Goal: Contribute content: Add original content to the website for others to see

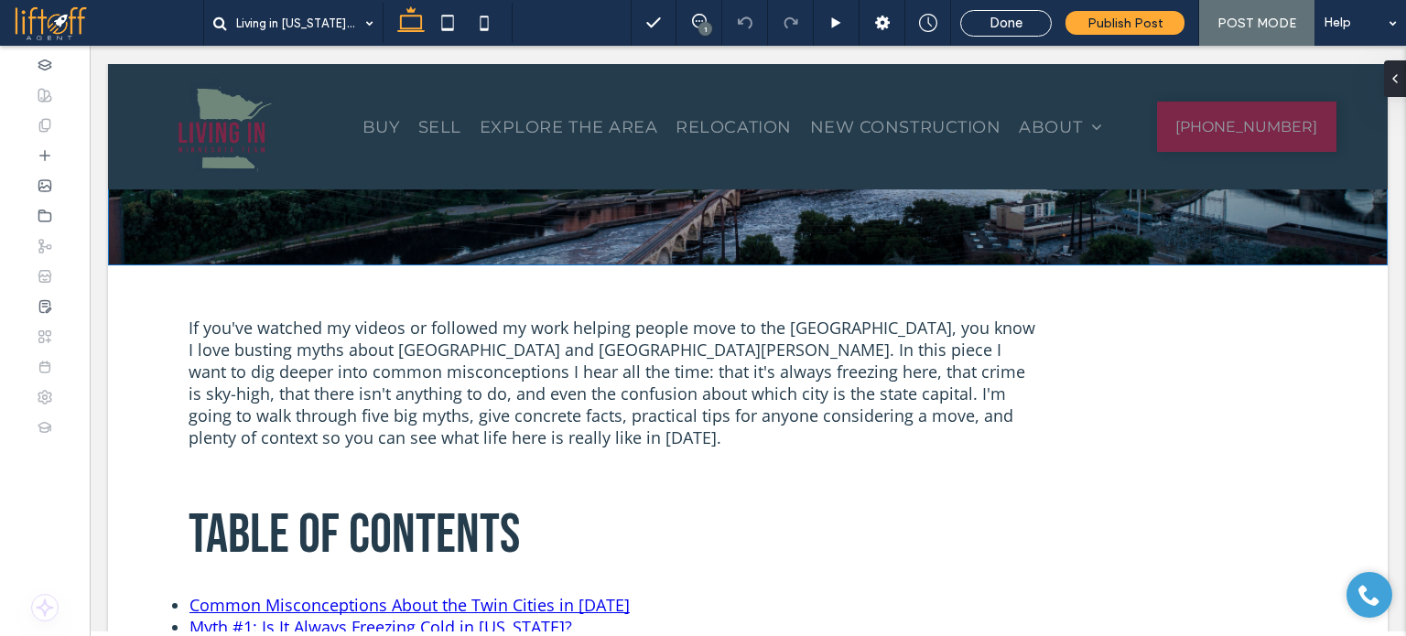
scroll to position [275, 0]
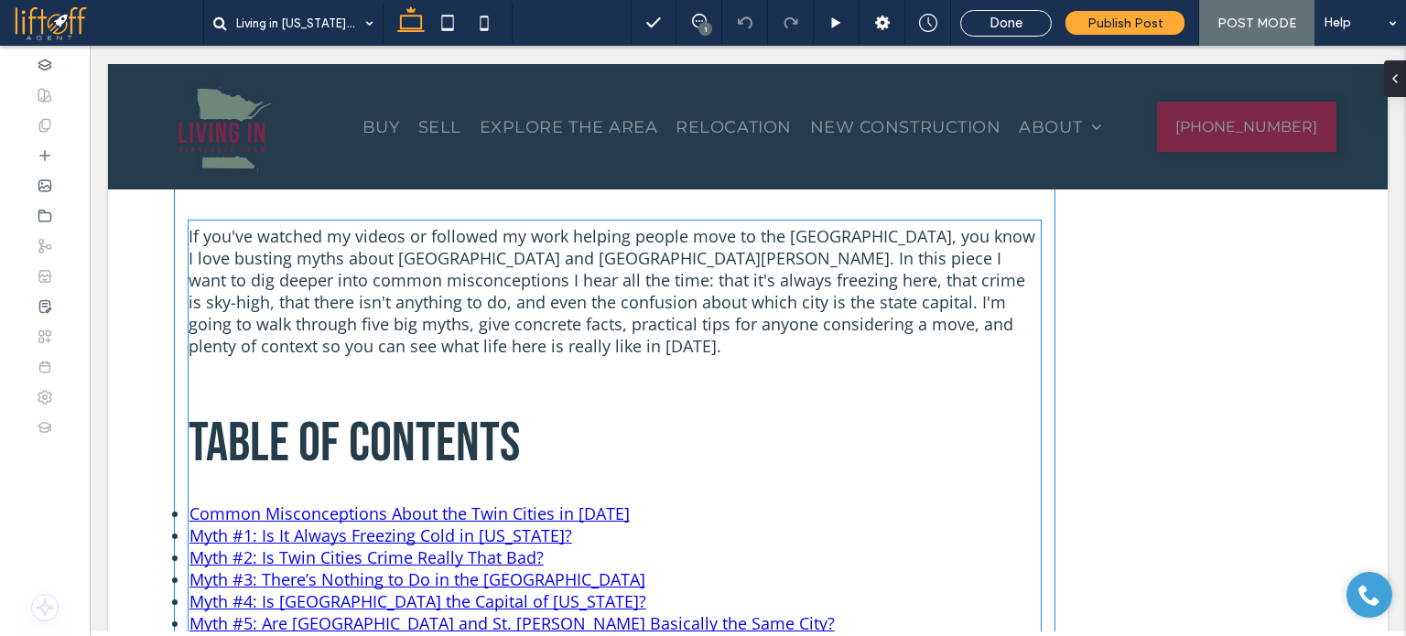
click at [480, 318] on p "If you've watched my videos or followed my work helping people move to the [GEO…" at bounding box center [615, 291] width 852 height 132
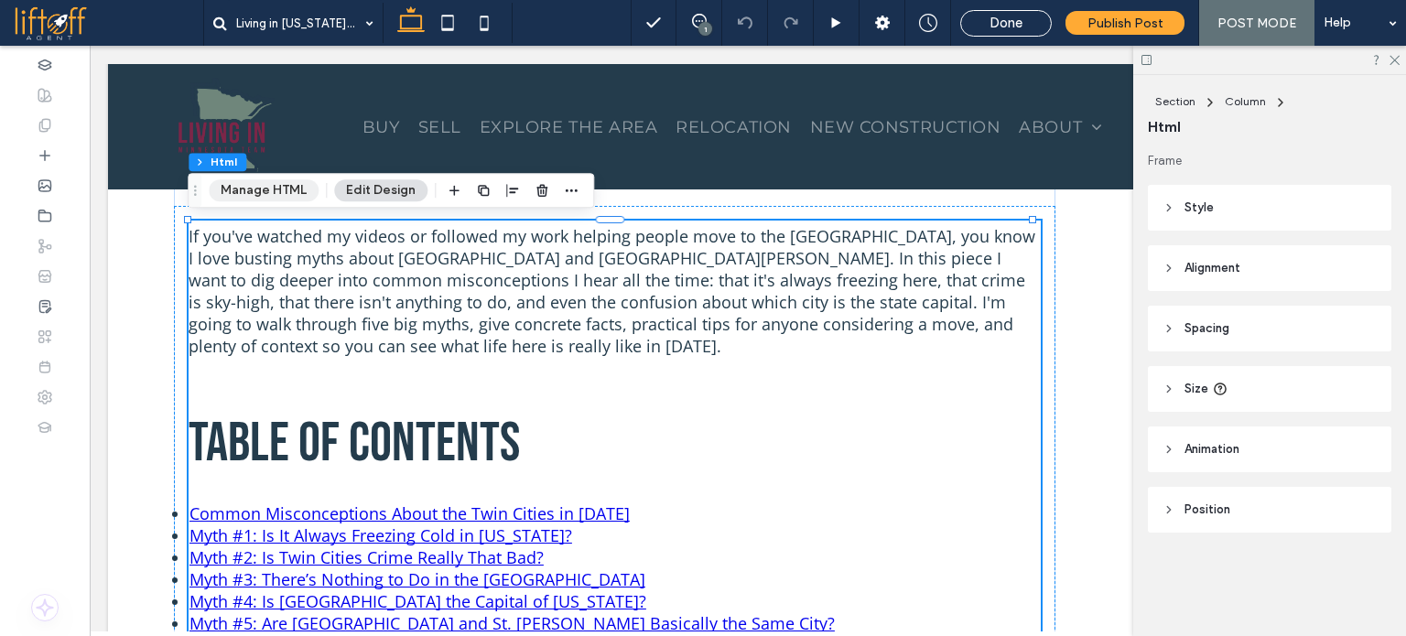
click at [271, 195] on button "Manage HTML" at bounding box center [264, 190] width 110 height 22
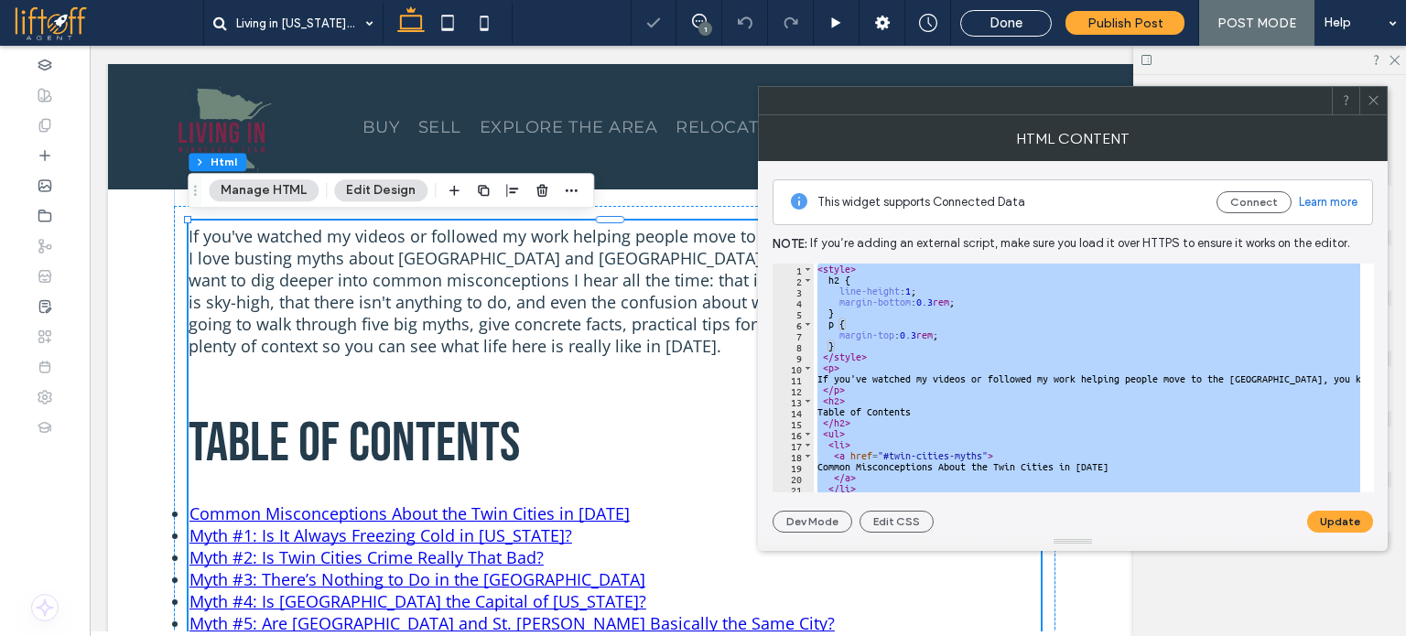
paste textarea "**********"
type textarea "**********"
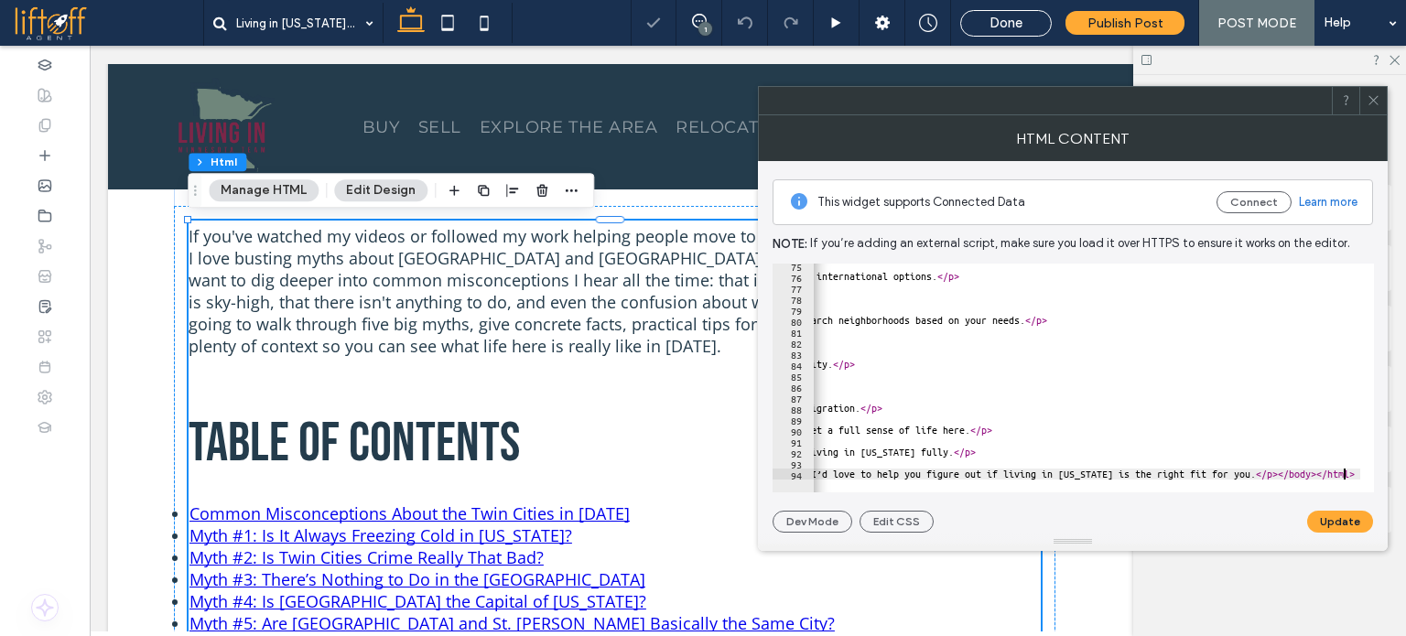
scroll to position [0, 1544]
click at [1341, 522] on button "Update" at bounding box center [1340, 522] width 66 height 22
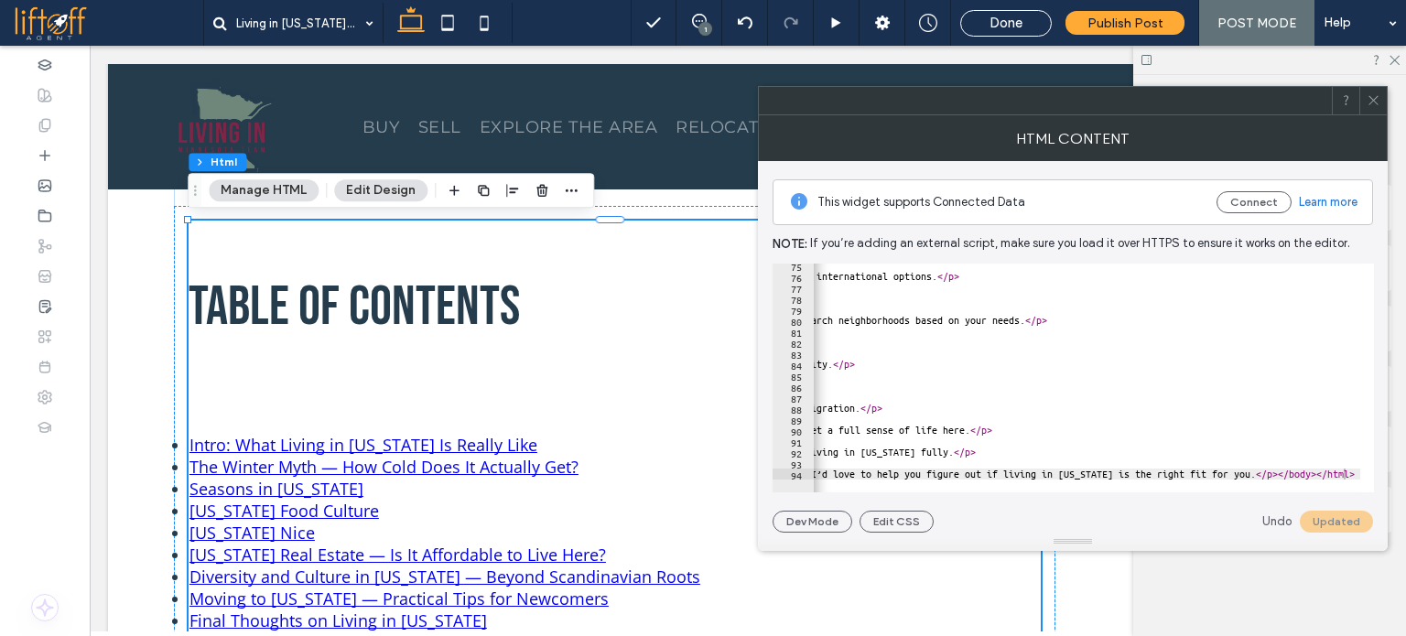
click at [1385, 105] on div at bounding box center [1372, 100] width 27 height 27
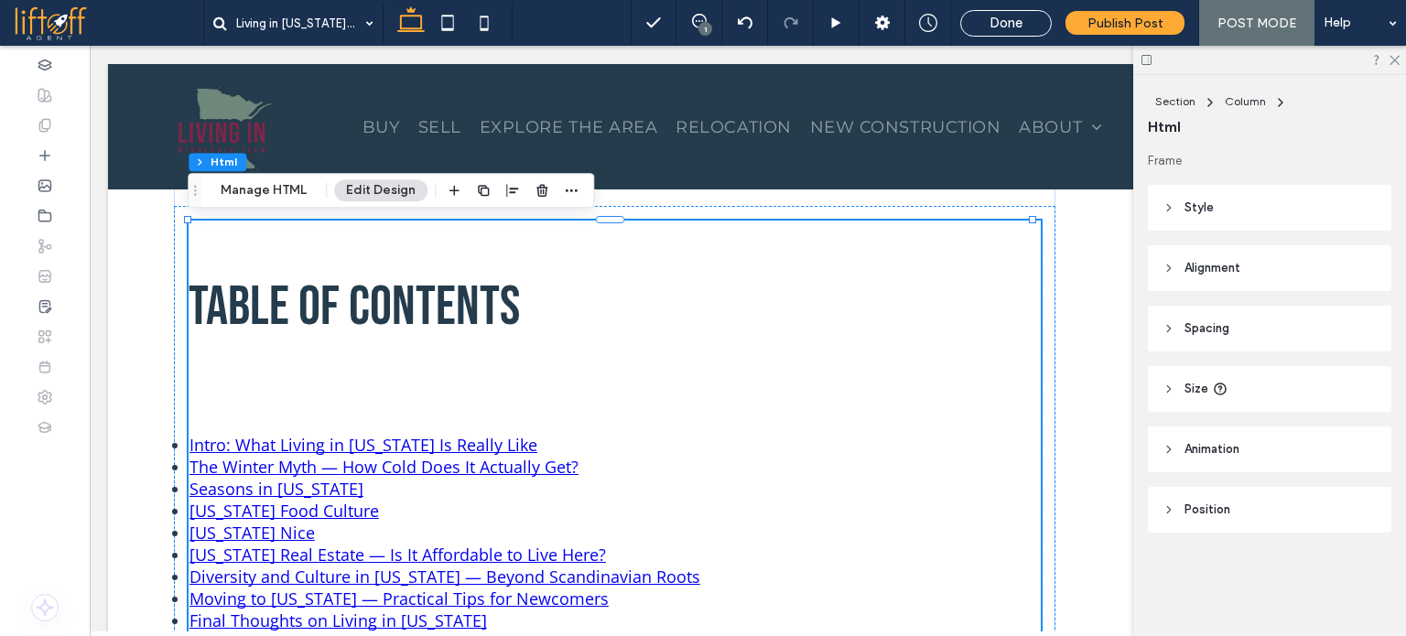
click at [230, 188] on button "Manage HTML" at bounding box center [264, 190] width 110 height 22
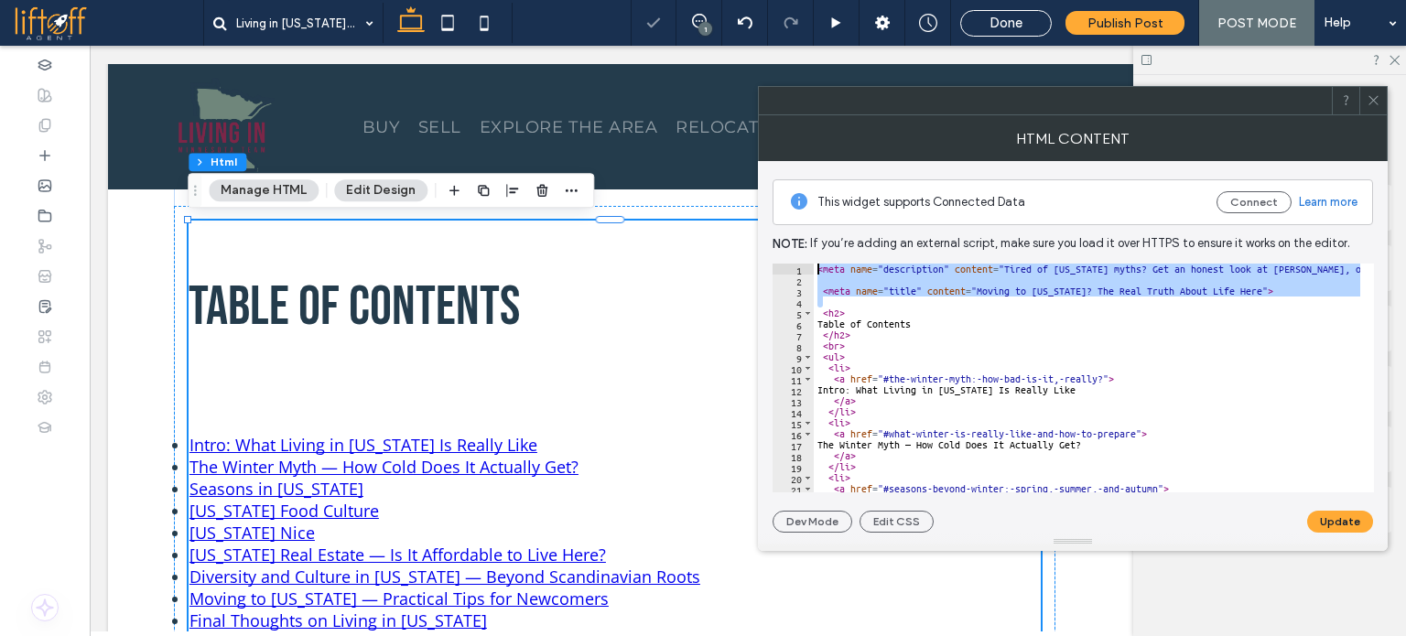
drag, startPoint x: 844, startPoint y: 301, endPoint x: 804, endPoint y: 266, distance: 52.5
click at [804, 266] on div "1 2 3 4 5 6 7 8 9 10 11 12 13 14 15 16 17 18 19 20 21 22 23 < meta name = "desc…" at bounding box center [1072, 378] width 601 height 229
paste textarea "Cursor at row 1"
type textarea "********"
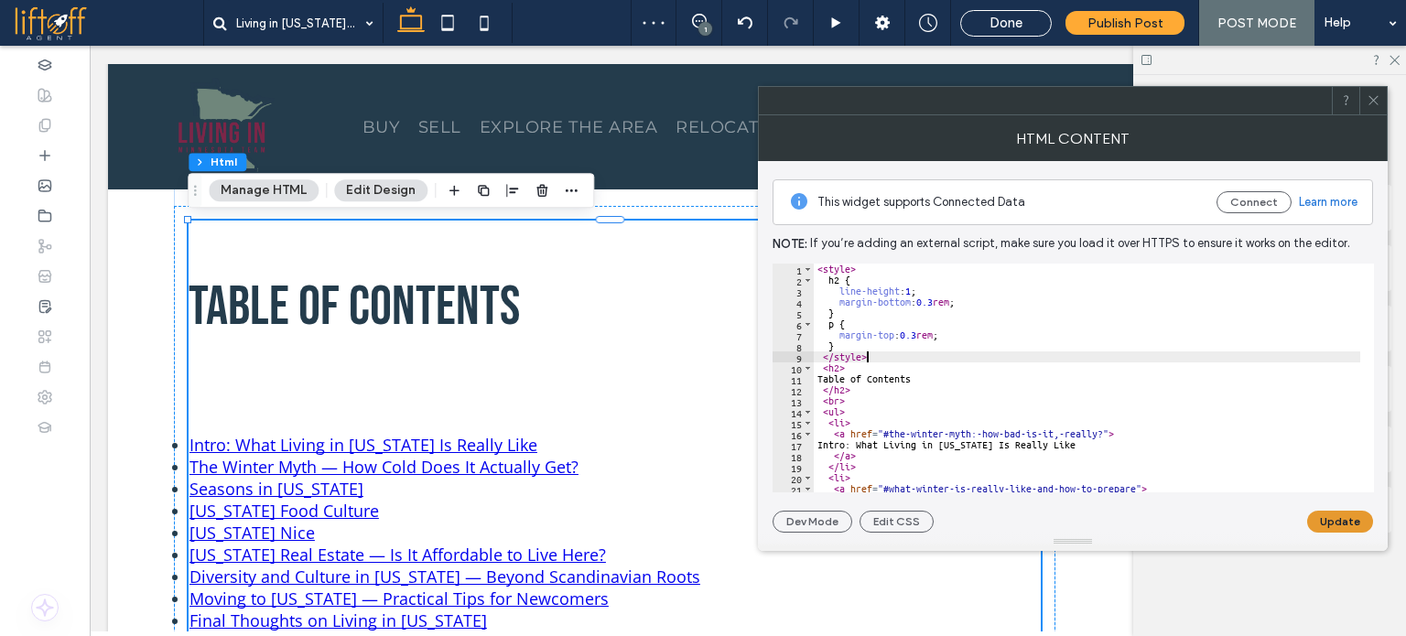
click at [1354, 526] on button "Update" at bounding box center [1340, 522] width 66 height 22
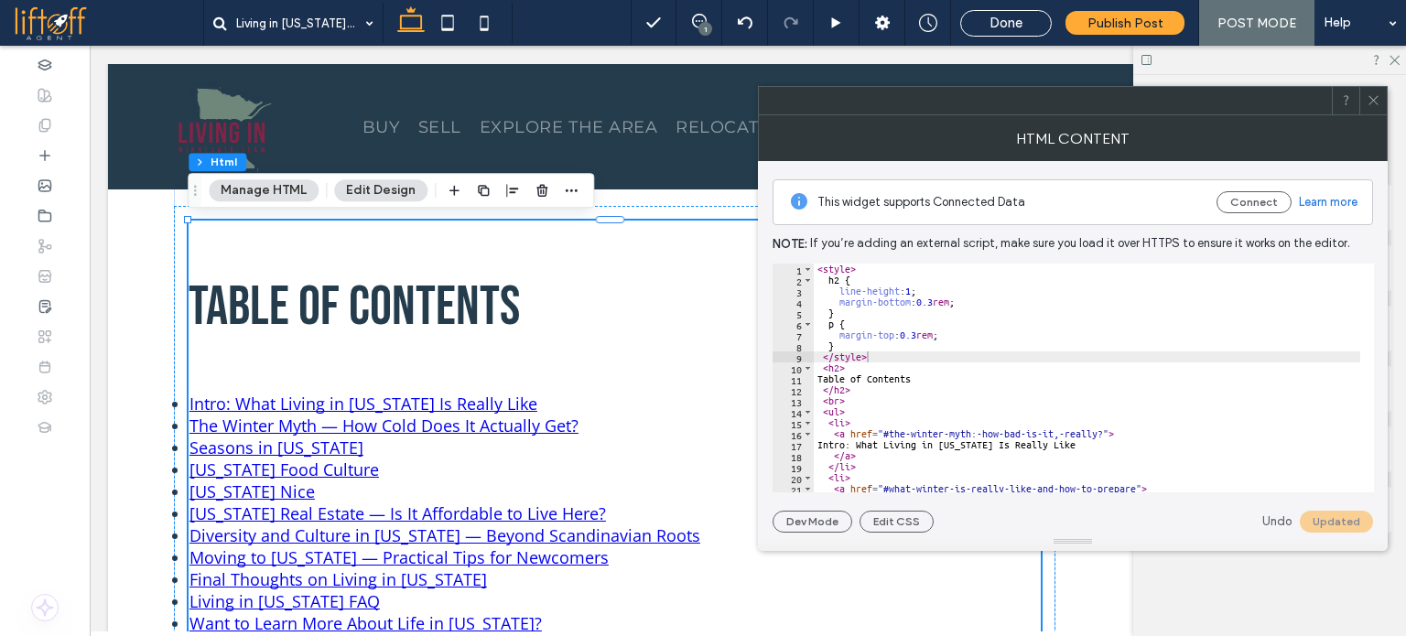
click at [1378, 107] on span at bounding box center [1373, 100] width 14 height 27
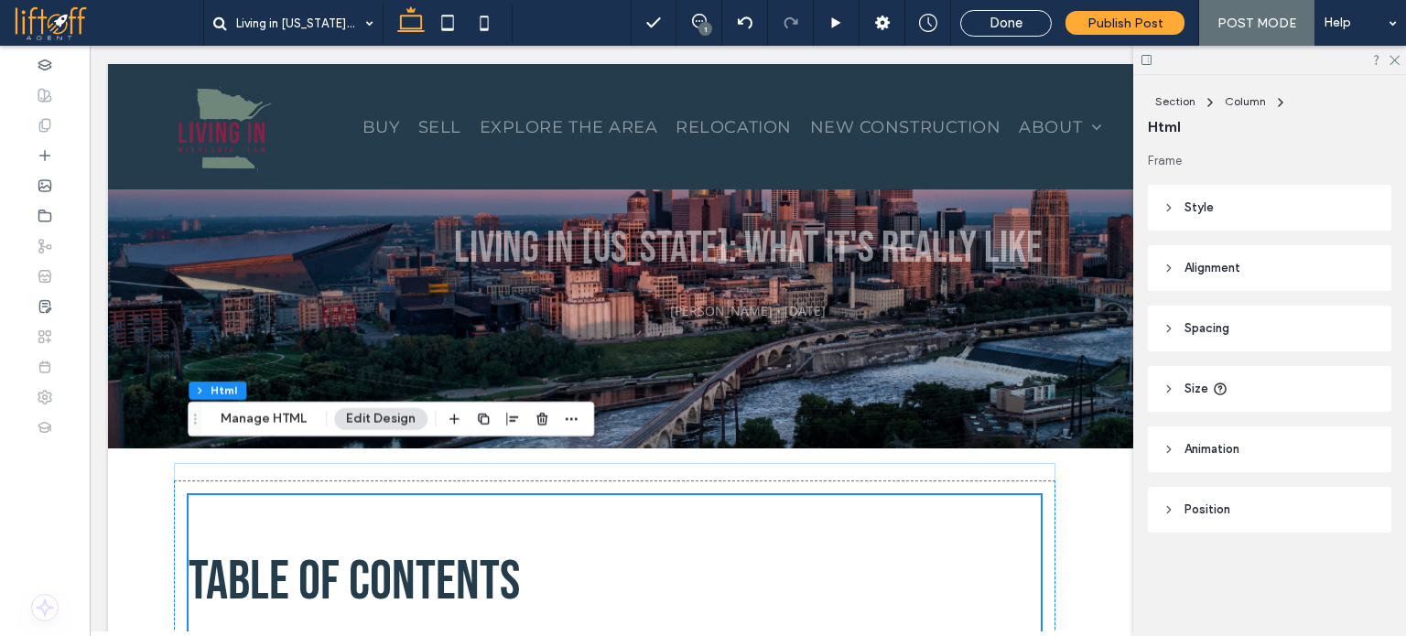
scroll to position [275, 0]
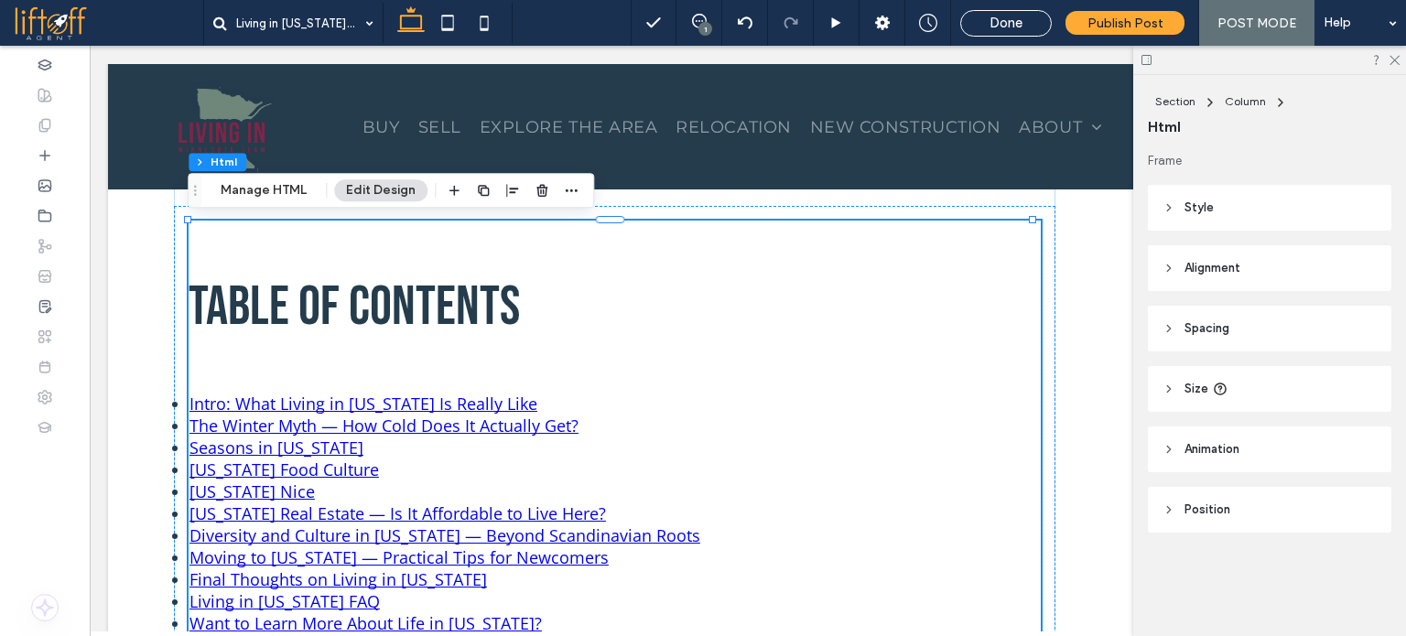
click at [271, 190] on button "Manage HTML" at bounding box center [264, 190] width 110 height 22
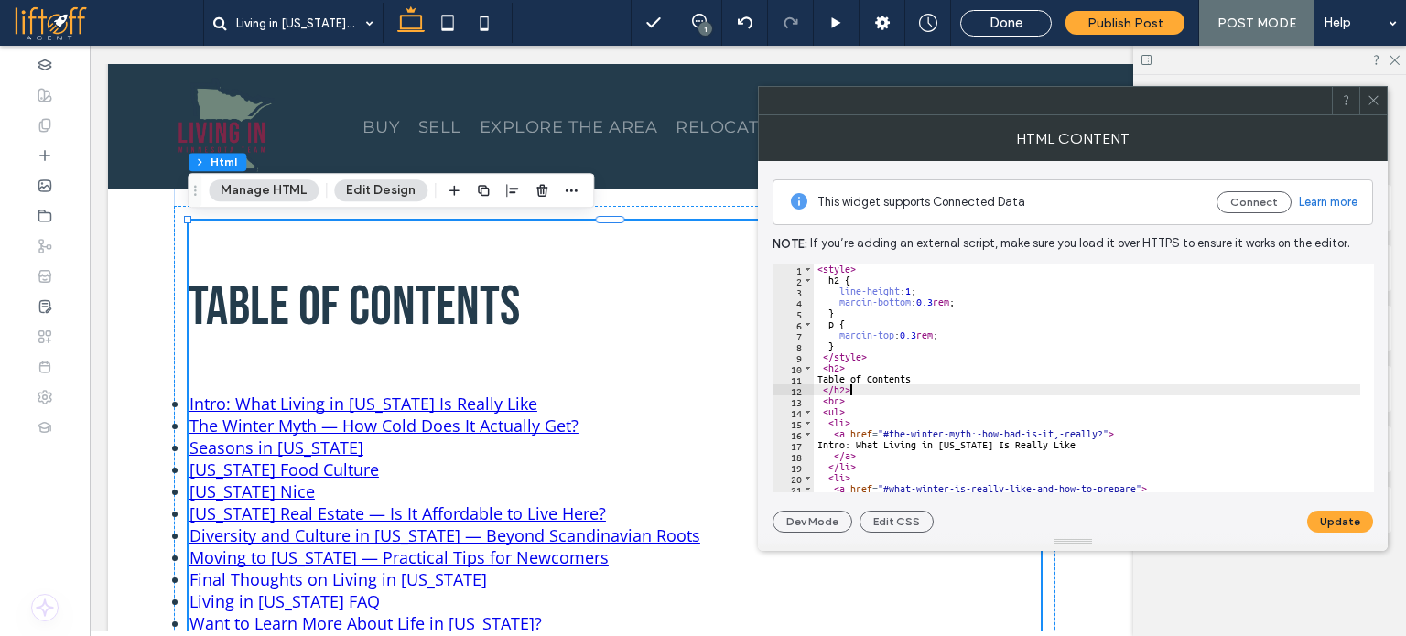
drag, startPoint x: 859, startPoint y: 400, endPoint x: 821, endPoint y: 401, distance: 38.4
type textarea "****"
type textarea "*****"
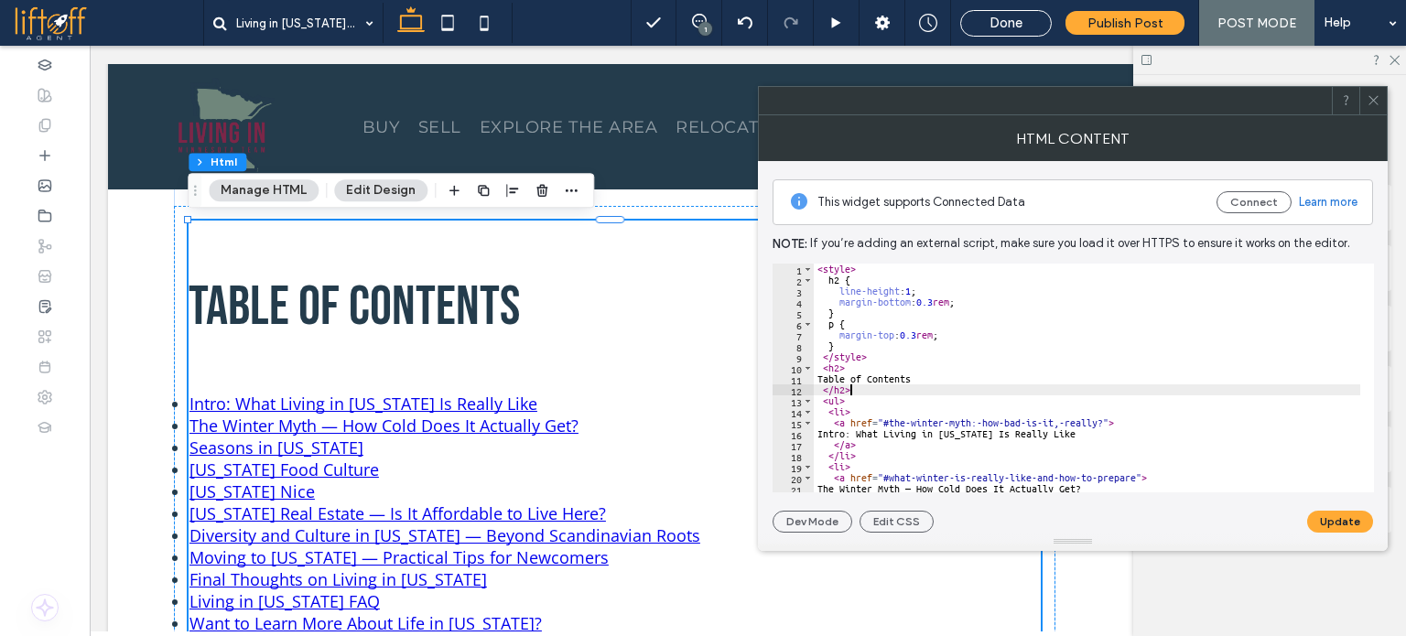
scroll to position [110, 0]
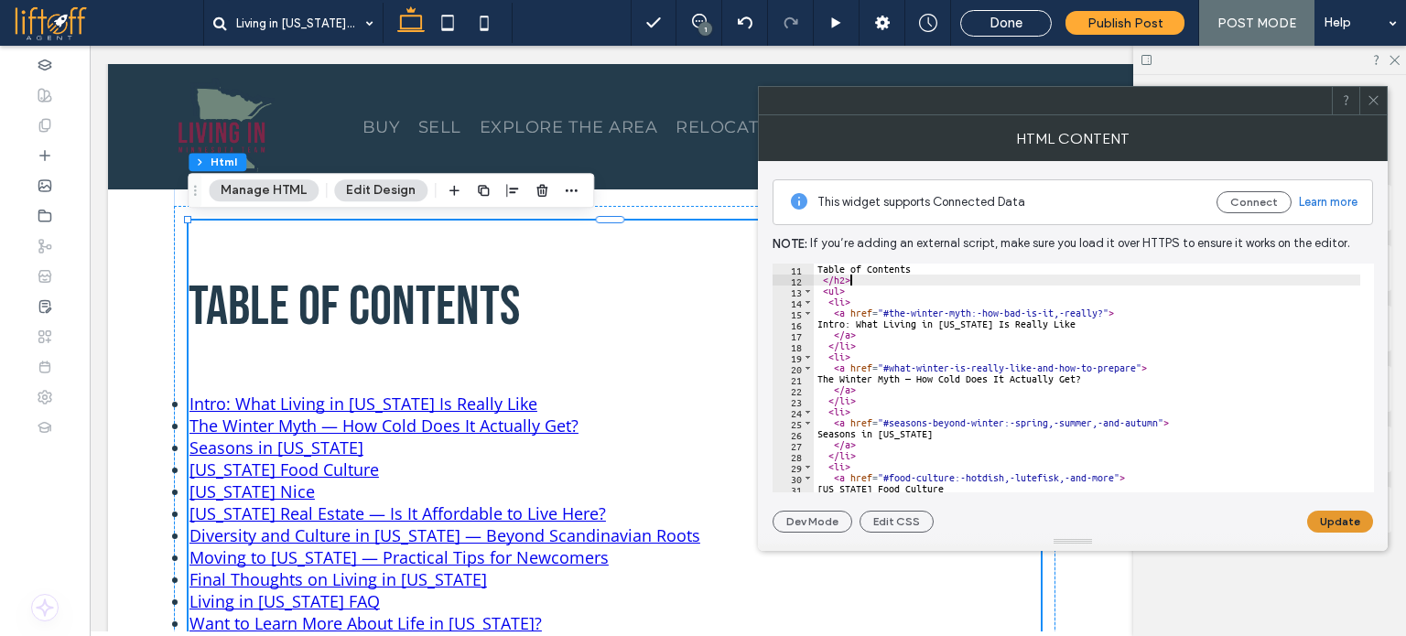
click at [1346, 520] on button "Update" at bounding box center [1340, 522] width 66 height 22
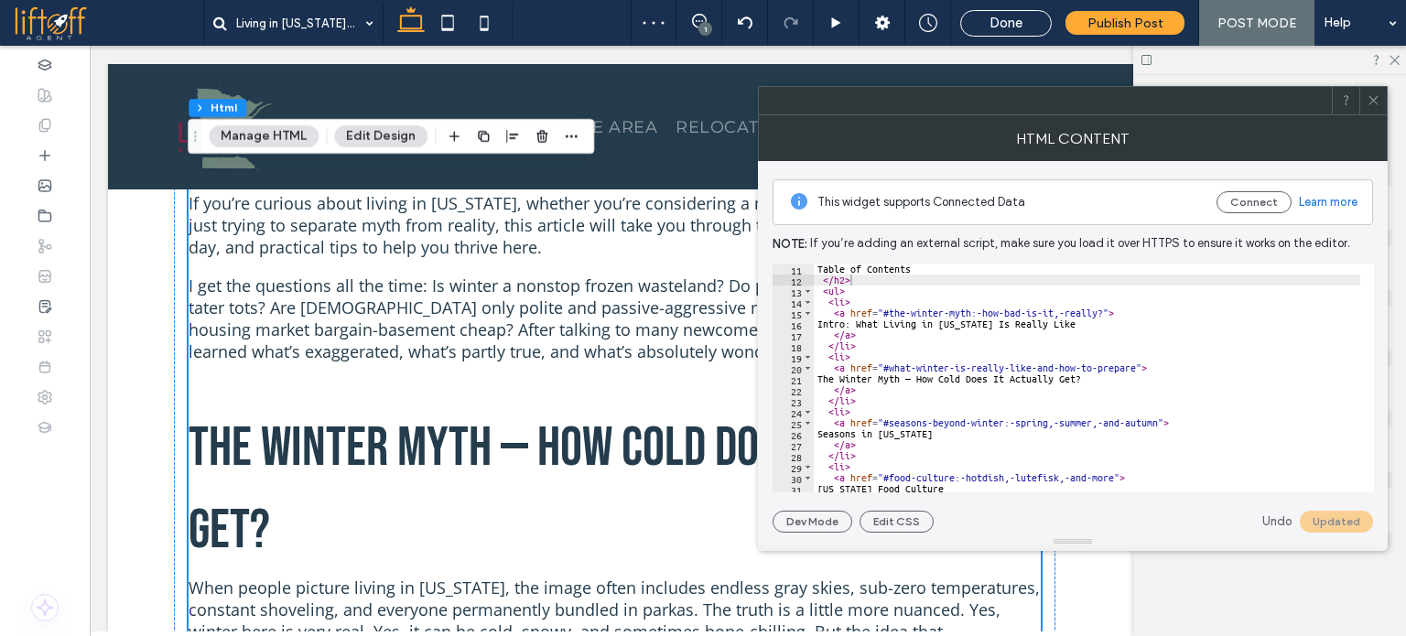
scroll to position [915, 0]
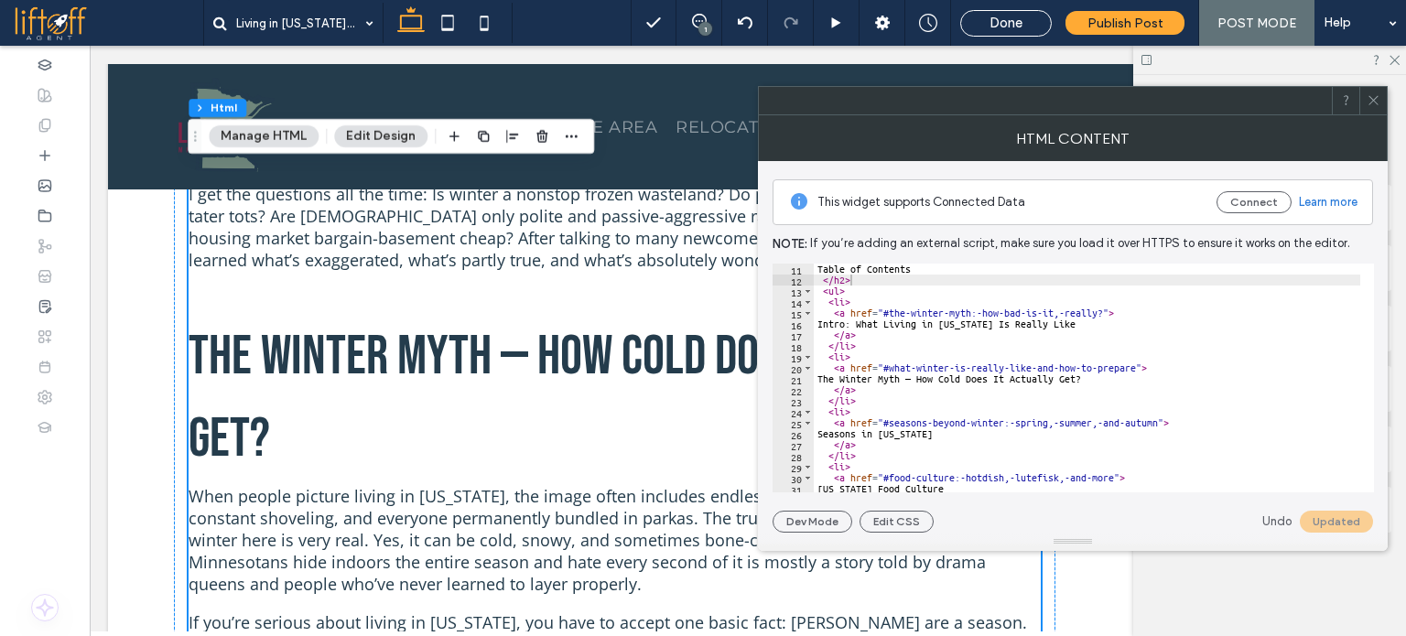
click at [1374, 105] on icon at bounding box center [1373, 100] width 14 height 14
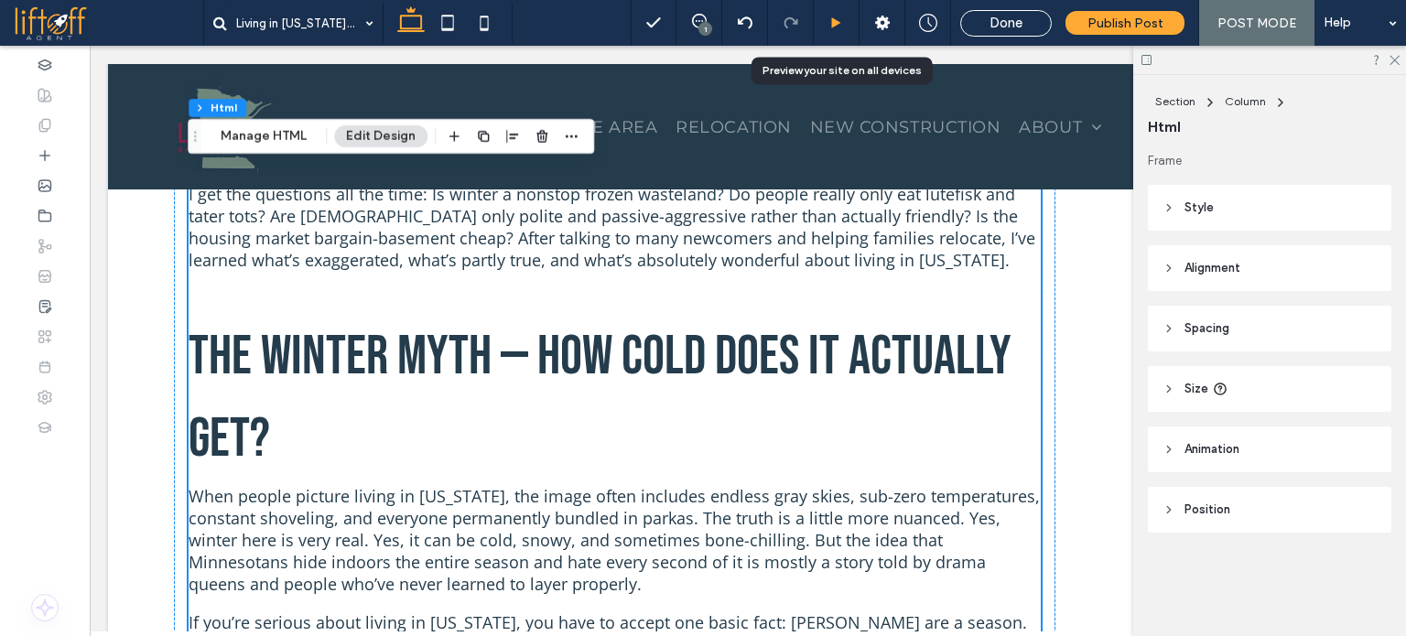
click at [842, 26] on icon at bounding box center [836, 23] width 14 height 14
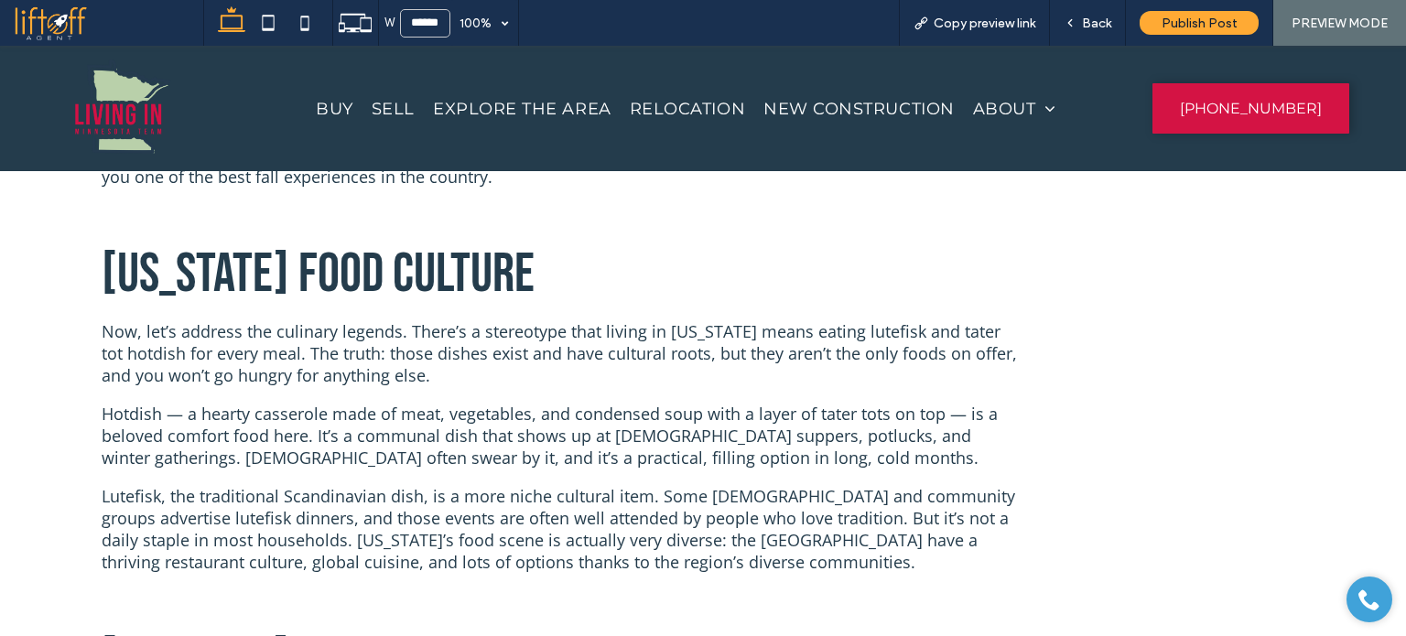
scroll to position [2270, 0]
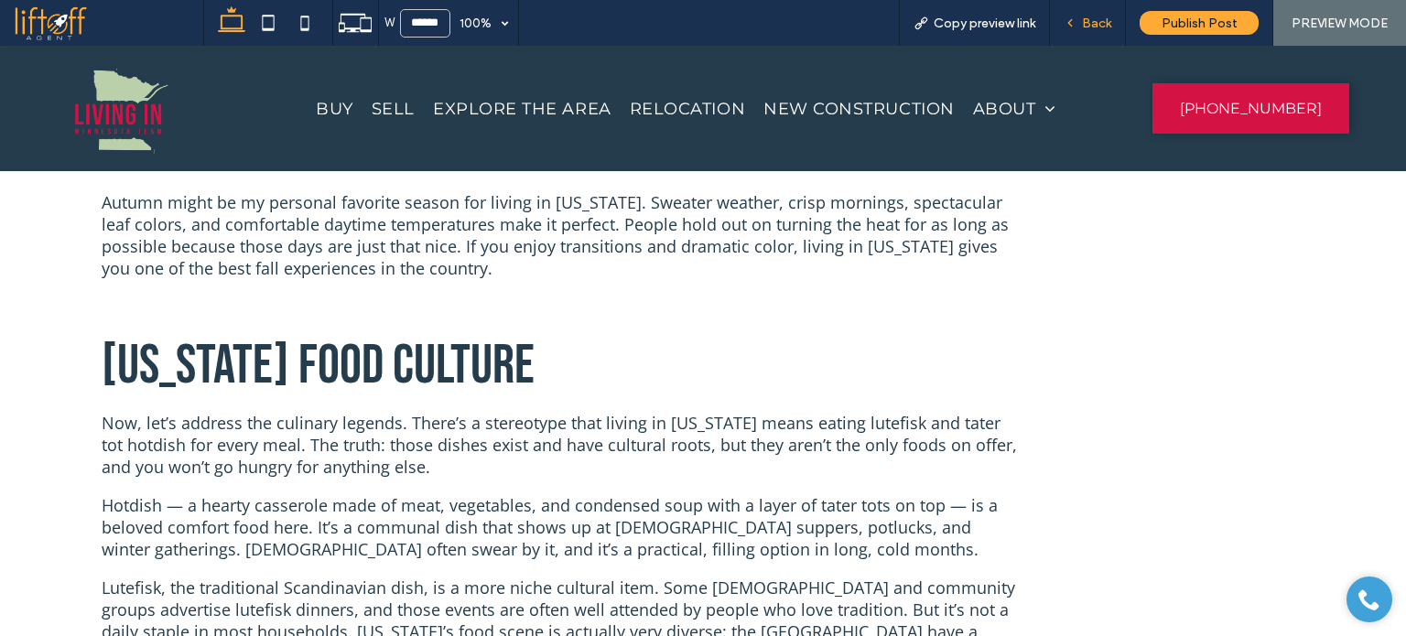
click at [1082, 16] on div "Back" at bounding box center [1087, 24] width 75 height 16
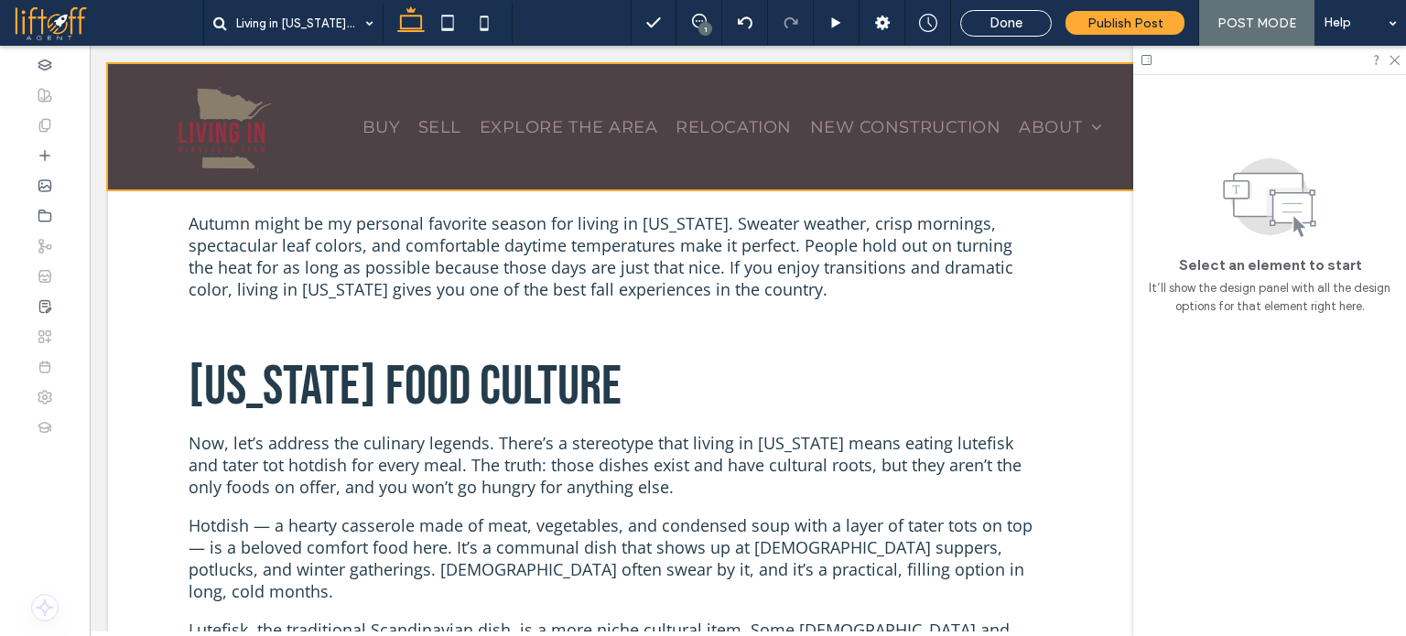
scroll to position [2438, 0]
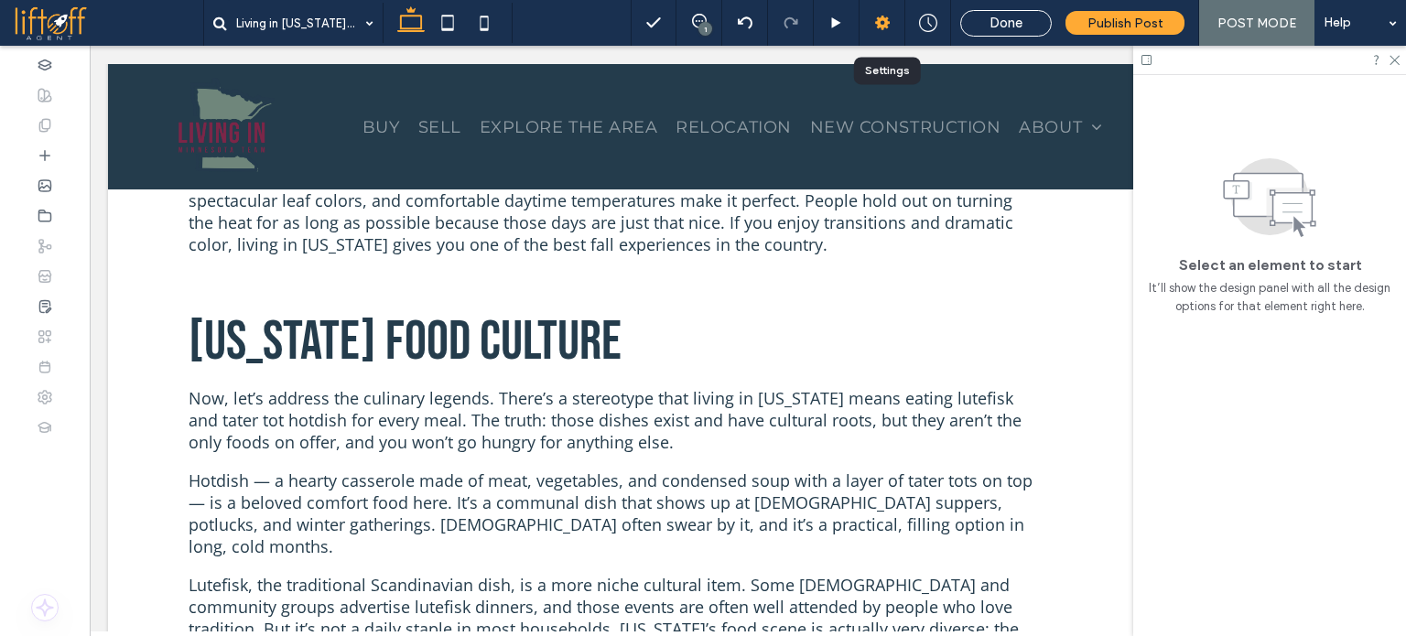
click at [886, 20] on use at bounding box center [882, 23] width 15 height 15
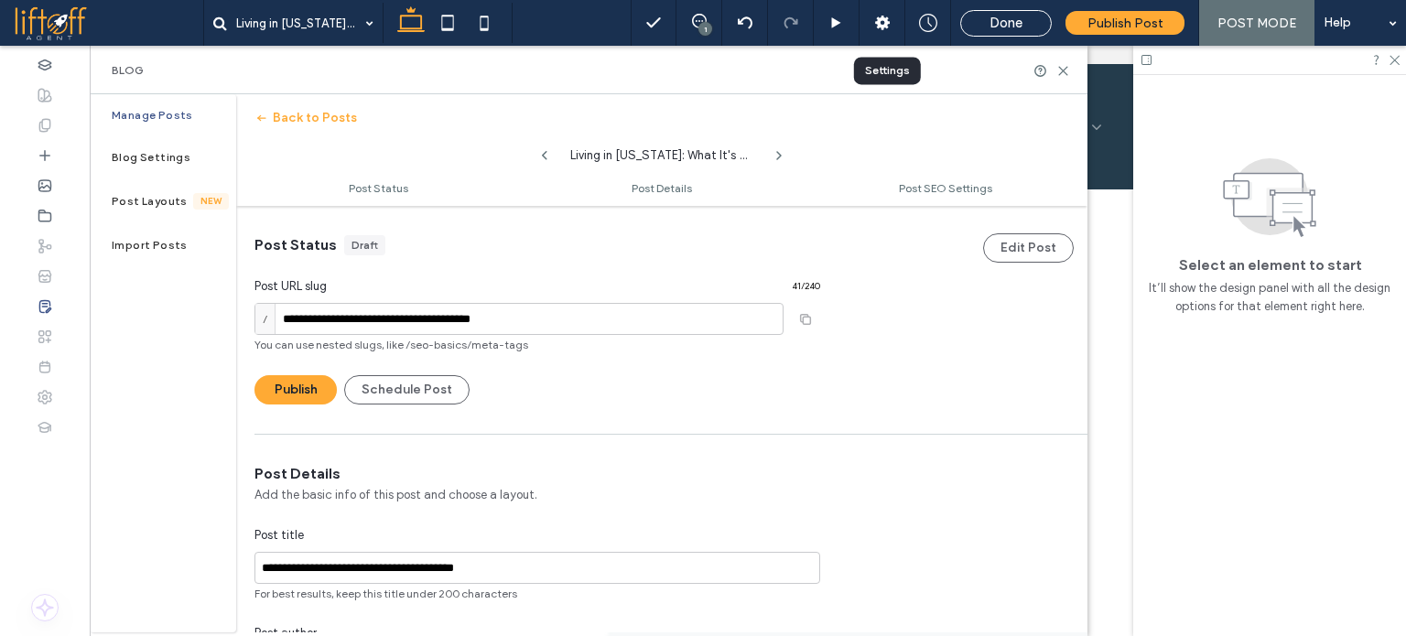
scroll to position [0, 0]
click at [286, 318] on input "**********" at bounding box center [518, 319] width 529 height 32
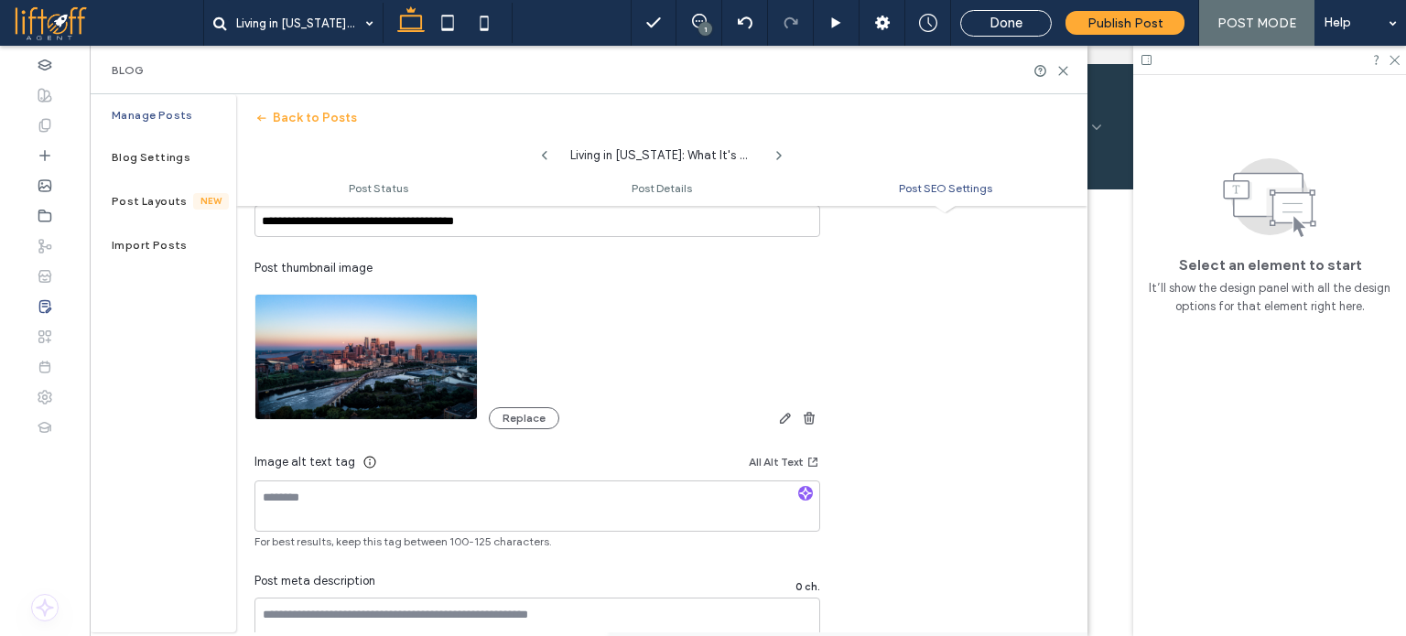
scroll to position [1190, 0]
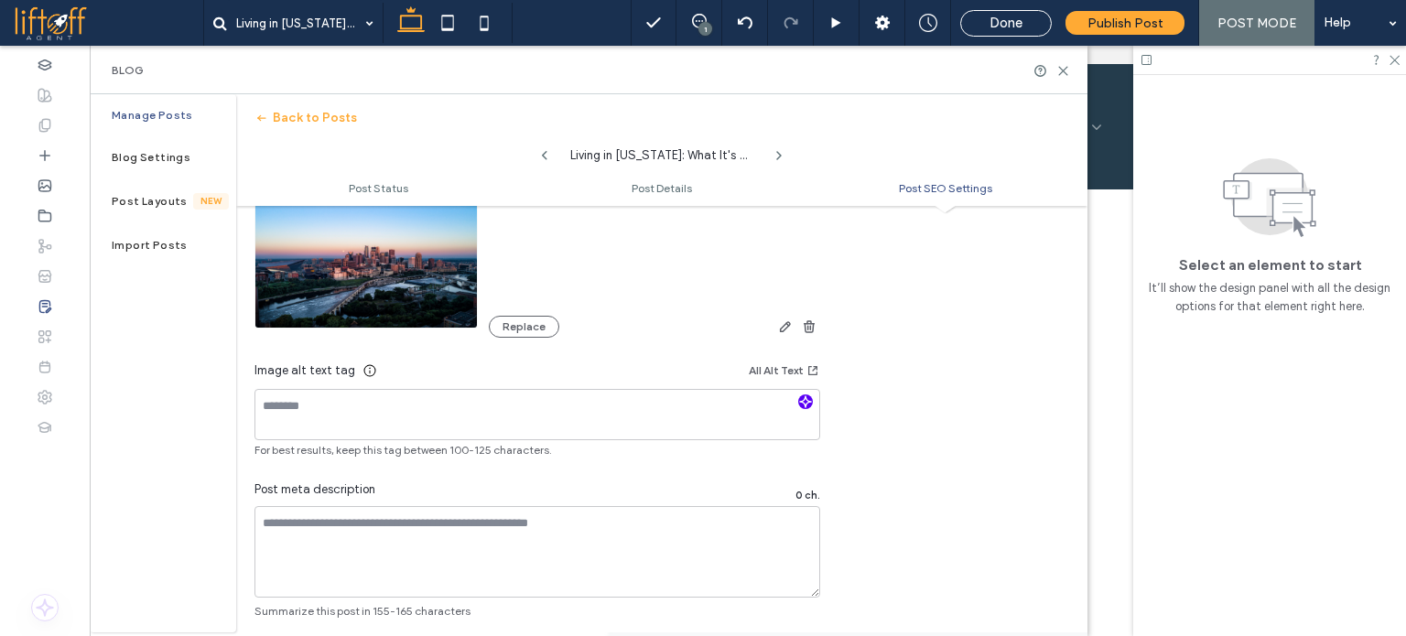
type input "**********"
click at [803, 400] on use "button" at bounding box center [805, 401] width 11 height 11
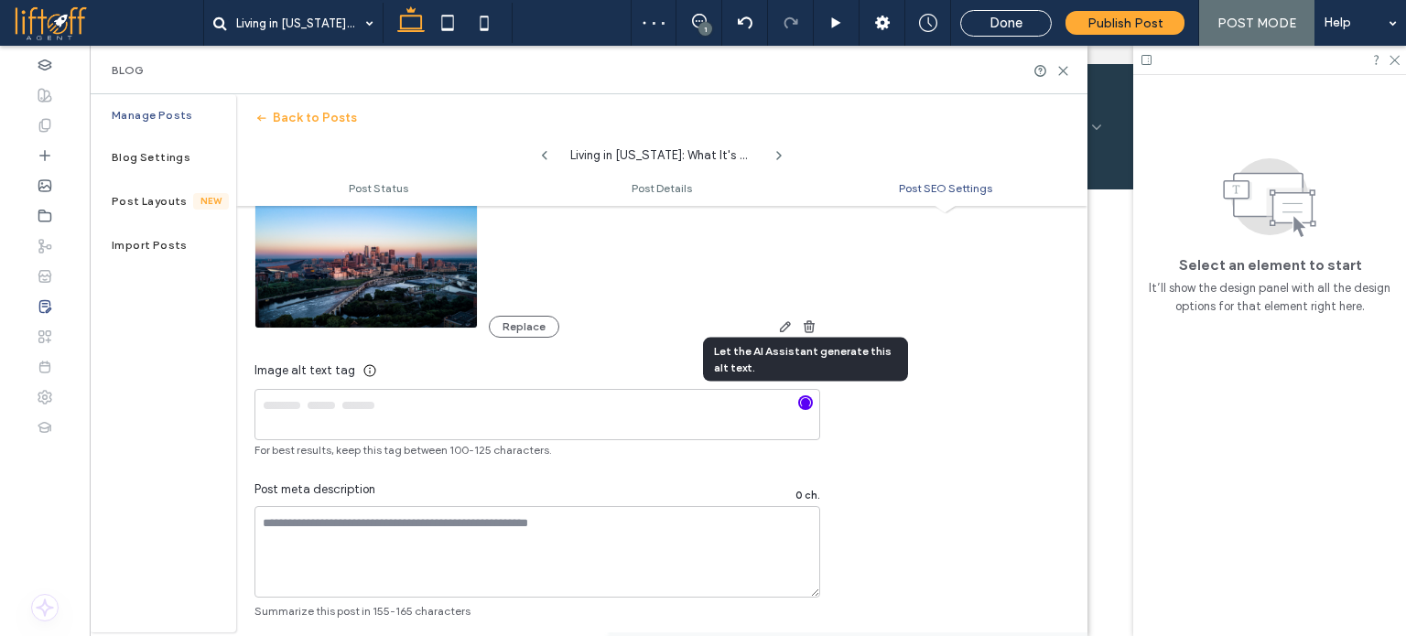
type textarea "**********"
click at [470, 553] on div at bounding box center [703, 318] width 1406 height 636
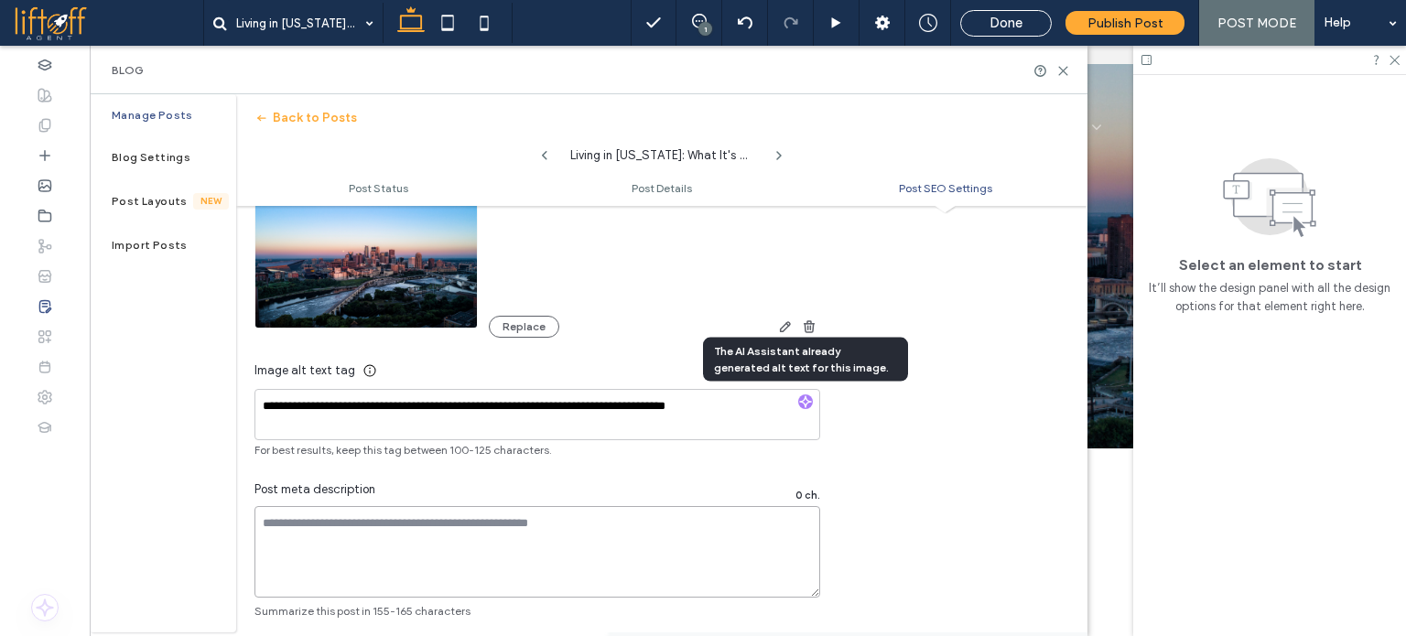
click at [421, 552] on textarea at bounding box center [537, 552] width 566 height 92
paste textarea "**********"
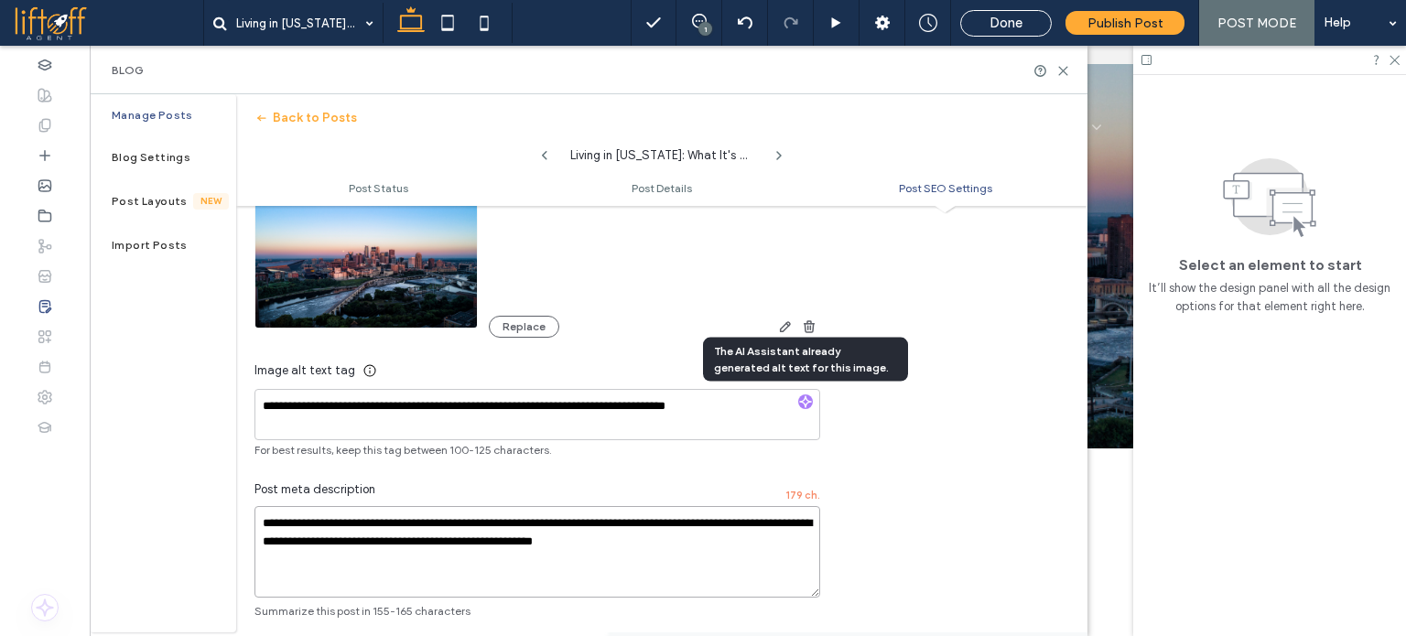
drag, startPoint x: 741, startPoint y: 544, endPoint x: 491, endPoint y: 530, distance: 250.3
click at [491, 530] on textarea "**********" at bounding box center [537, 552] width 566 height 92
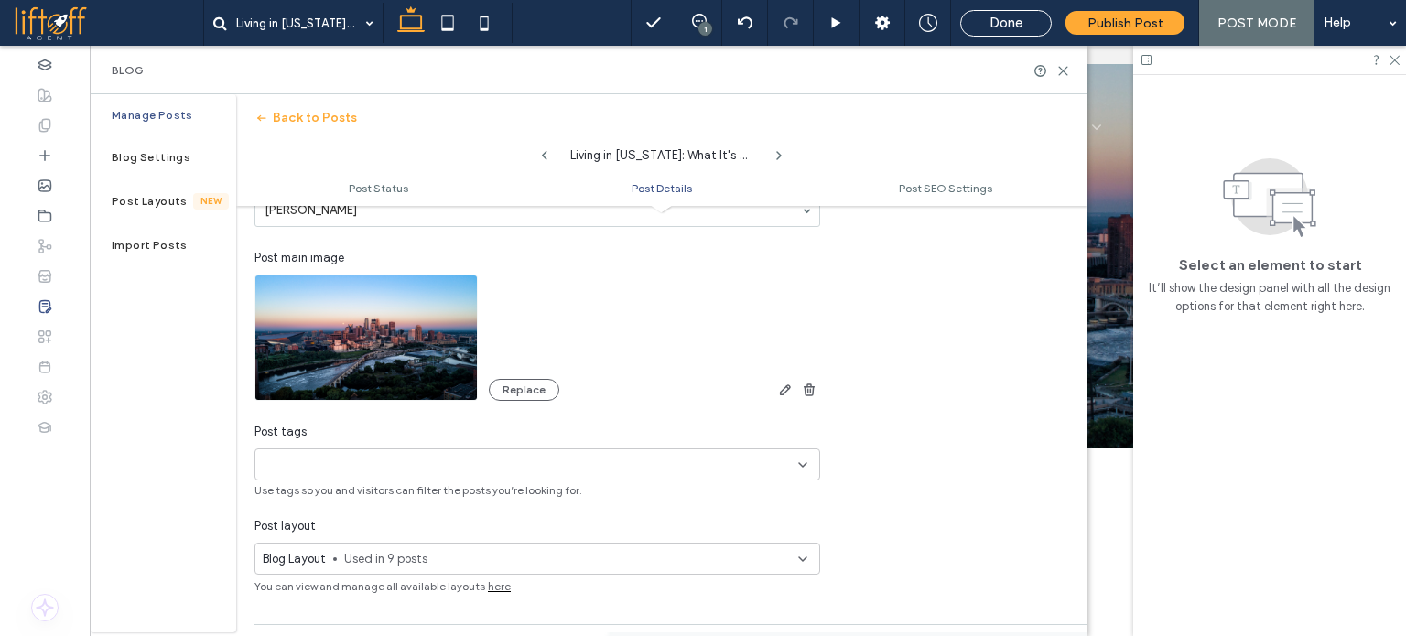
scroll to position [458, 0]
type textarea "**********"
click at [450, 453] on div "+0 +0" at bounding box center [530, 463] width 535 height 30
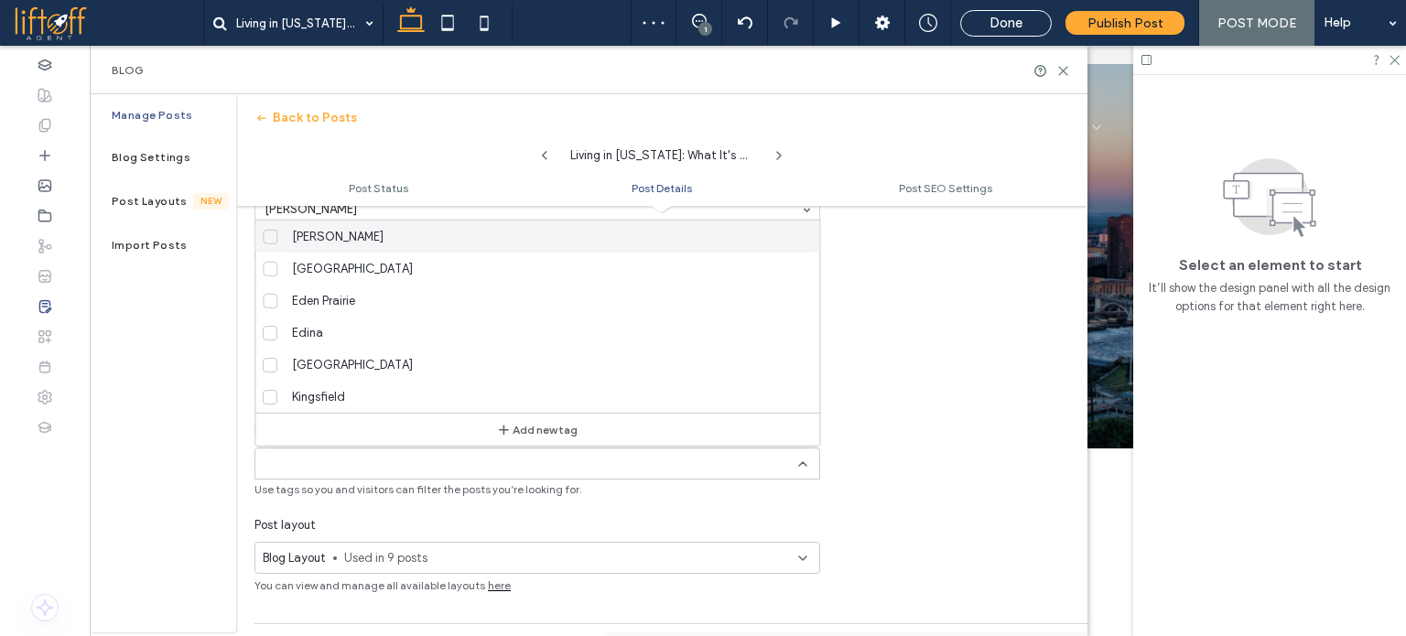
scroll to position [0, 0]
click at [509, 469] on div "+0 +0" at bounding box center [530, 463] width 535 height 30
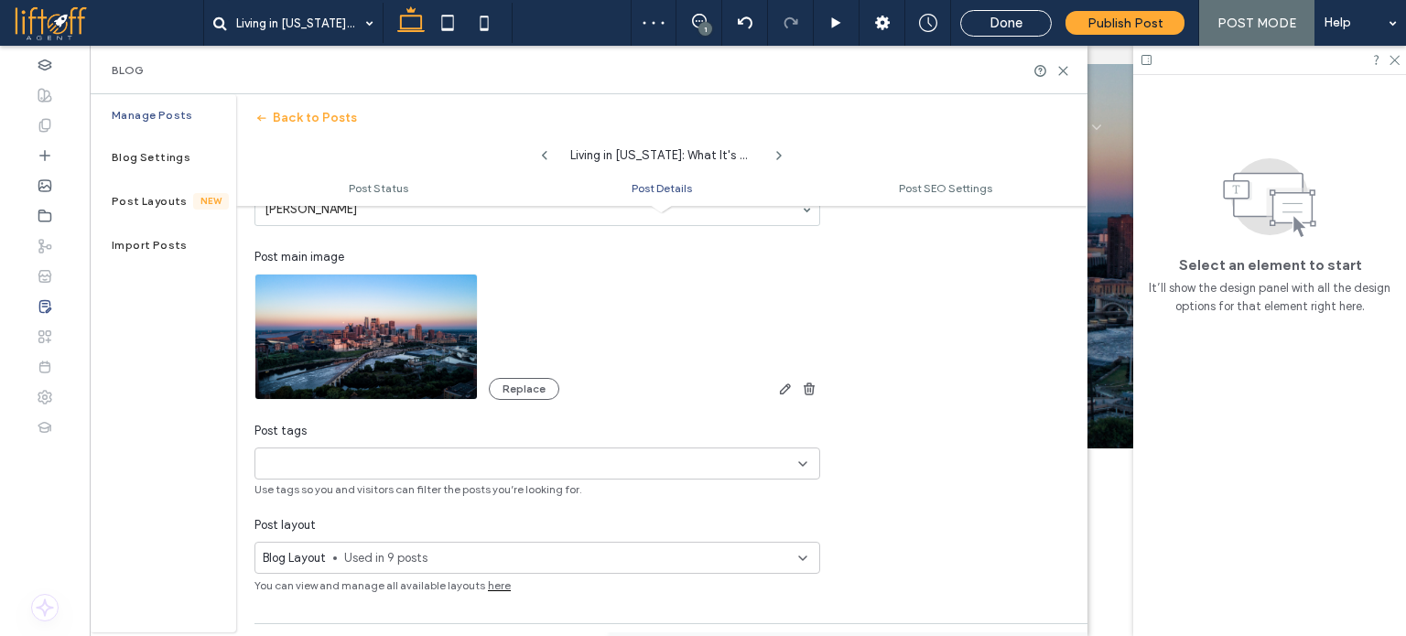
click at [503, 468] on div "+0 +0" at bounding box center [530, 463] width 535 height 30
type input "*********"
click at [534, 429] on button "Add new tag" at bounding box center [537, 429] width 105 height 22
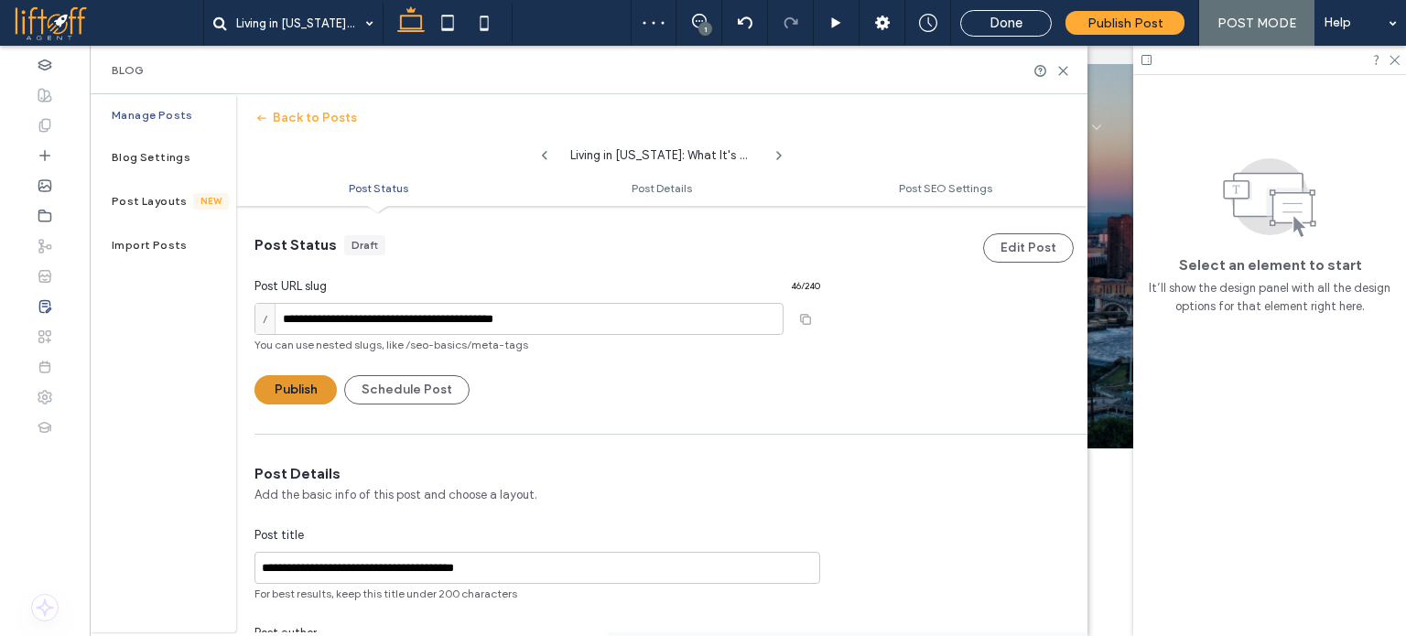
click at [316, 376] on button "Publish" at bounding box center [295, 389] width 82 height 29
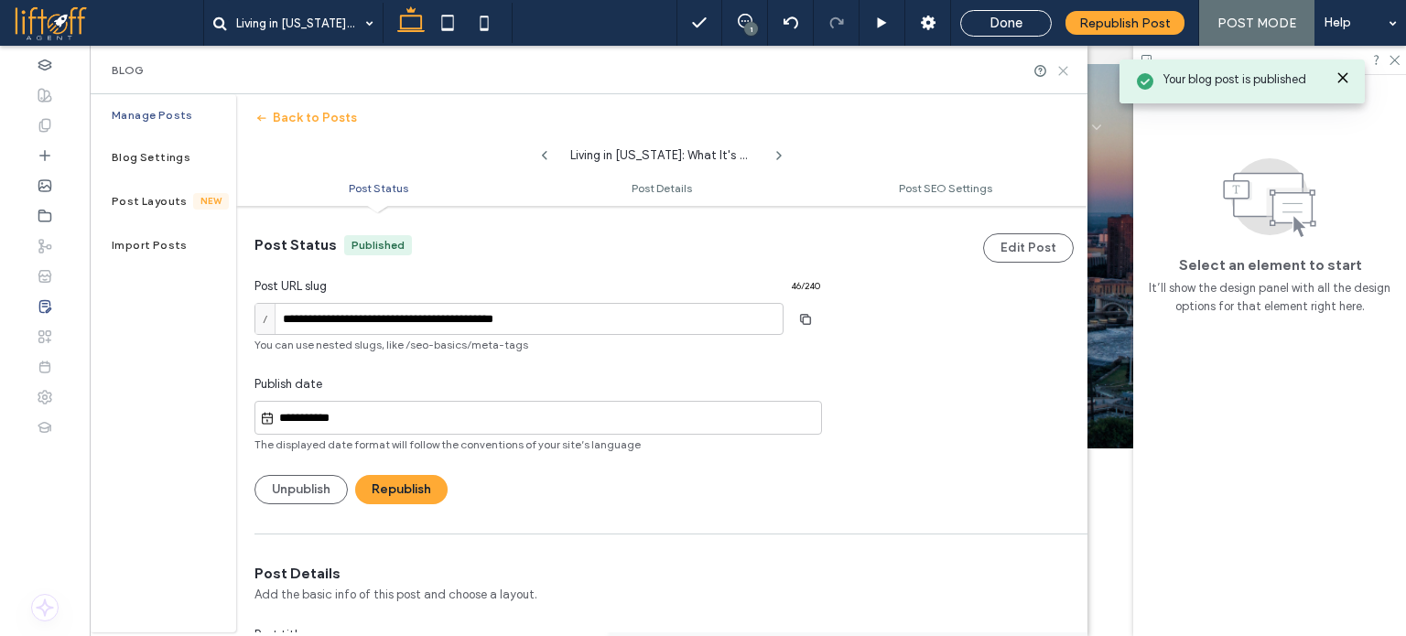
click at [1060, 68] on use at bounding box center [1063, 71] width 8 height 8
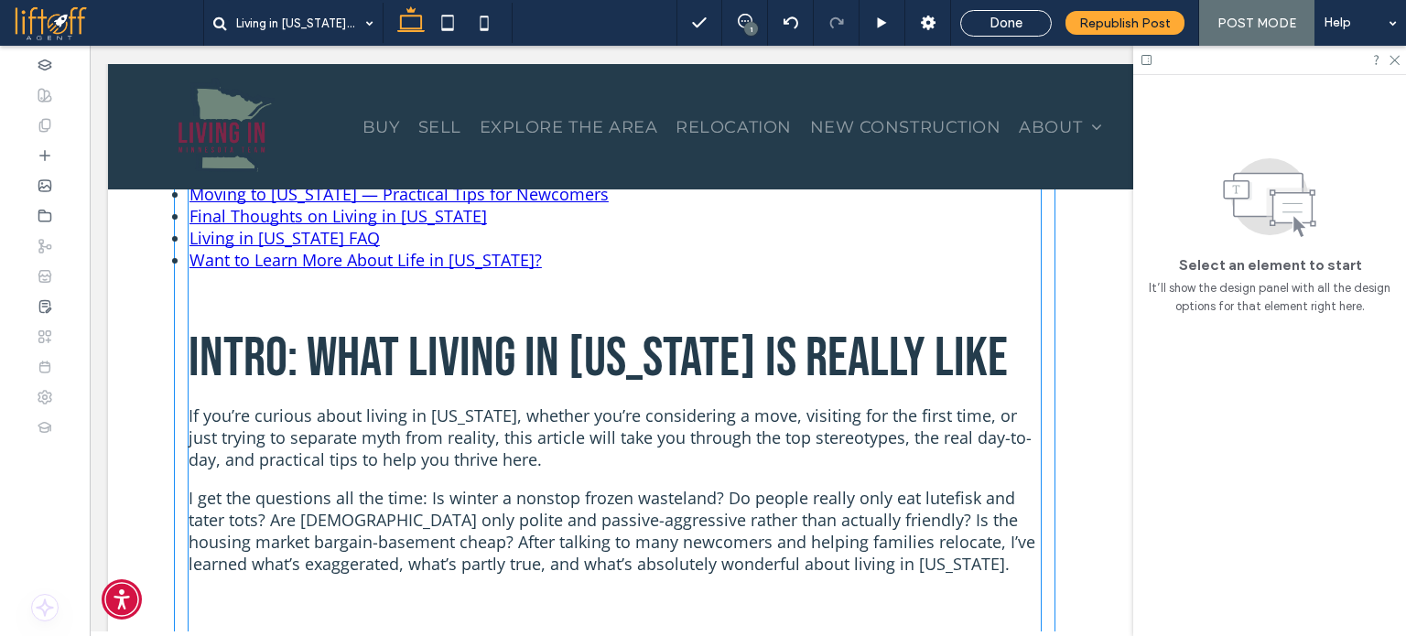
scroll to position [458, 0]
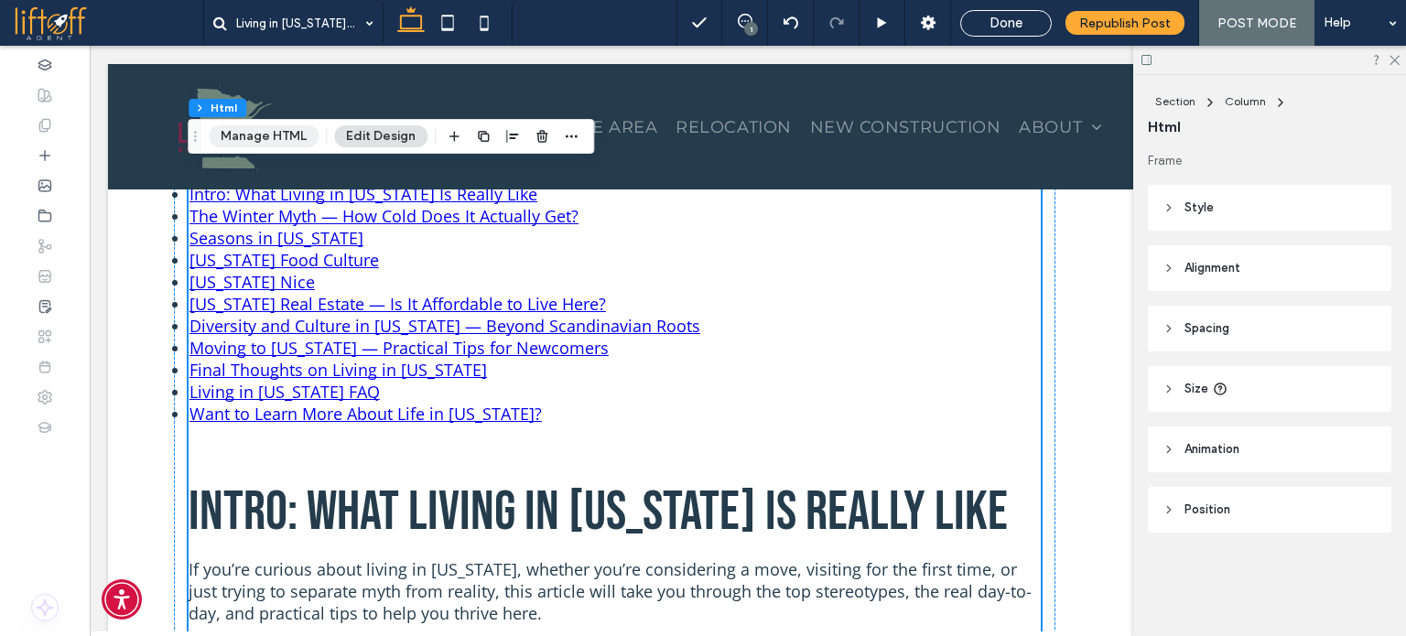
click at [260, 131] on button "Manage HTML" at bounding box center [264, 136] width 110 height 22
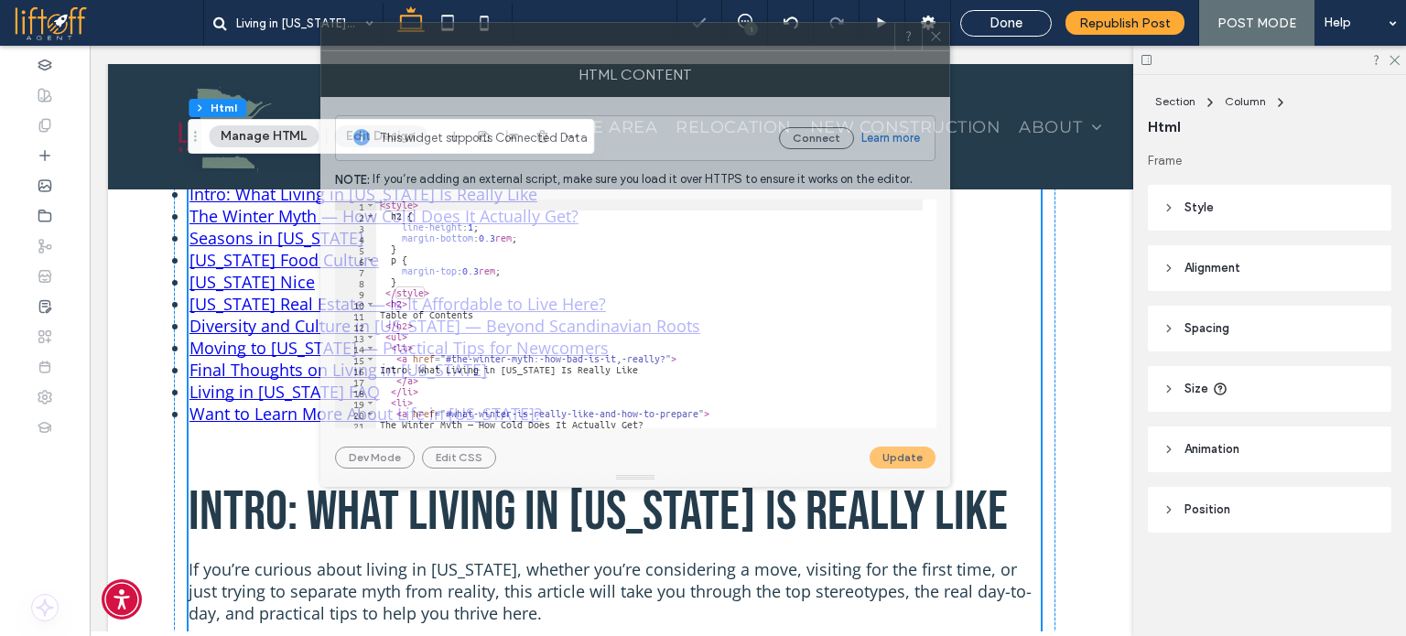
drag, startPoint x: 974, startPoint y: 104, endPoint x: 480, endPoint y: 102, distance: 494.2
click at [535, 40] on div at bounding box center [607, 36] width 573 height 27
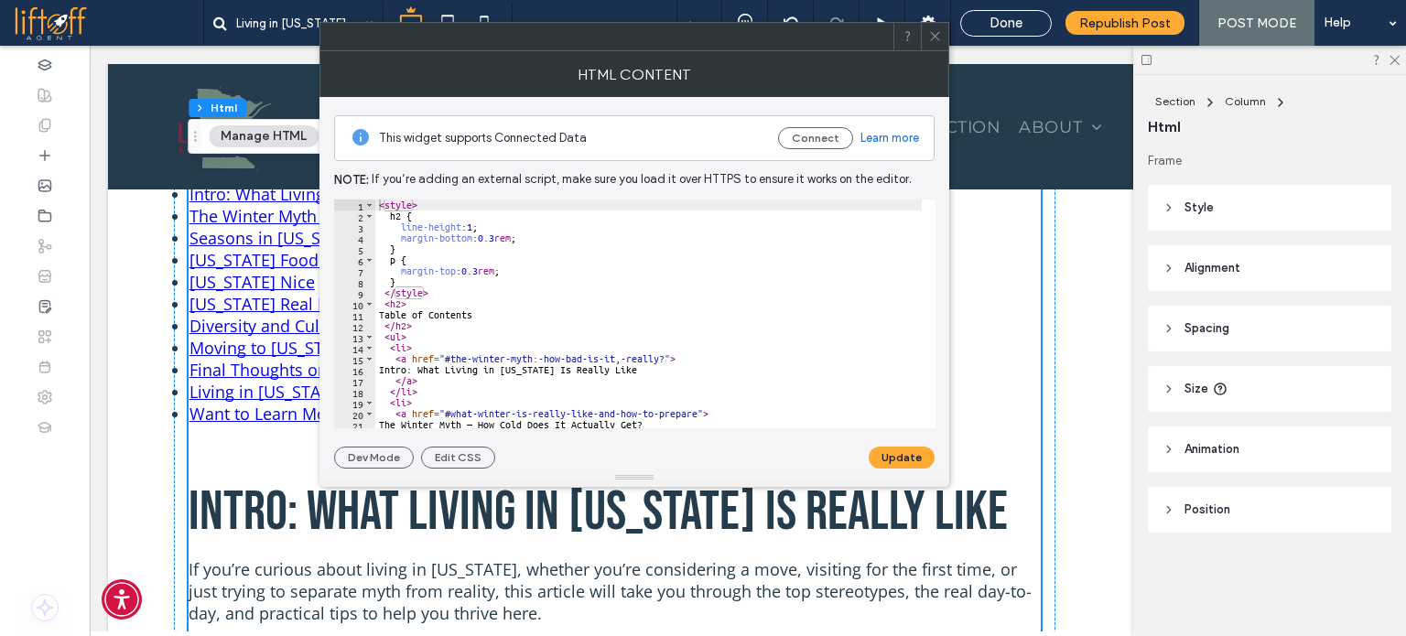
scroll to position [110, 0]
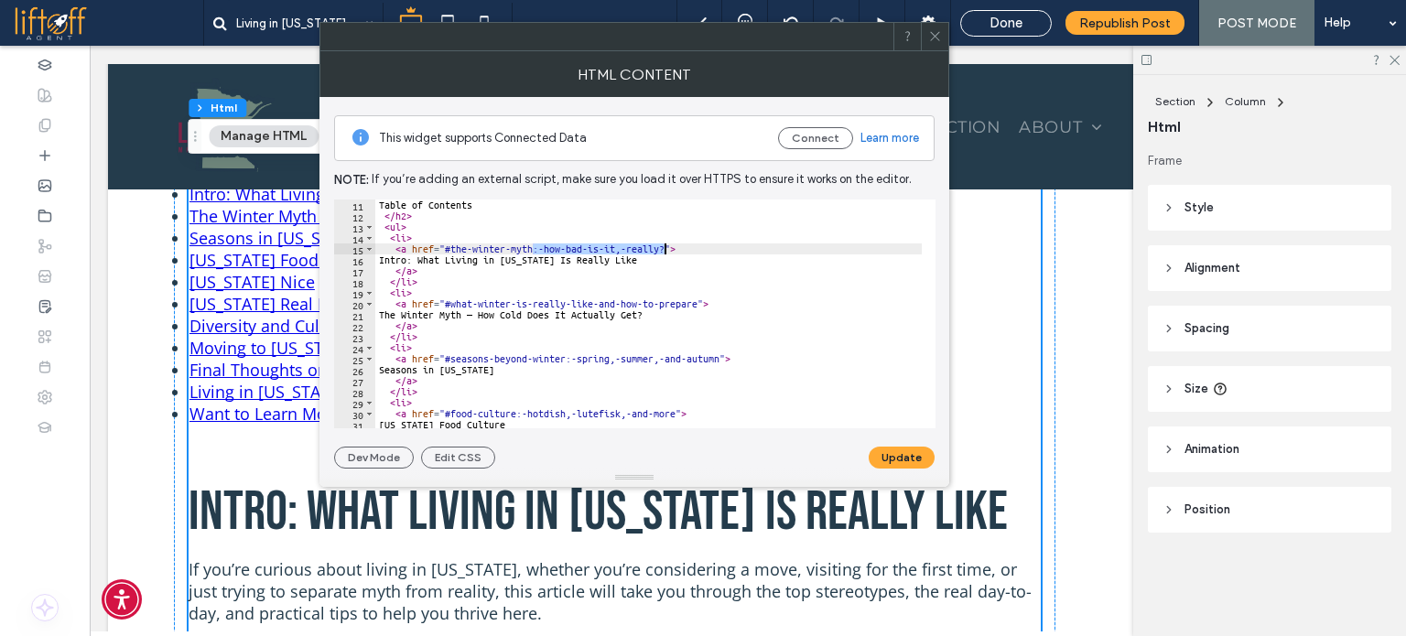
drag, startPoint x: 531, startPoint y: 245, endPoint x: 662, endPoint y: 246, distance: 130.9
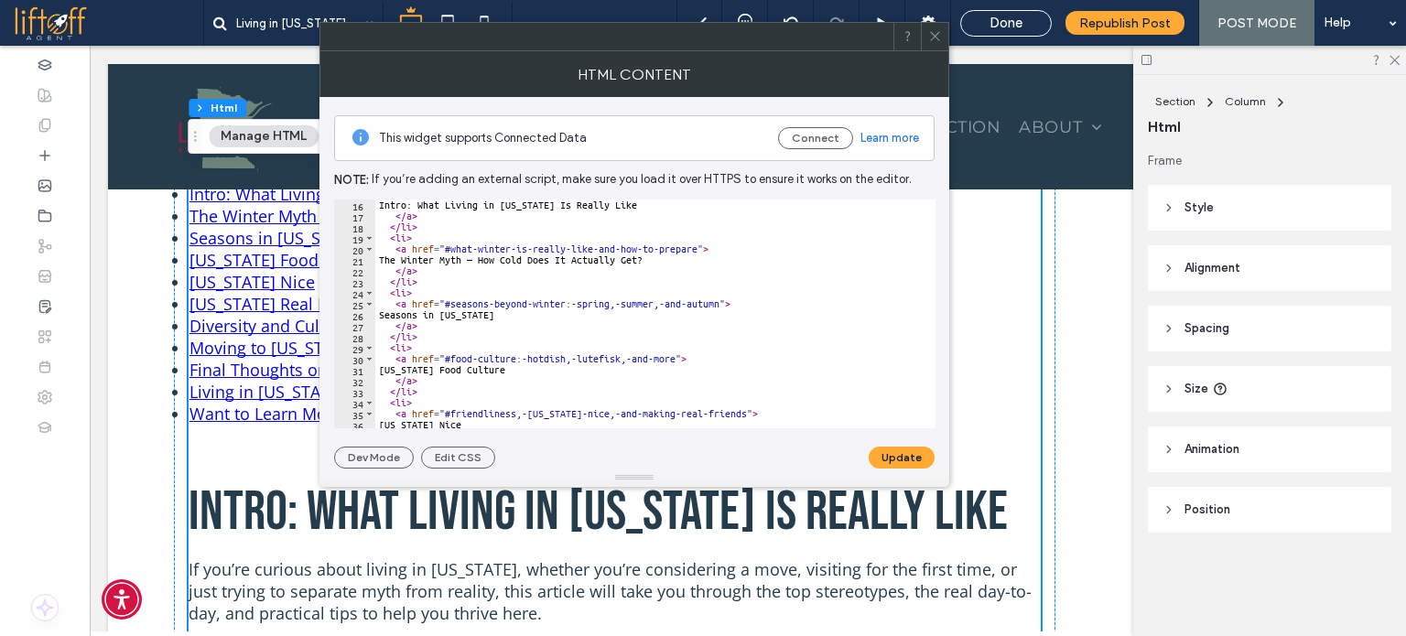
scroll to position [165, 0]
drag, startPoint x: 566, startPoint y: 307, endPoint x: 719, endPoint y: 304, distance: 153.8
drag, startPoint x: 516, startPoint y: 354, endPoint x: 674, endPoint y: 359, distance: 158.4
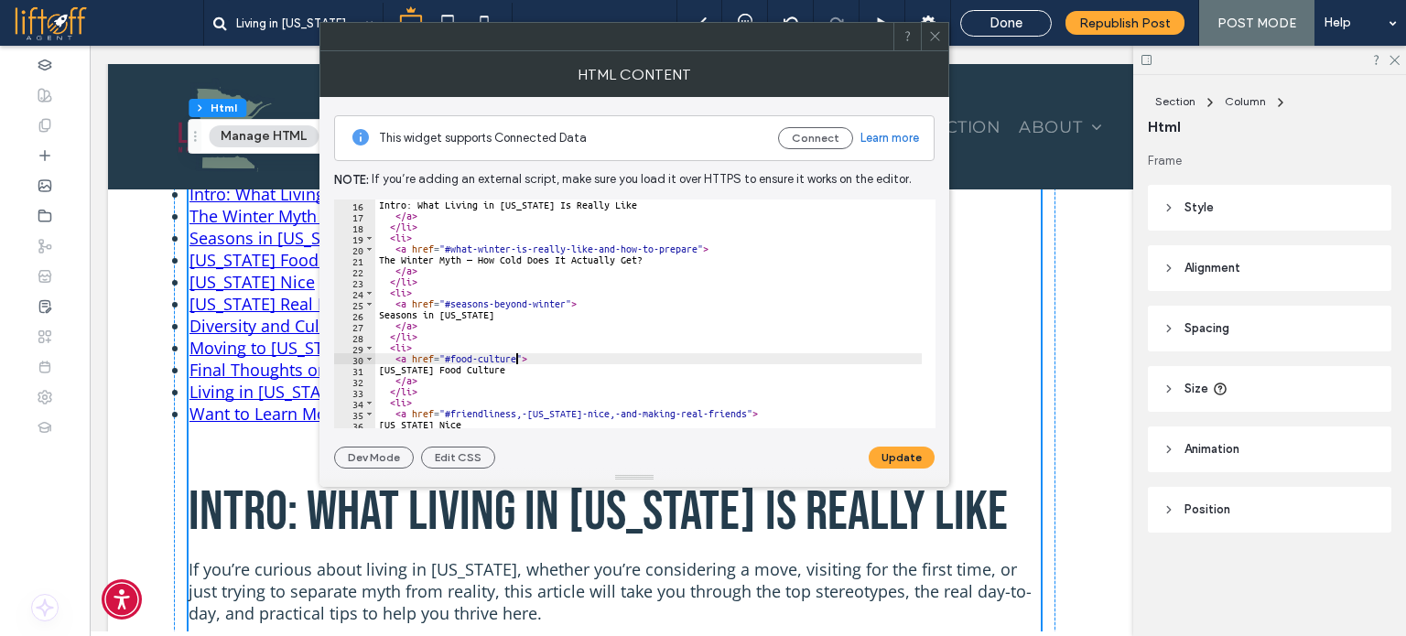
scroll to position [220, 0]
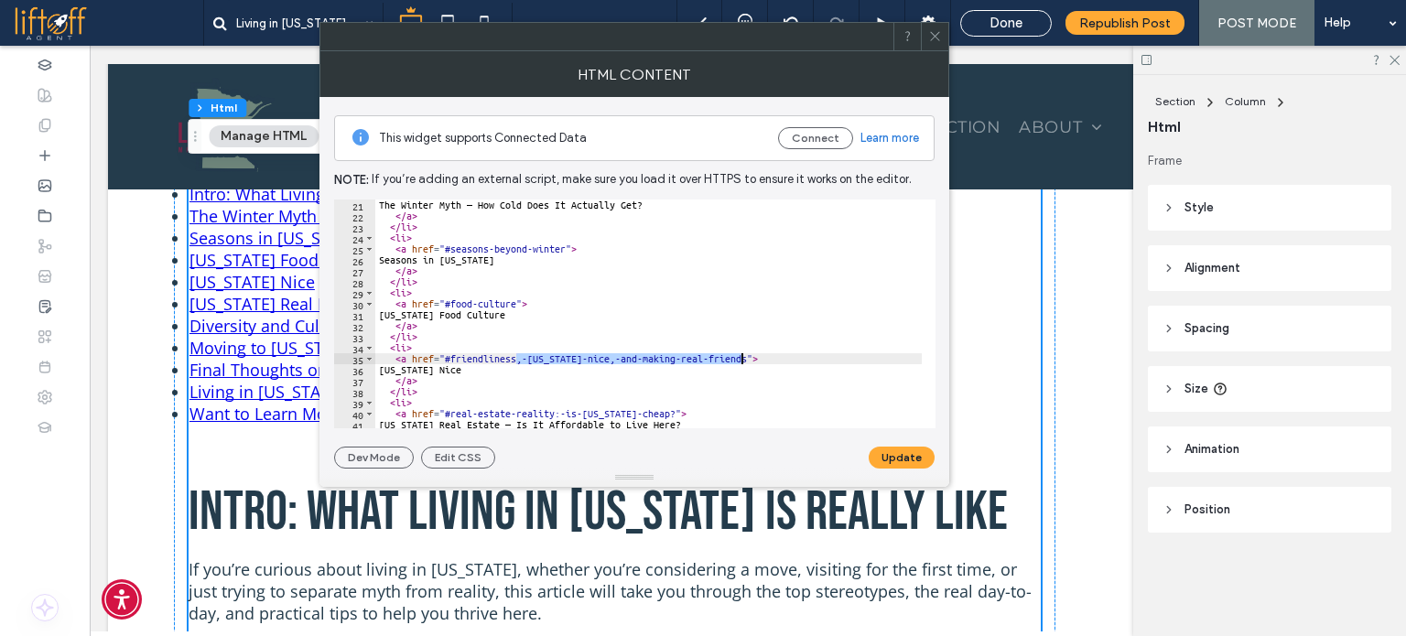
drag, startPoint x: 537, startPoint y: 354, endPoint x: 739, endPoint y: 355, distance: 202.2
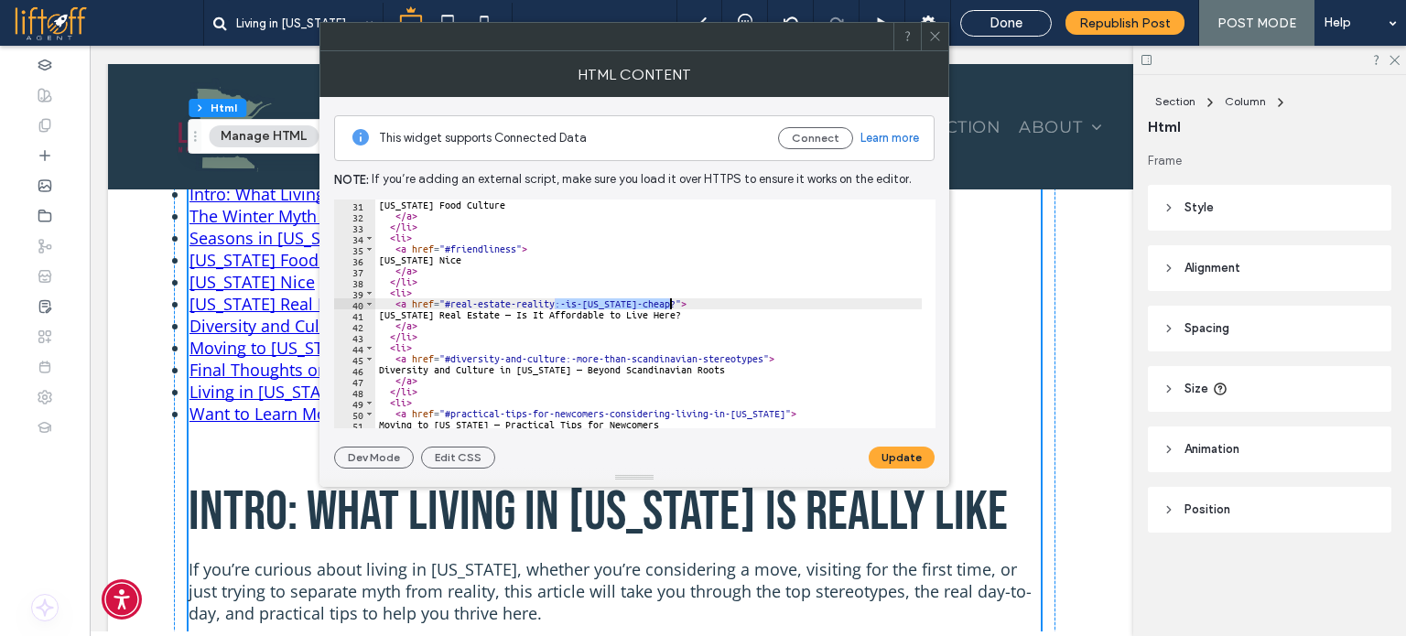
drag, startPoint x: 554, startPoint y: 303, endPoint x: 667, endPoint y: 307, distance: 113.5
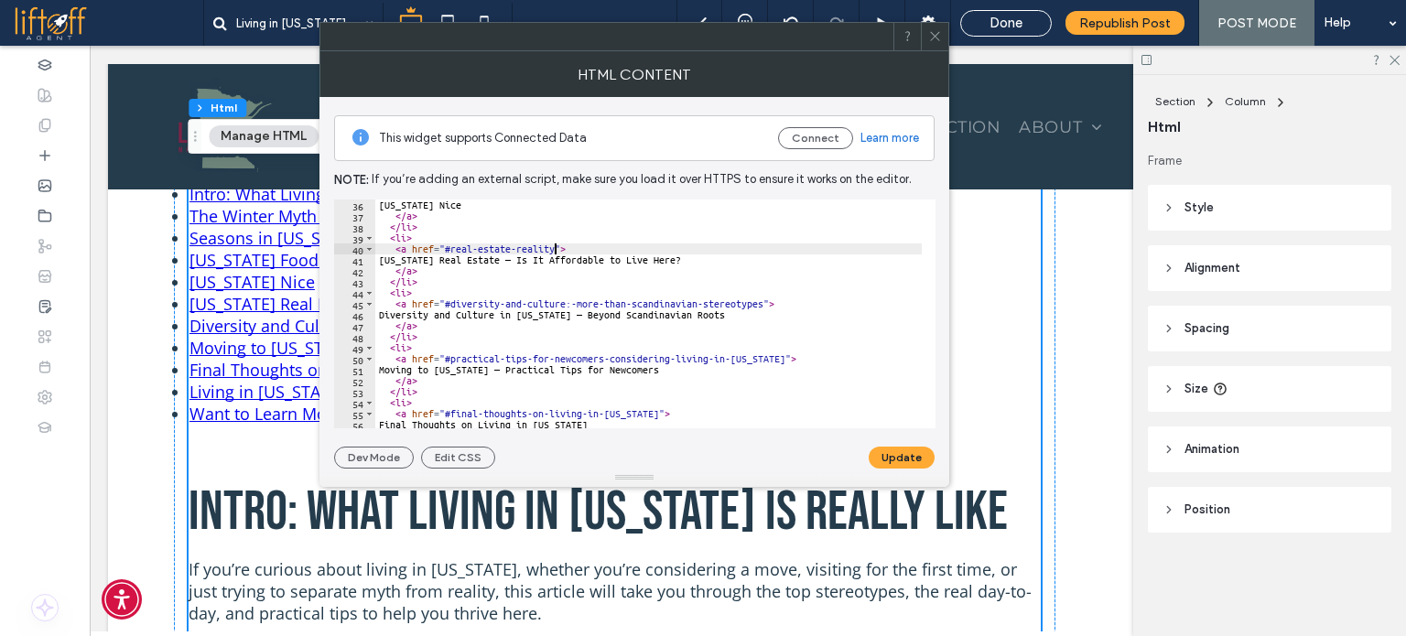
scroll to position [384, 0]
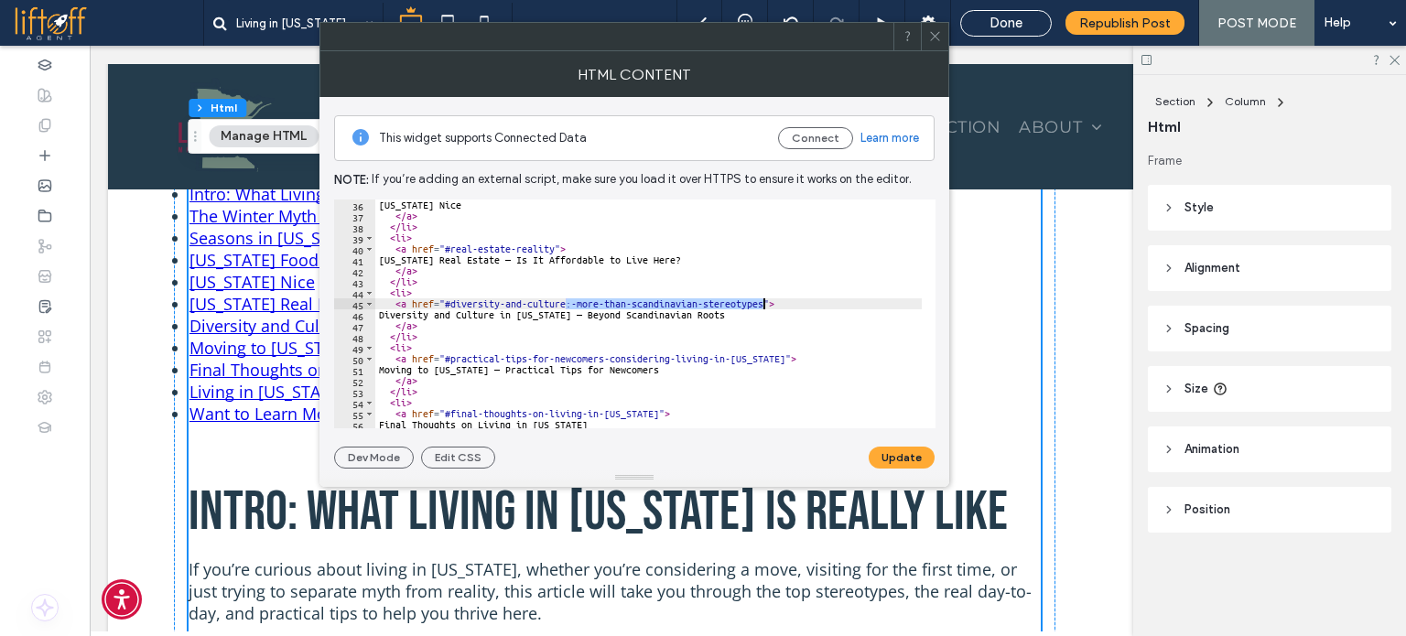
drag, startPoint x: 566, startPoint y: 303, endPoint x: 763, endPoint y: 305, distance: 197.7
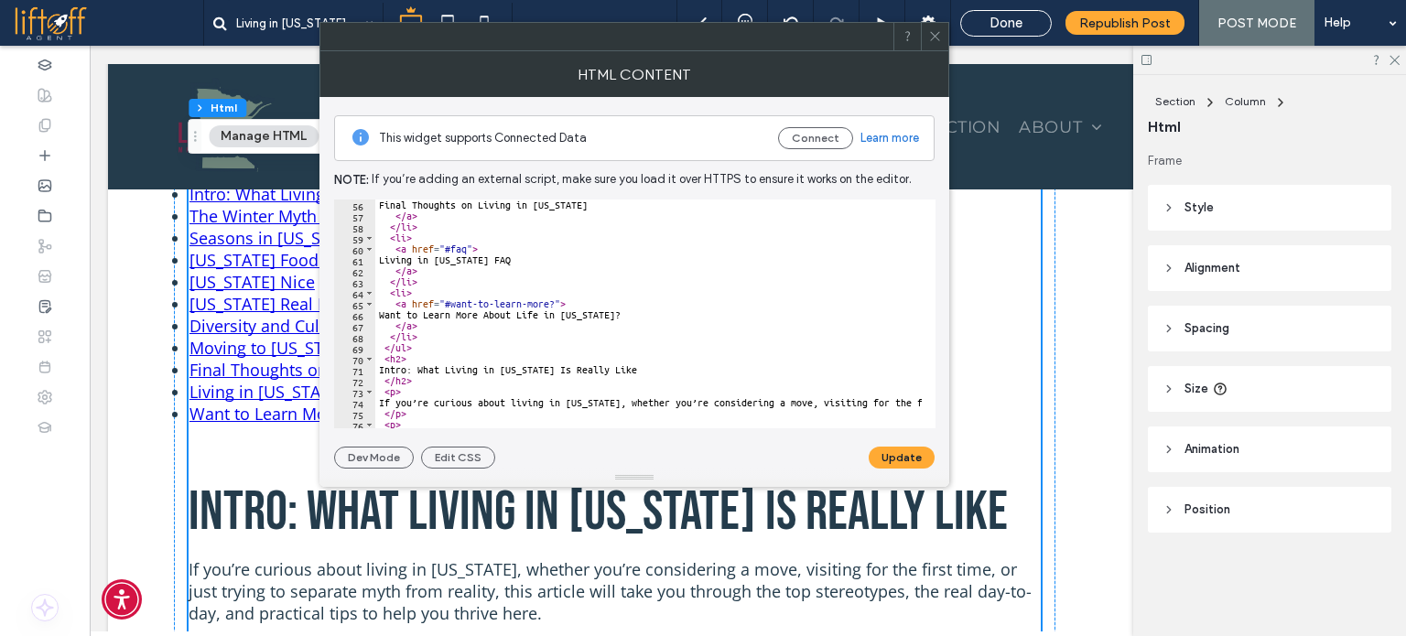
scroll to position [659, 0]
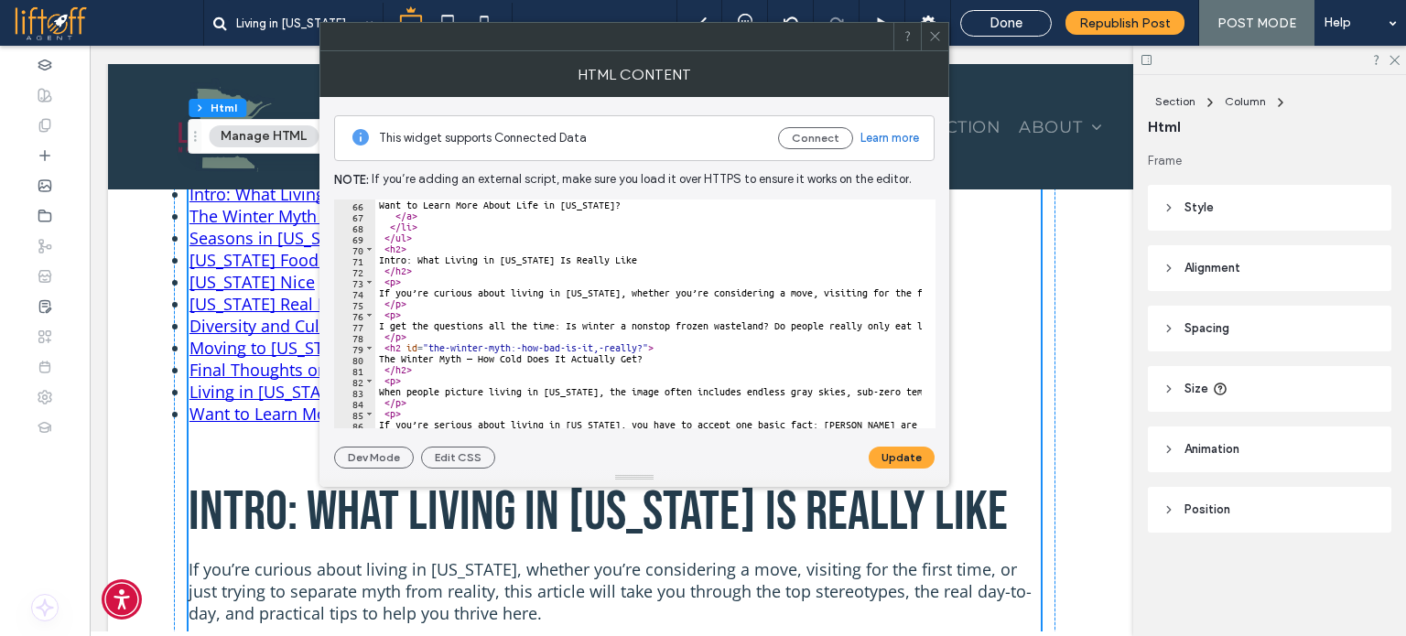
scroll to position [769, 0]
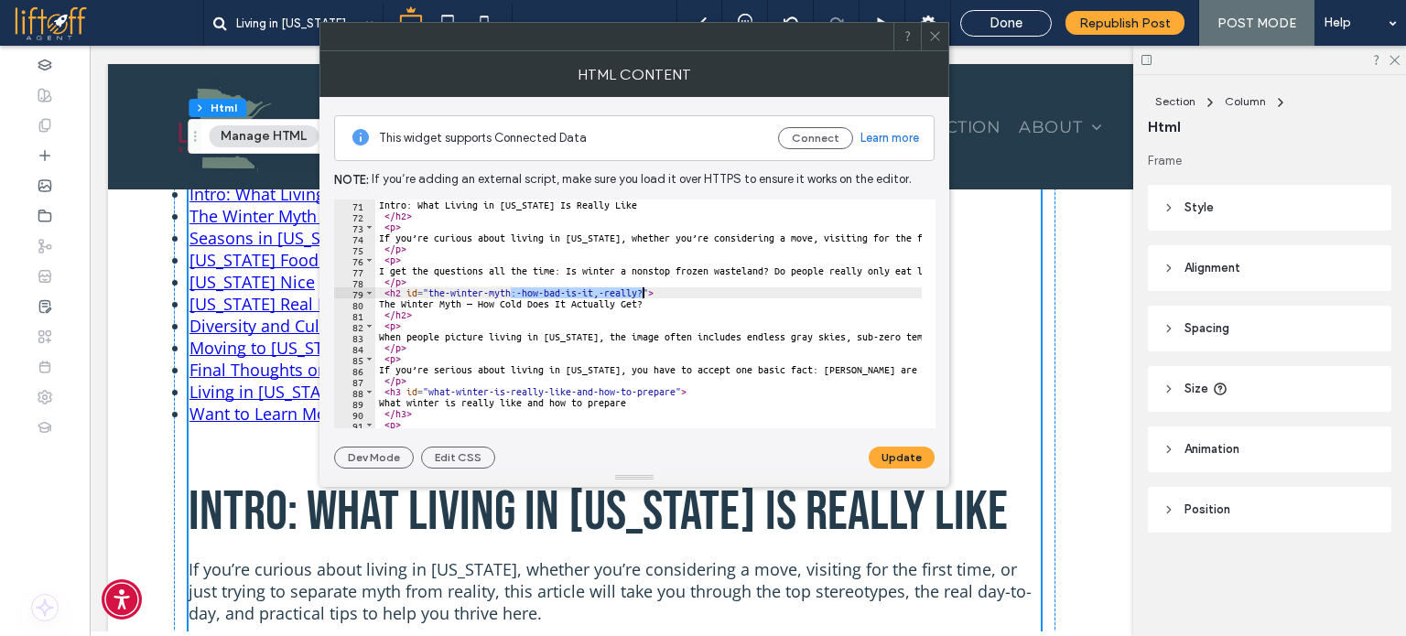
drag, startPoint x: 512, startPoint y: 292, endPoint x: 642, endPoint y: 292, distance: 130.9
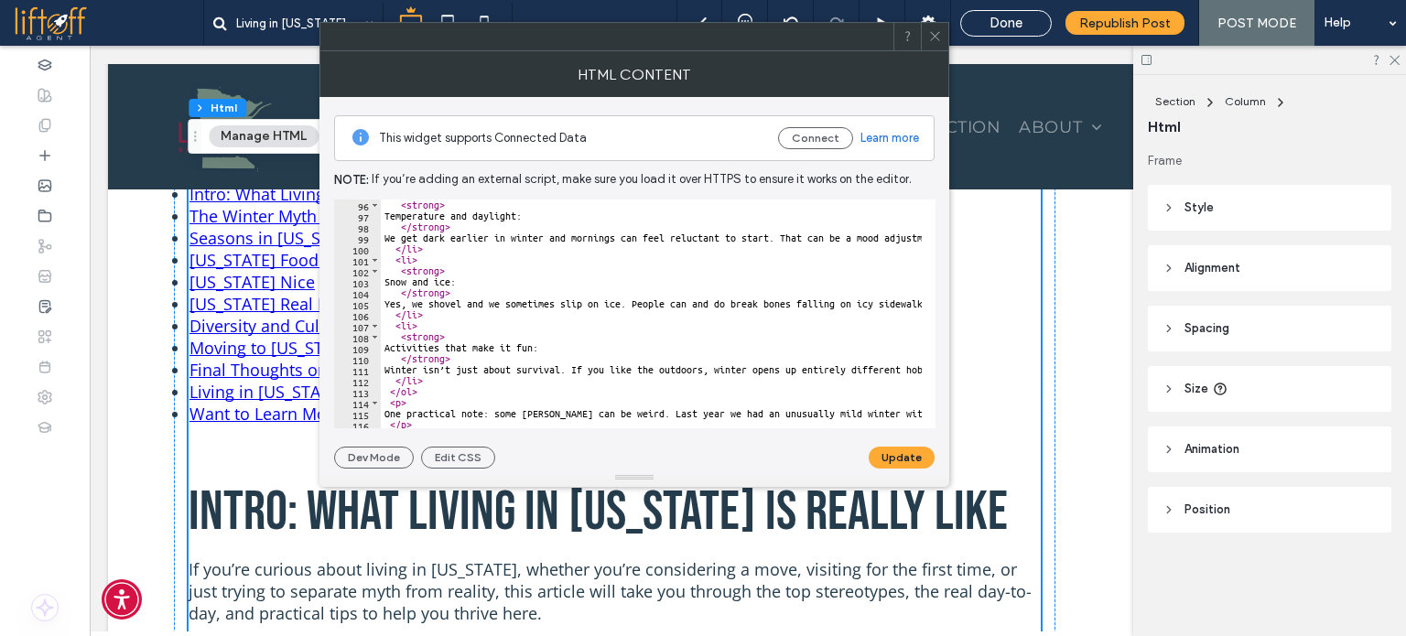
scroll to position [1153, 0]
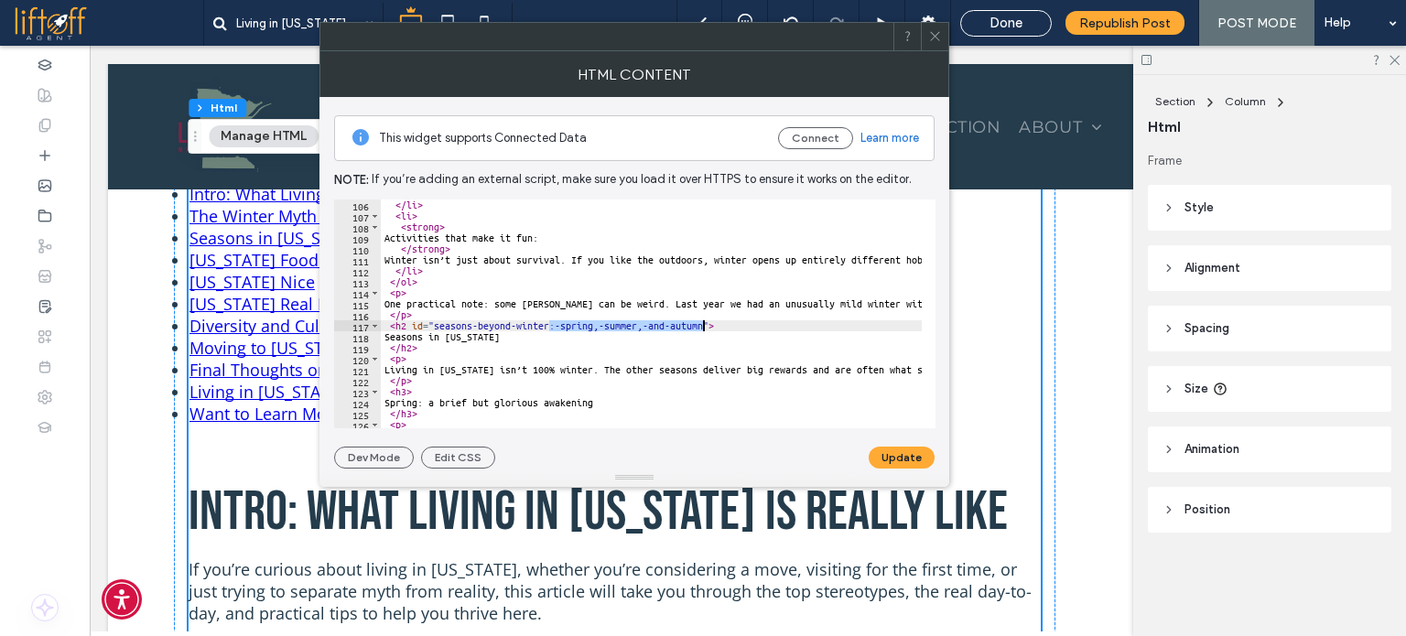
drag, startPoint x: 551, startPoint y: 325, endPoint x: 703, endPoint y: 329, distance: 152.0
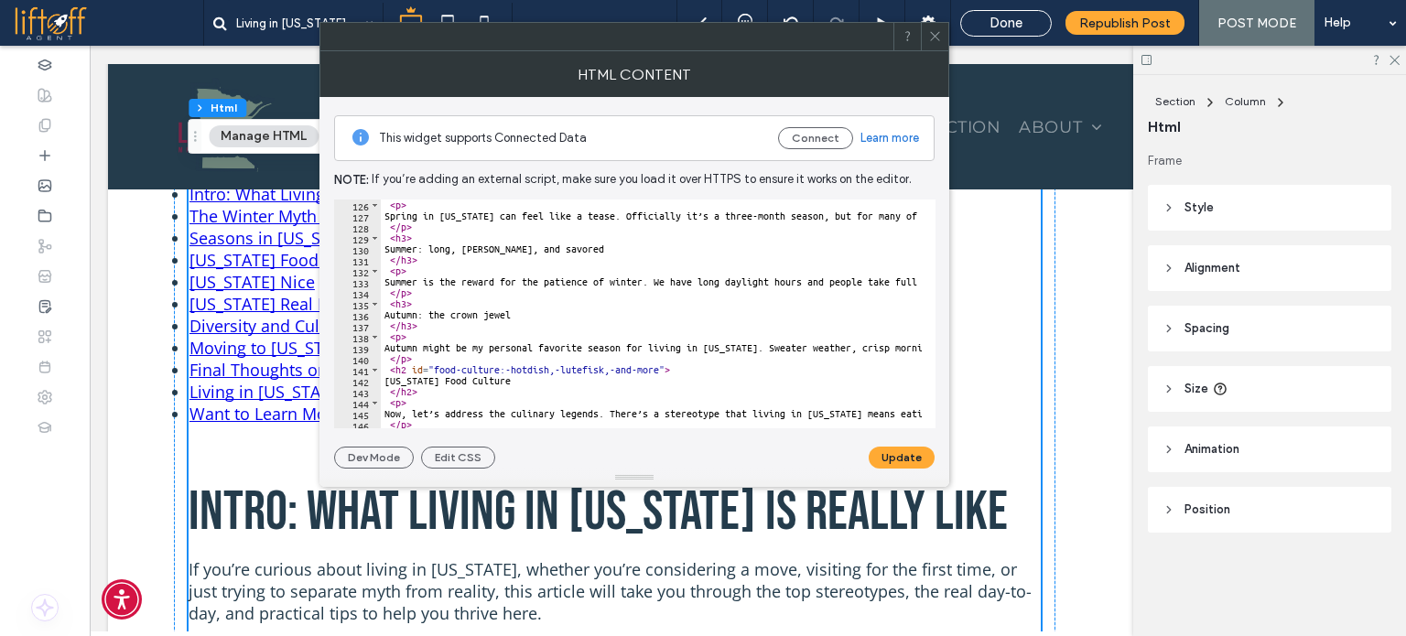
scroll to position [1428, 0]
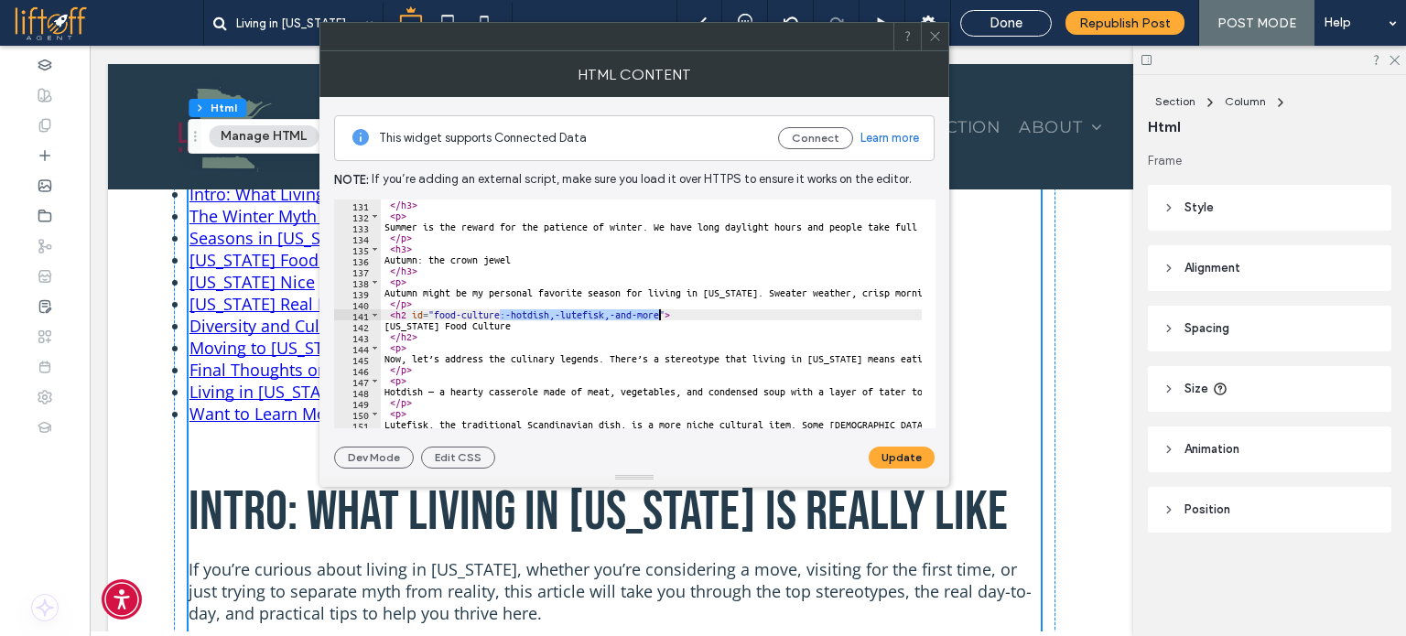
drag, startPoint x: 501, startPoint y: 318, endPoint x: 659, endPoint y: 316, distance: 157.4
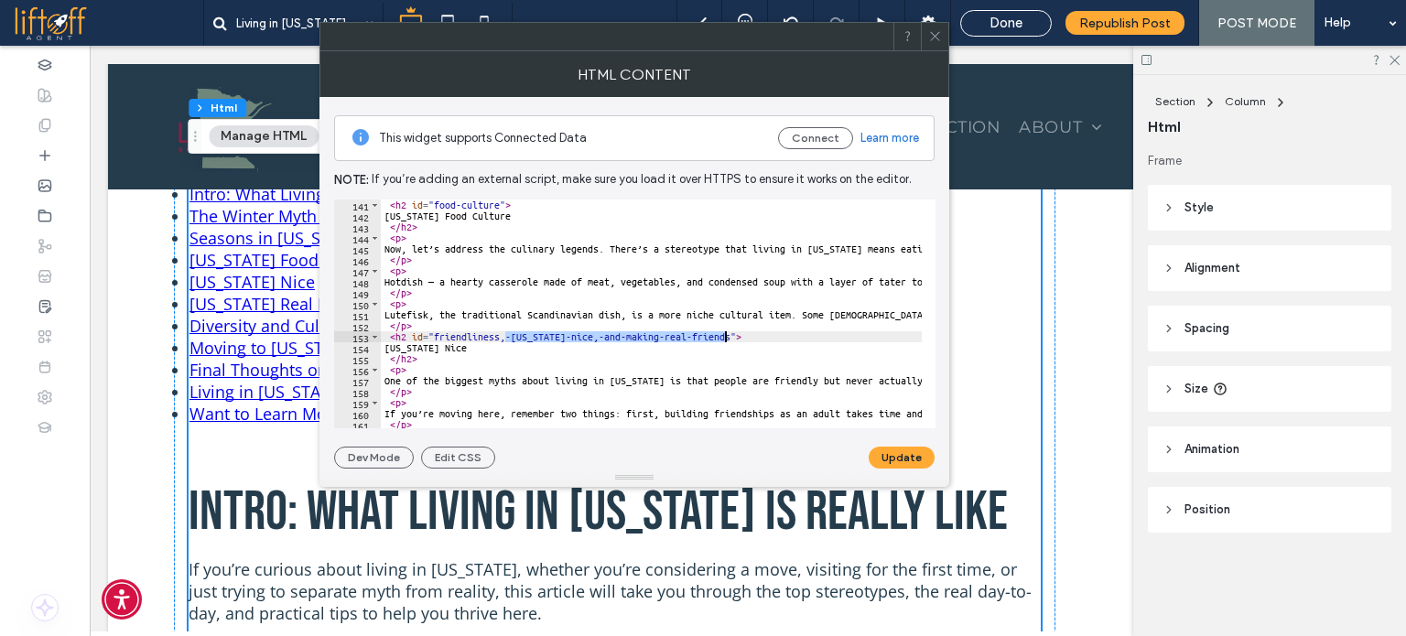
drag, startPoint x: 503, startPoint y: 334, endPoint x: 724, endPoint y: 336, distance: 220.5
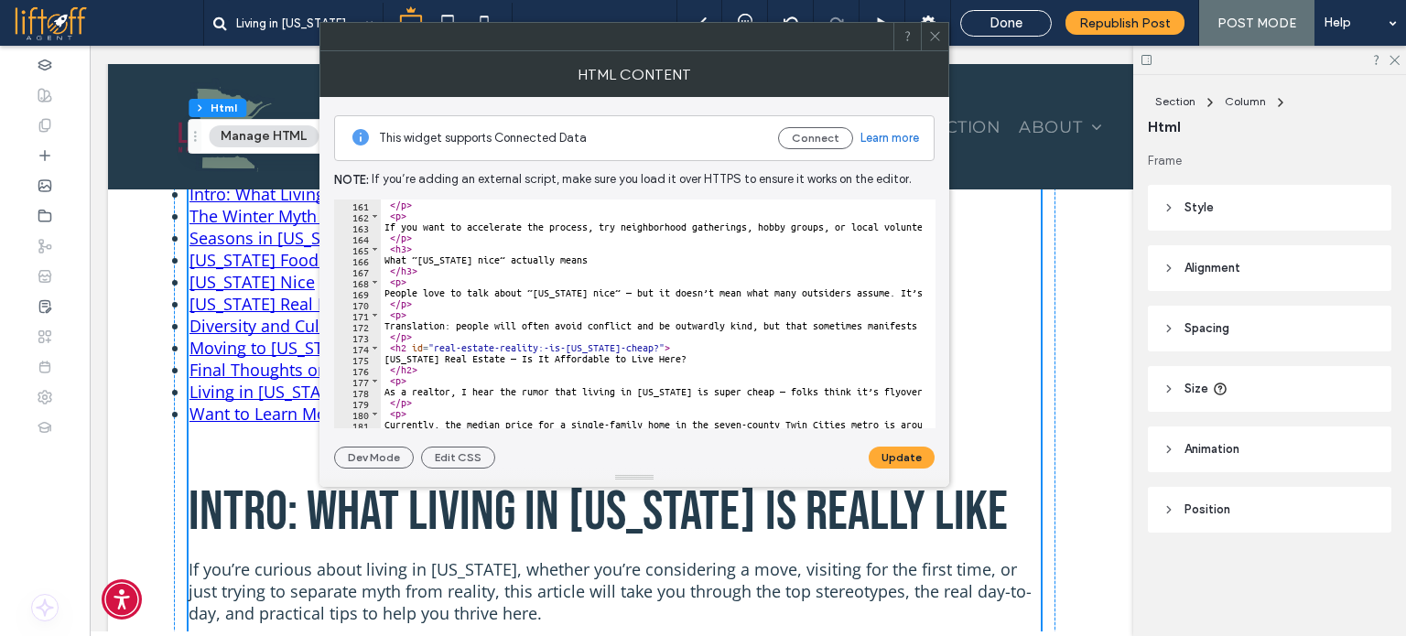
scroll to position [1757, 0]
drag, startPoint x: 538, startPoint y: 347, endPoint x: 652, endPoint y: 346, distance: 114.4
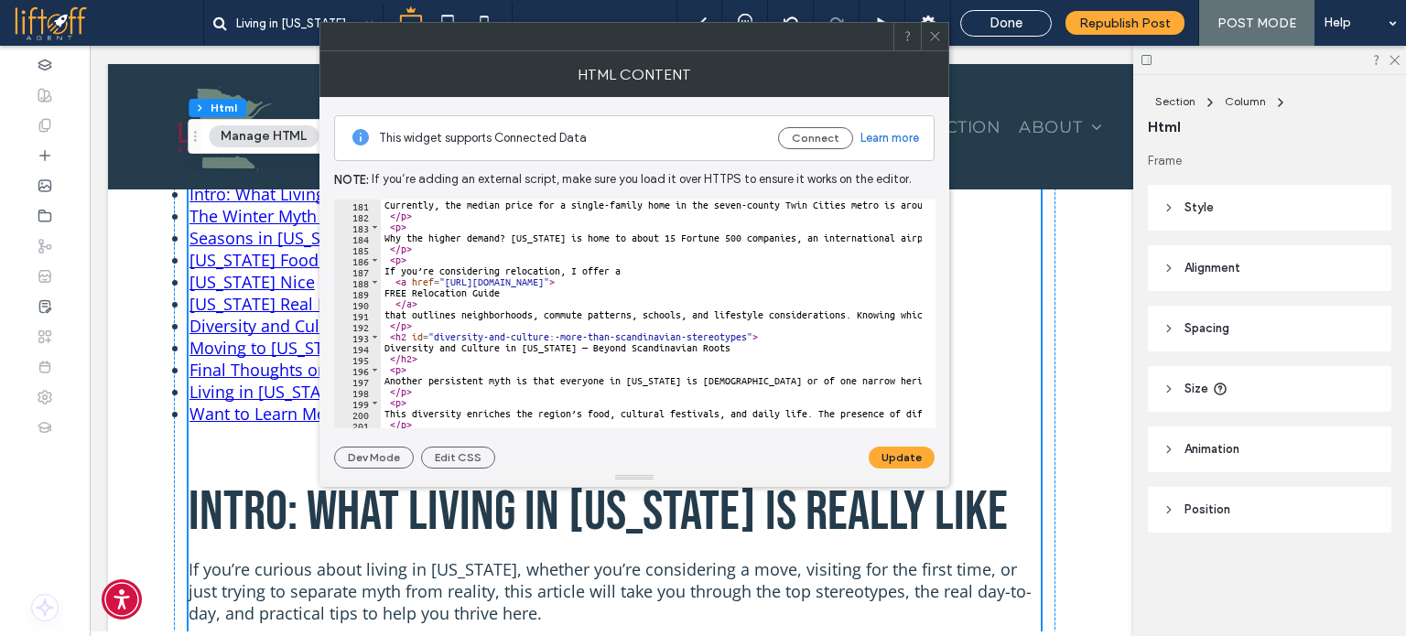
scroll to position [1977, 0]
drag, startPoint x: 549, startPoint y: 332, endPoint x: 746, endPoint y: 335, distance: 196.8
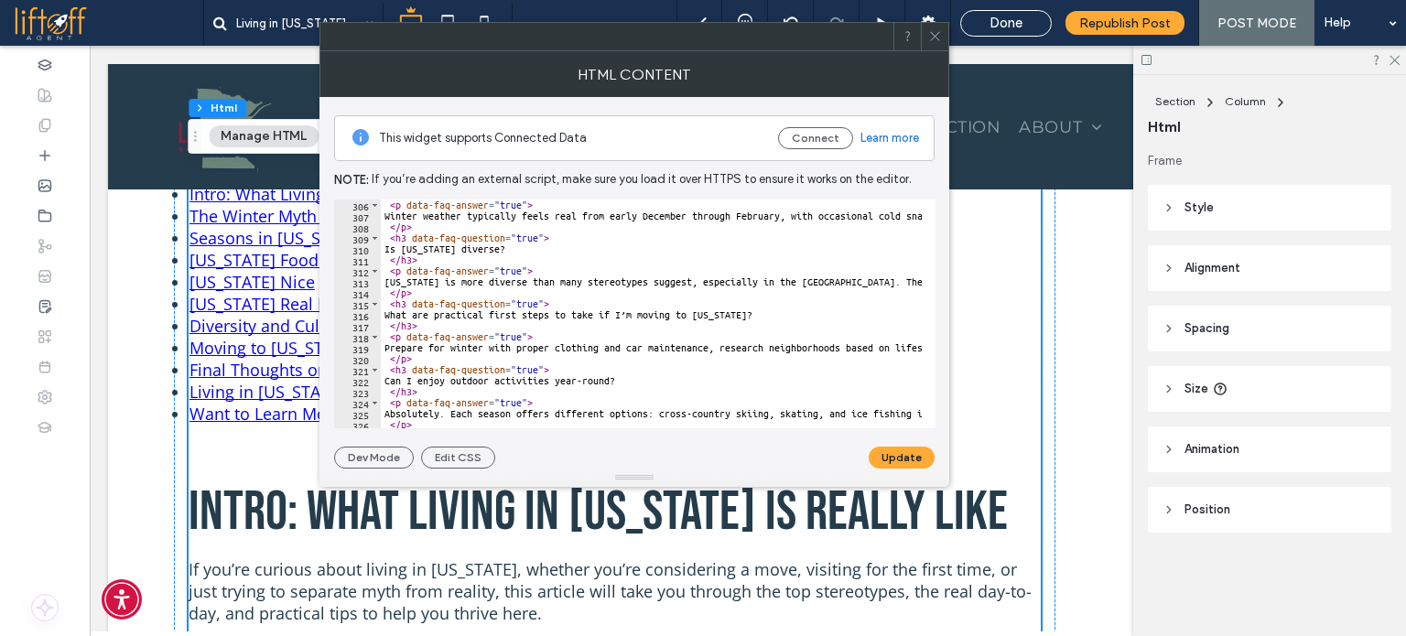
scroll to position [3430, 0]
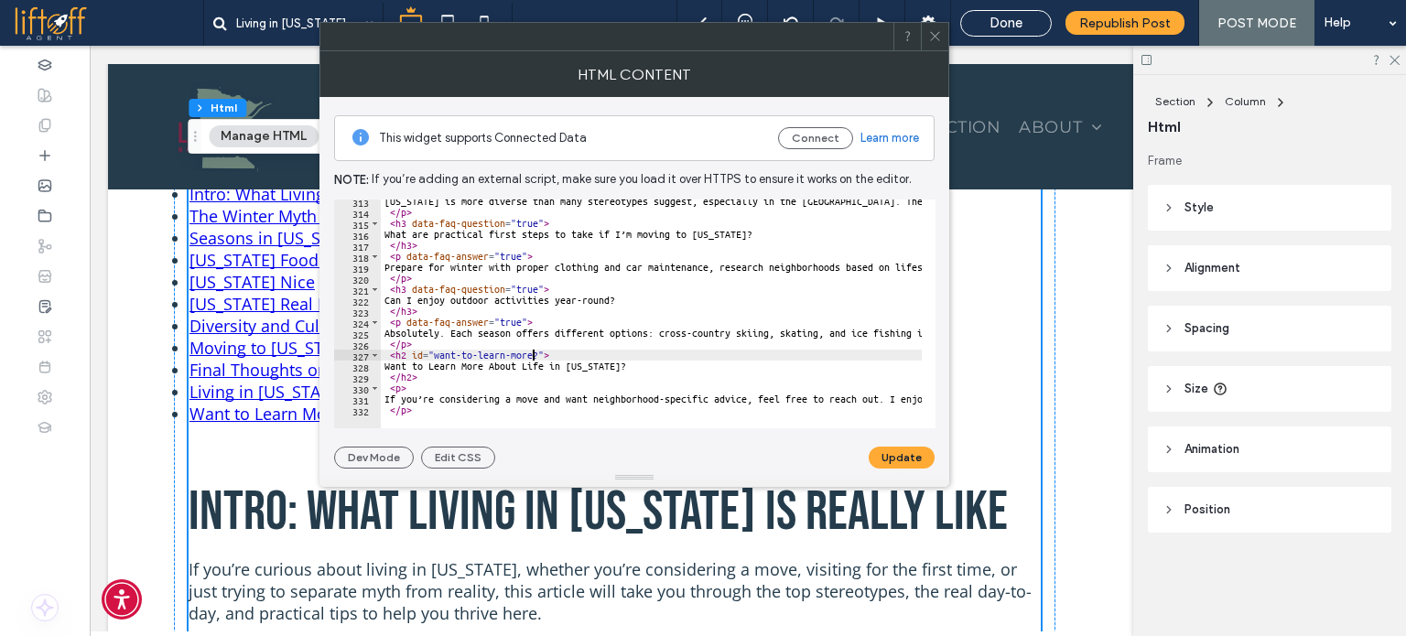
type textarea "**********"
click at [887, 445] on div "**********" at bounding box center [634, 283] width 600 height 372
click at [889, 453] on button "Update" at bounding box center [901, 458] width 66 height 22
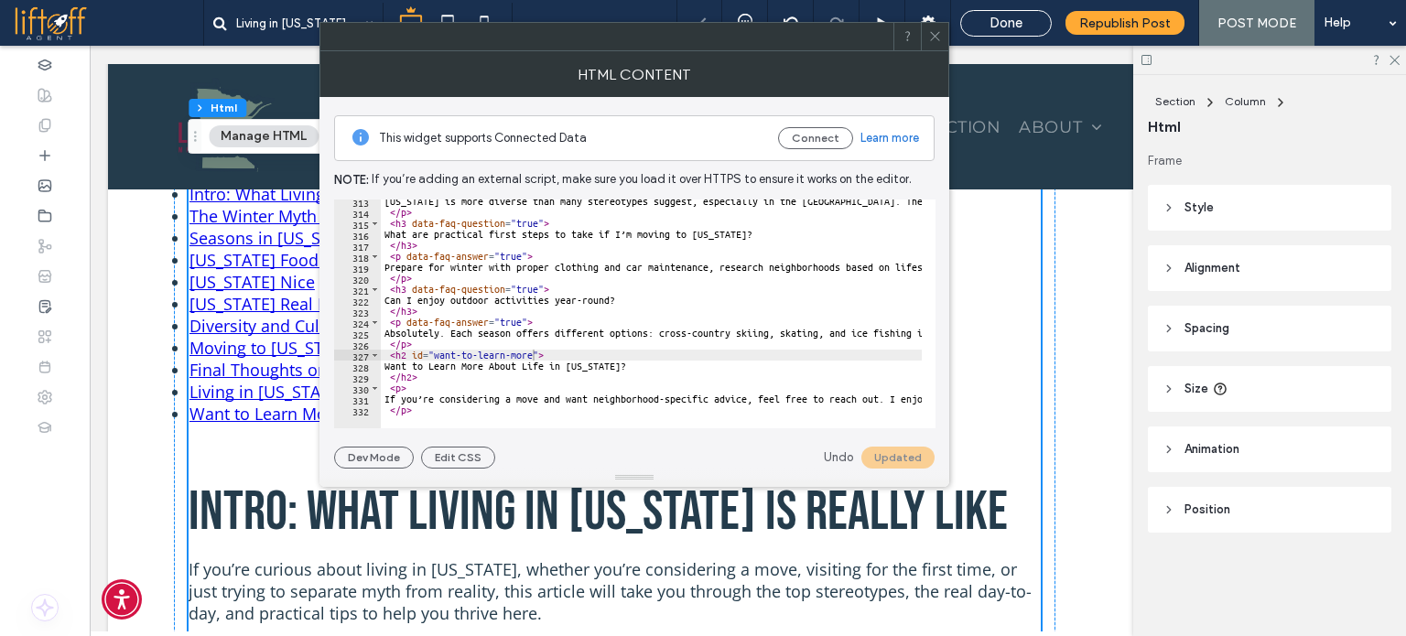
click at [932, 43] on span at bounding box center [935, 36] width 14 height 27
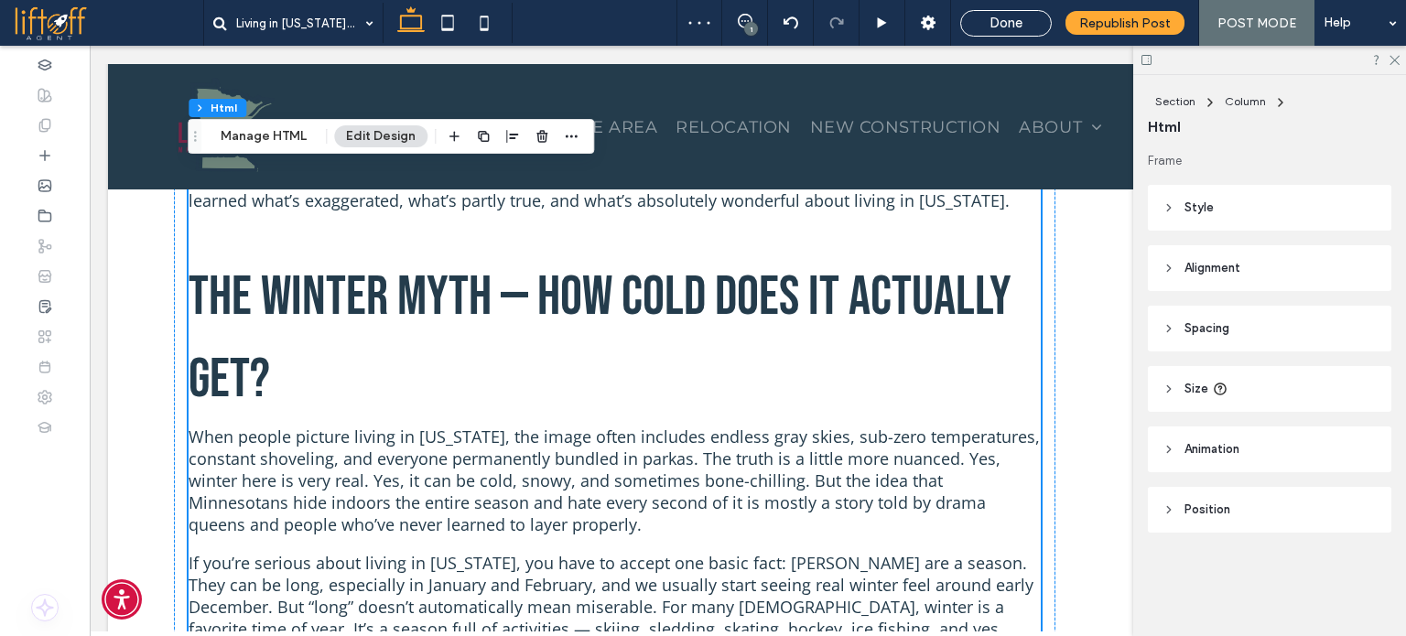
scroll to position [1098, 0]
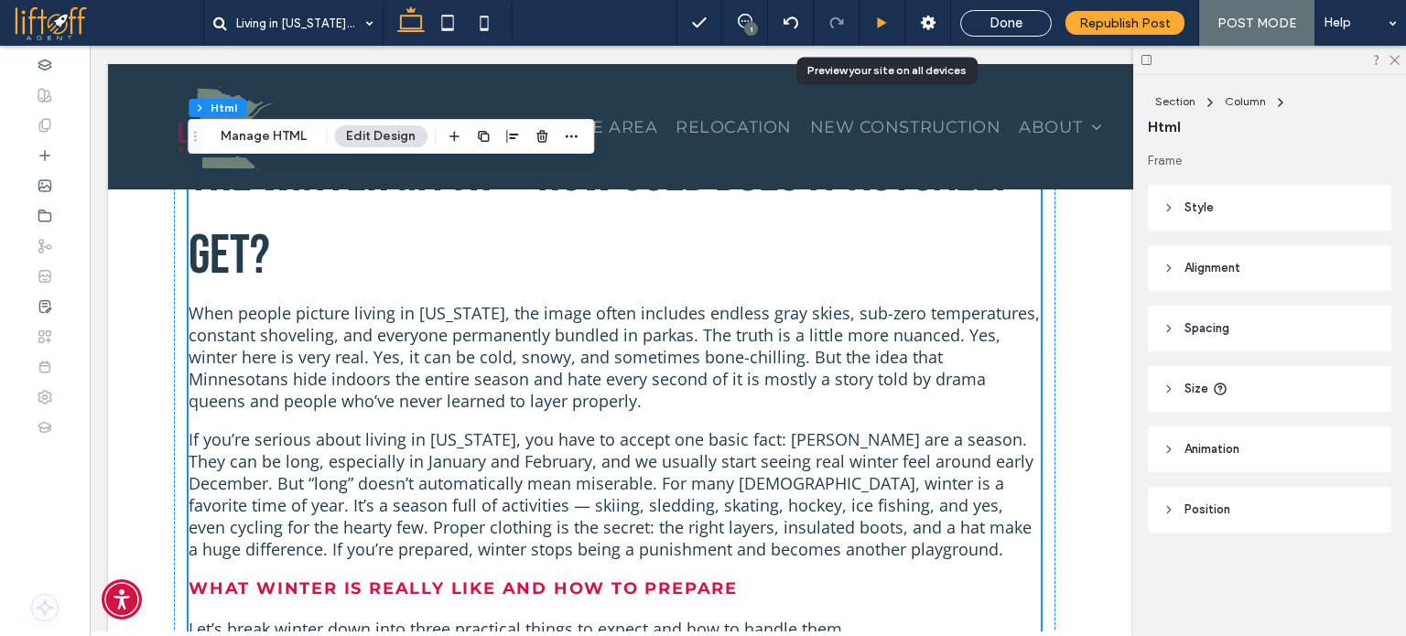
click at [897, 21] on div at bounding box center [881, 23] width 45 height 14
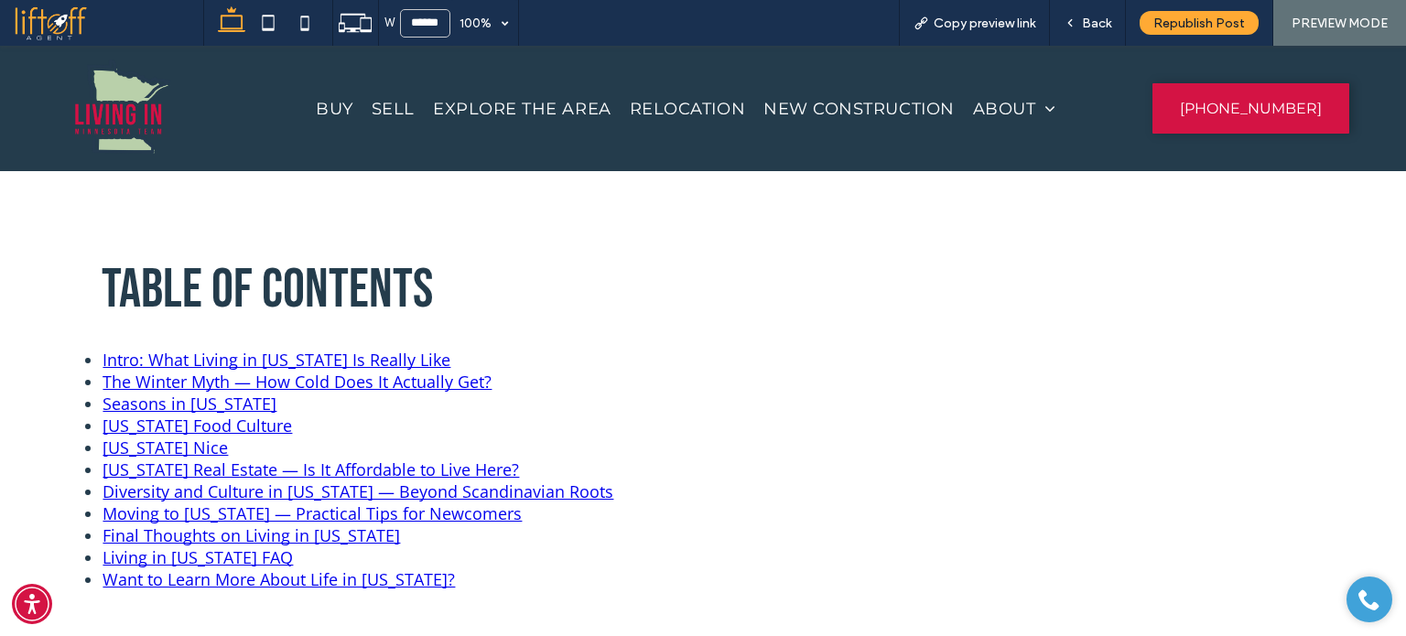
click at [221, 381] on link "The Winter Myth — How Cold Does It Actually Get?" at bounding box center [296, 382] width 389 height 22
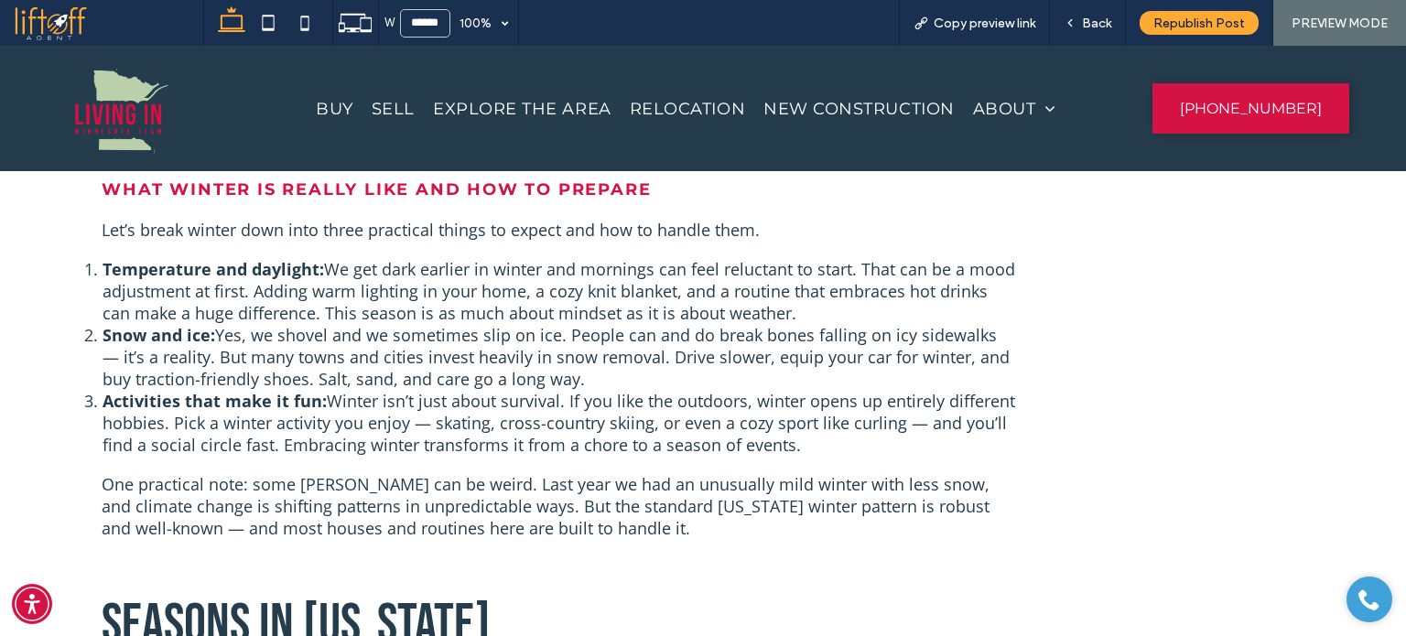
scroll to position [1403, 0]
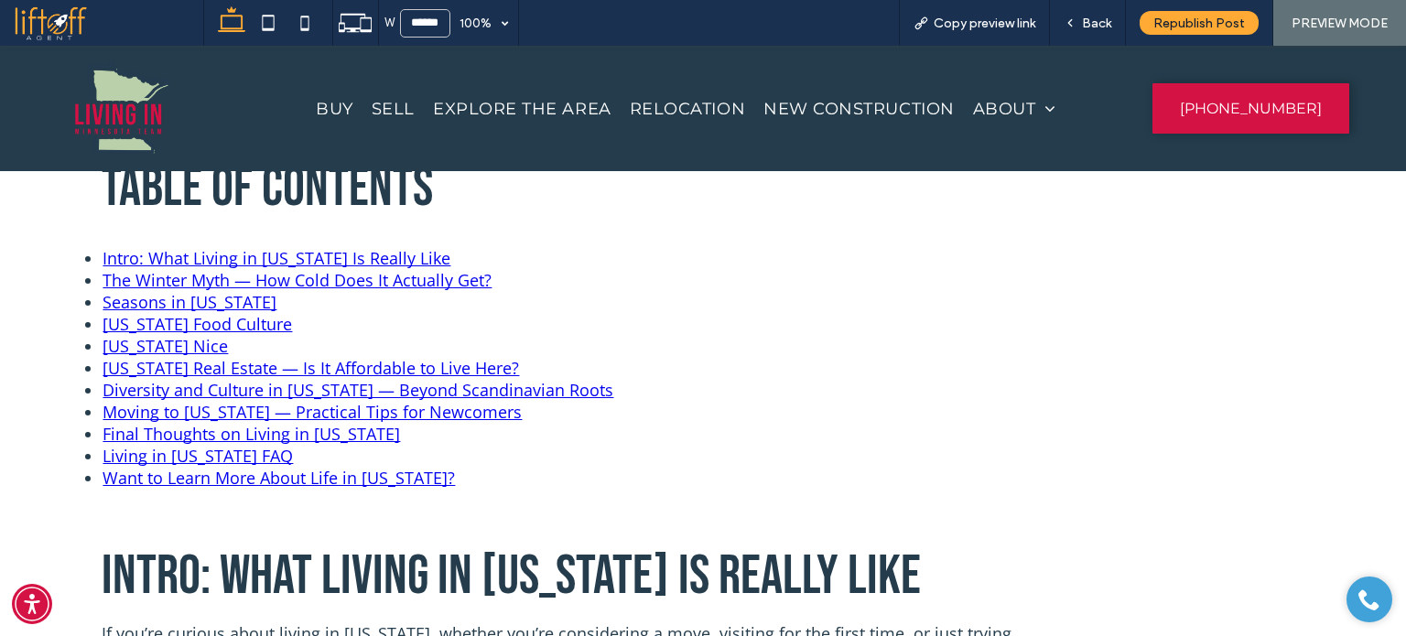
click at [213, 457] on link "Living in [US_STATE] FAQ" at bounding box center [197, 456] width 190 height 22
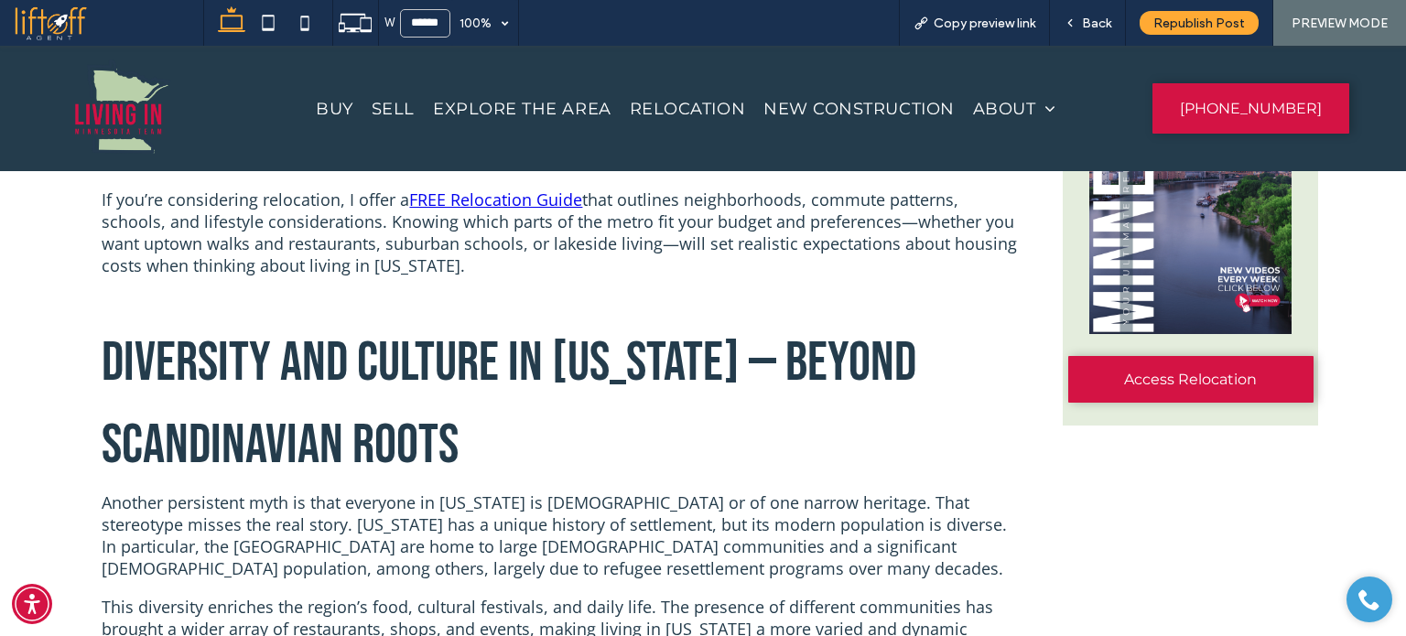
scroll to position [3795, 0]
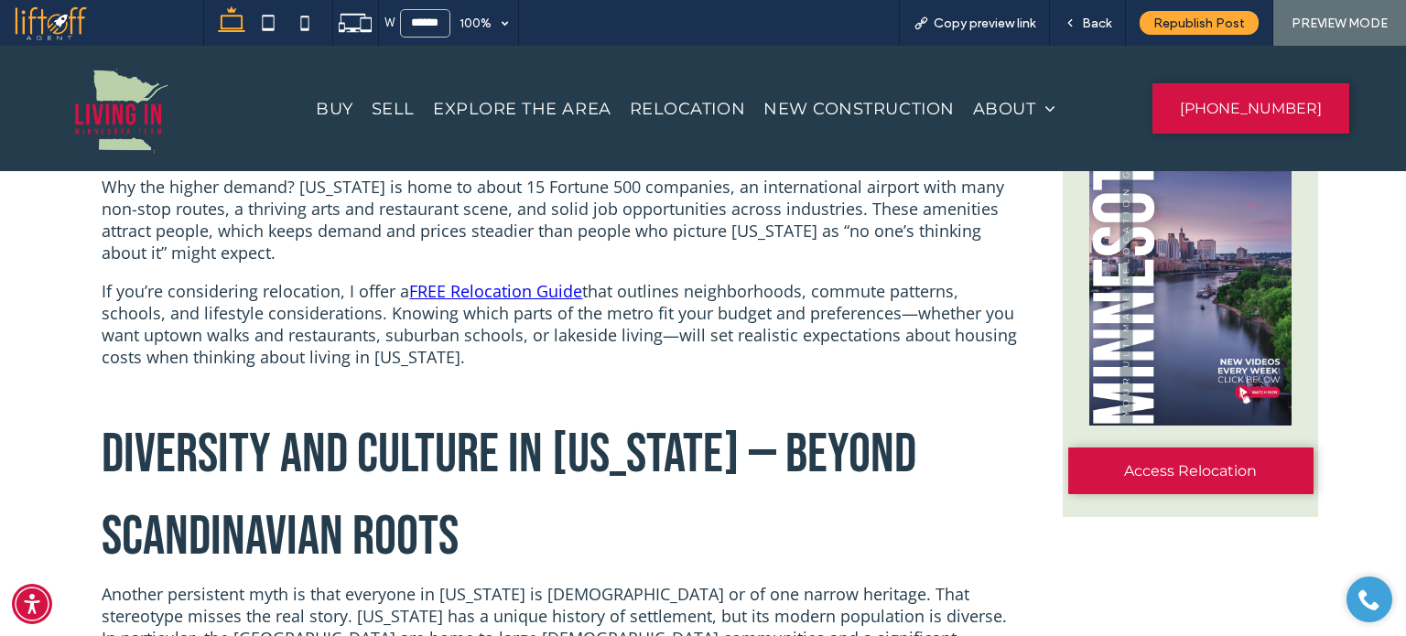
click at [447, 302] on link "FREE Relocation Guide" at bounding box center [495, 291] width 173 height 22
click at [1087, 30] on div "Back" at bounding box center [1088, 23] width 76 height 46
drag, startPoint x: 1098, startPoint y: 28, endPoint x: 596, endPoint y: 8, distance: 502.8
click at [1098, 28] on span "Back" at bounding box center [1096, 24] width 29 height 16
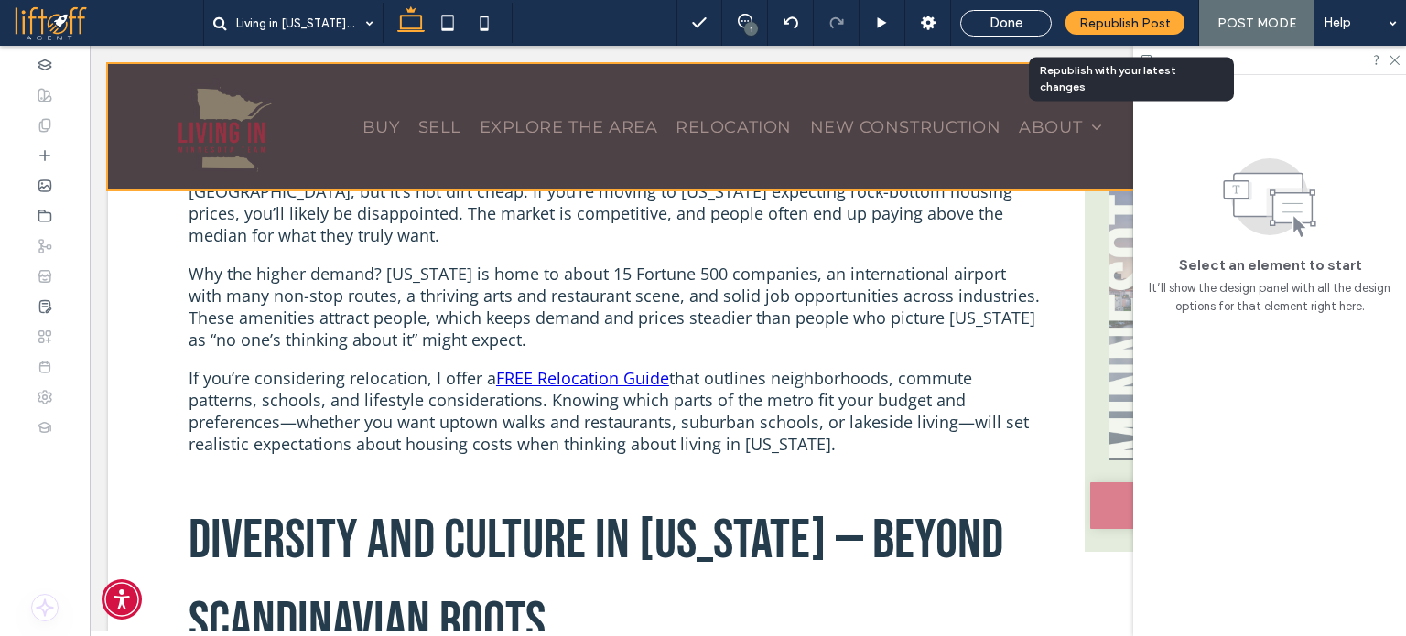
scroll to position [3984, 0]
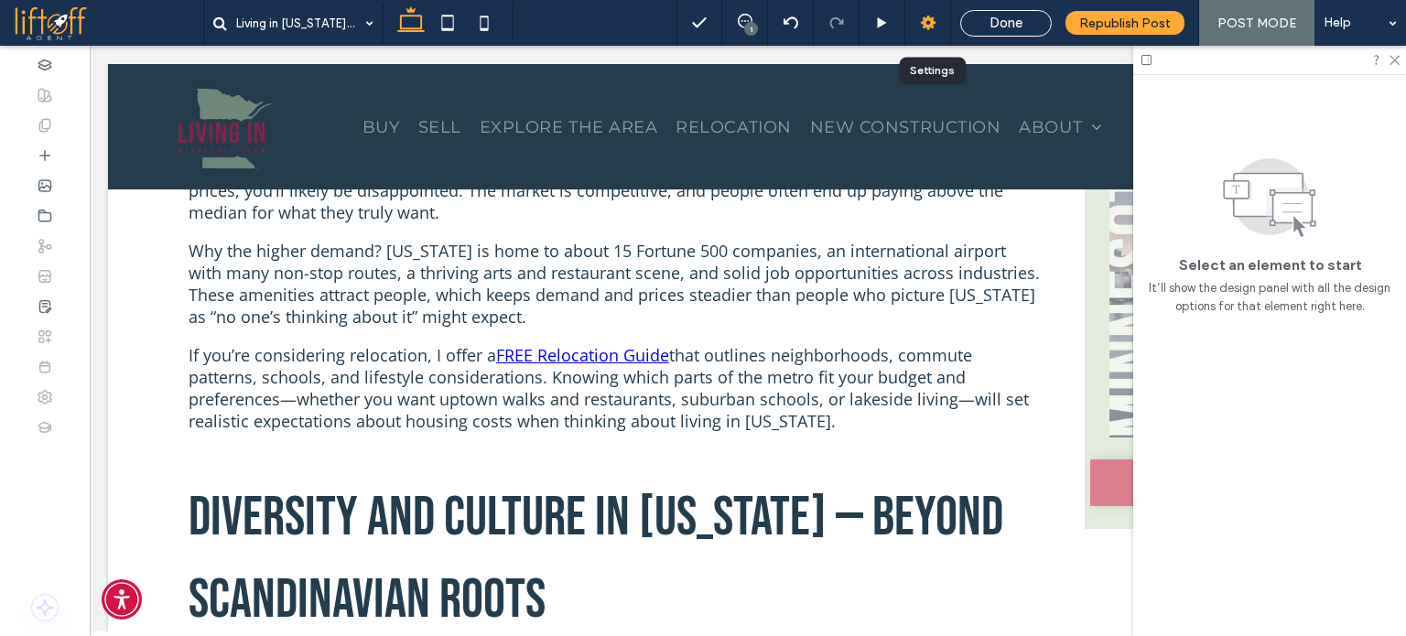
click at [931, 18] on use at bounding box center [928, 23] width 15 height 15
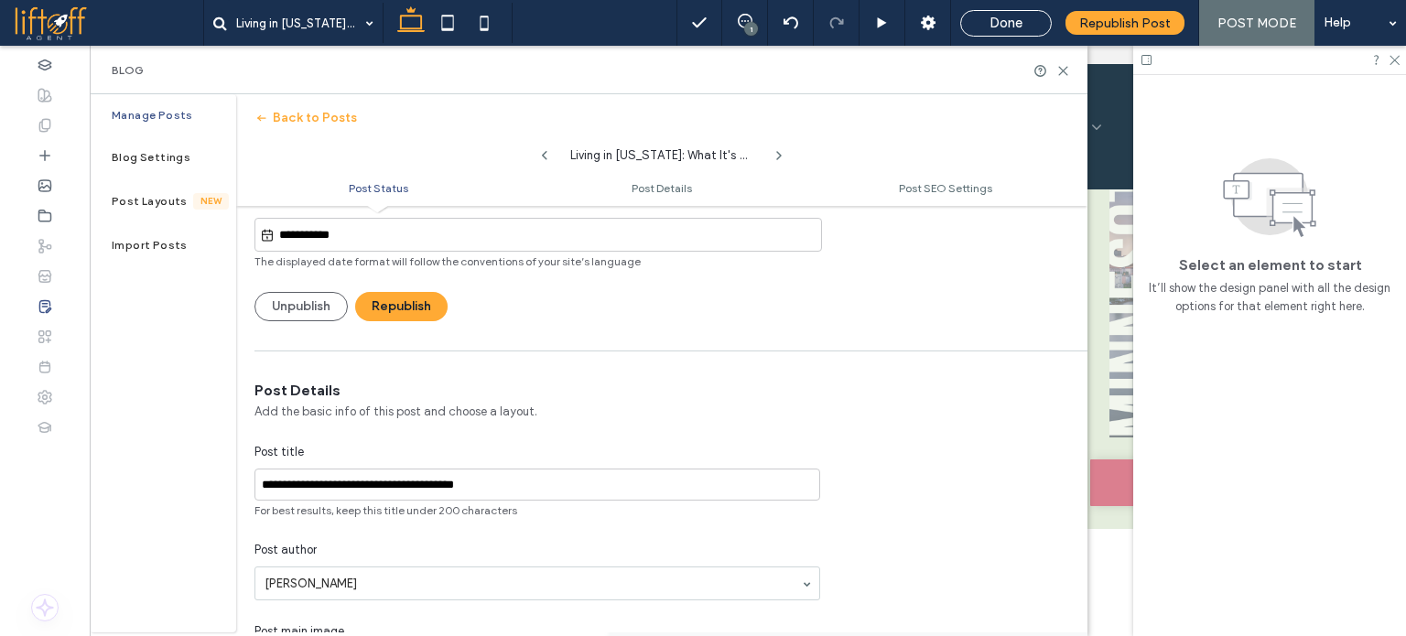
scroll to position [0, 0]
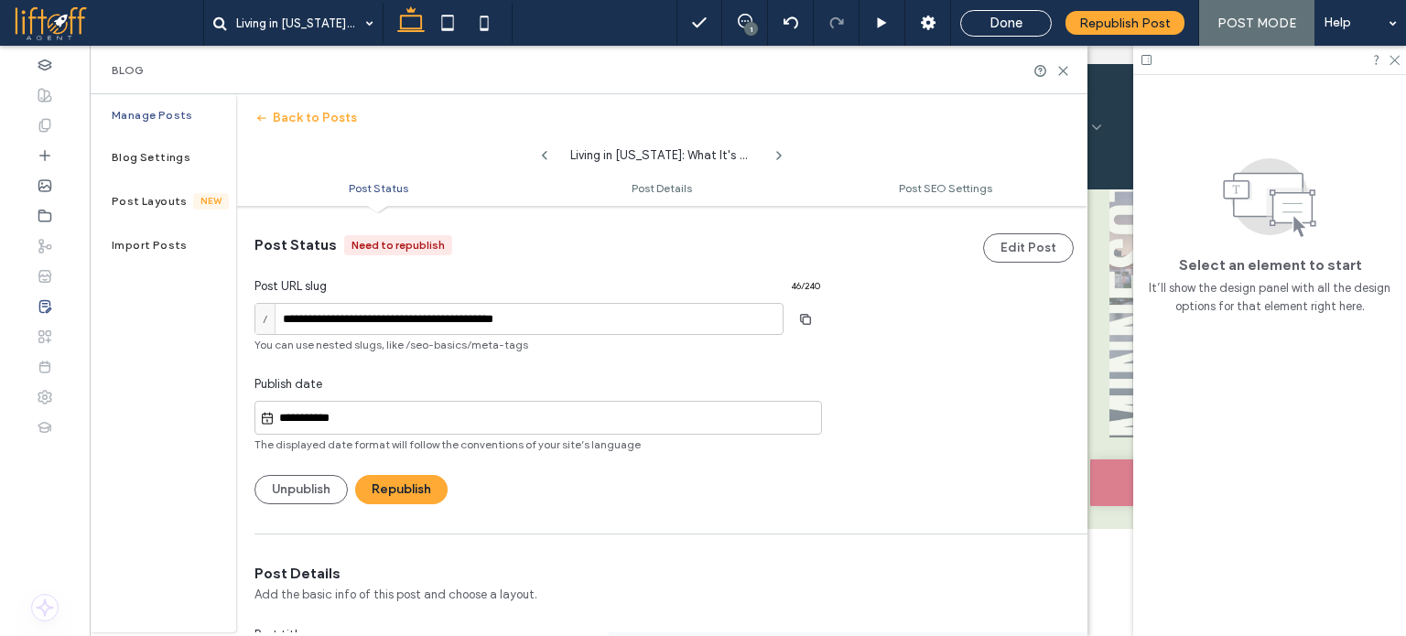
click at [340, 423] on input "**********" at bounding box center [548, 418] width 546 height 22
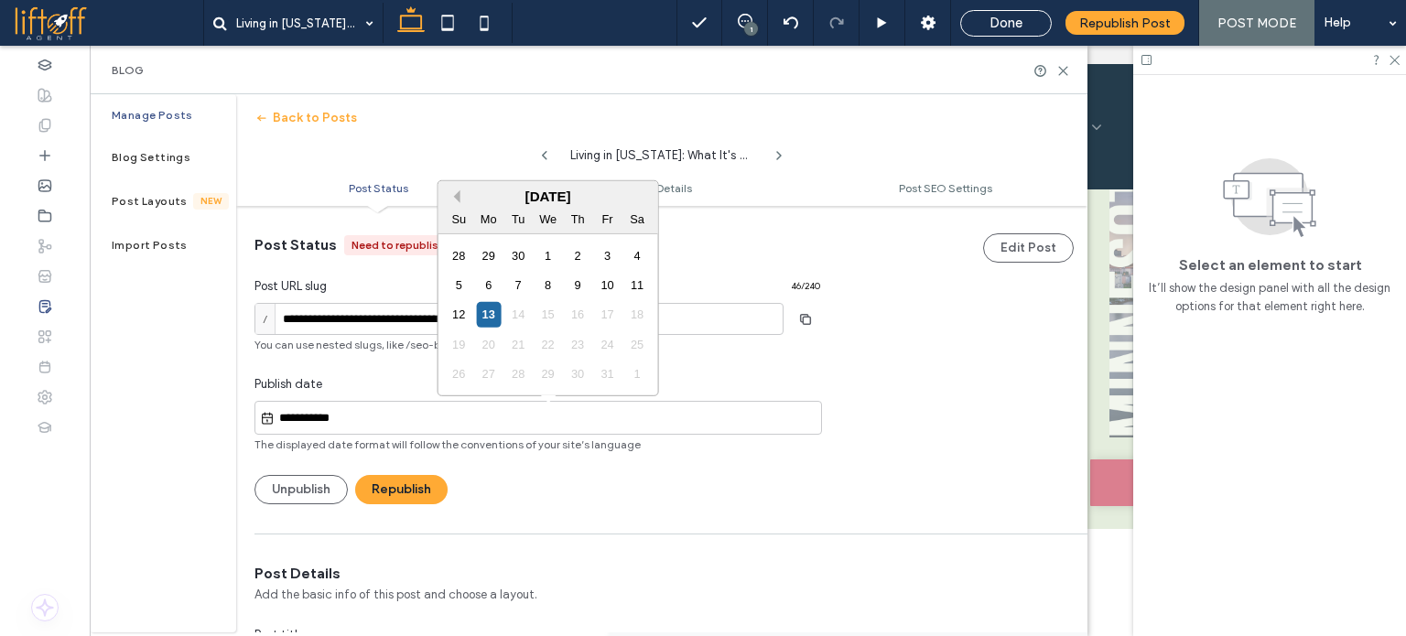
click at [458, 197] on button "Previous Month" at bounding box center [453, 196] width 13 height 13
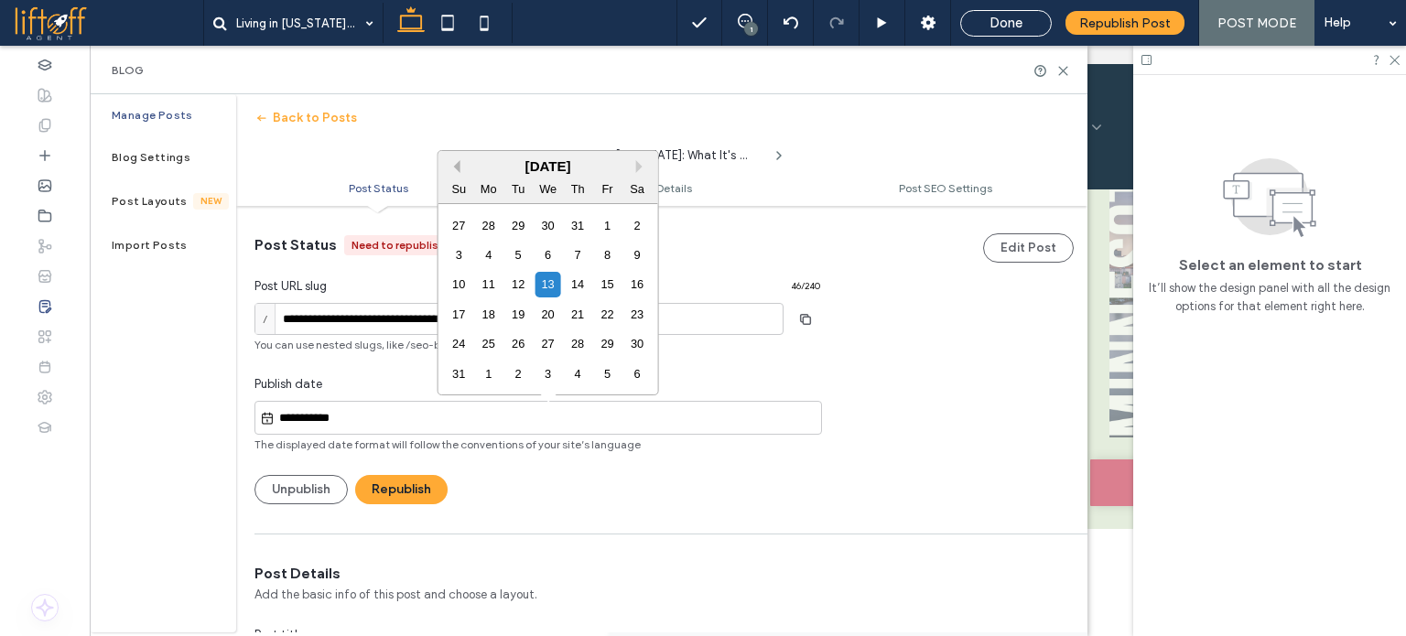
click at [456, 170] on button "Previous Month" at bounding box center [453, 166] width 13 height 13
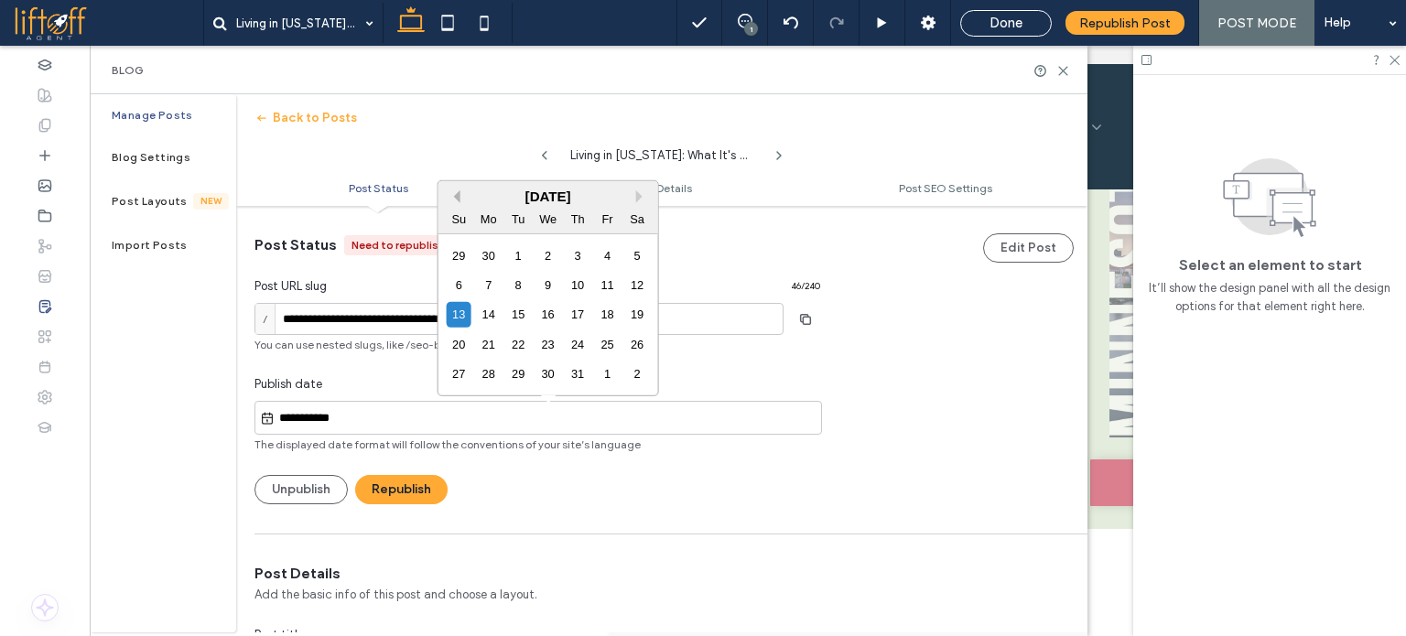
click at [458, 193] on button "Previous Month" at bounding box center [453, 196] width 13 height 13
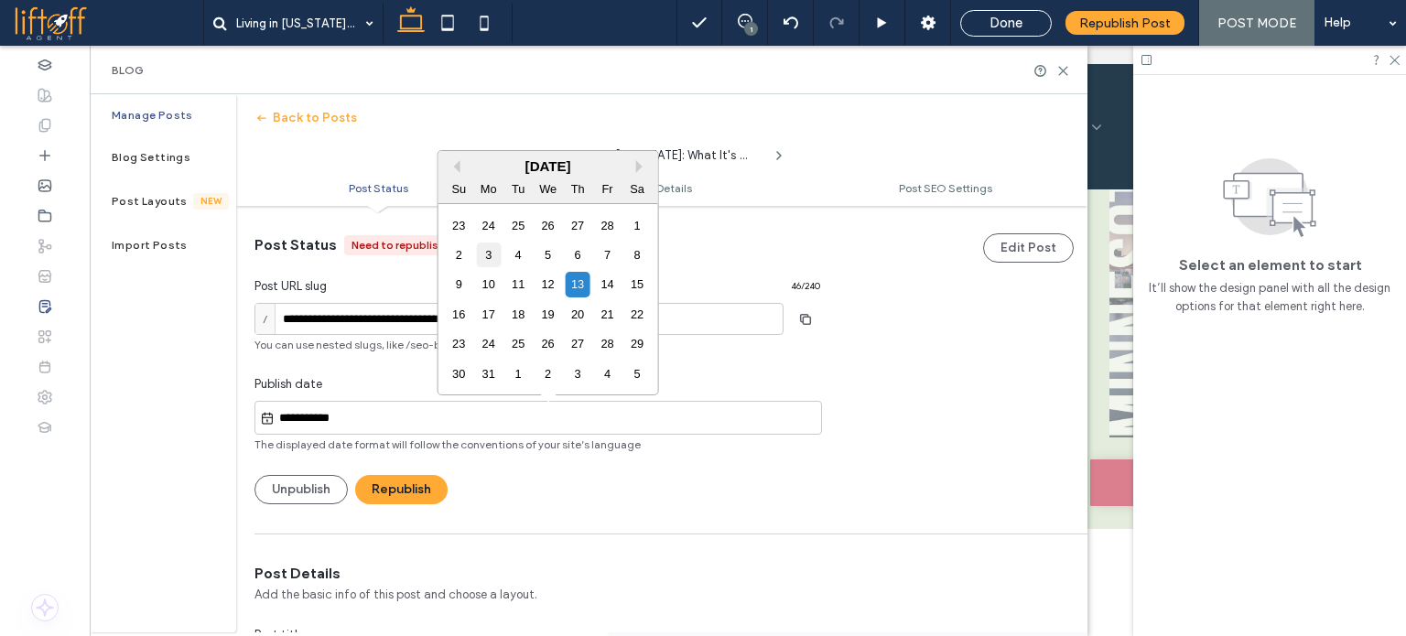
click at [490, 257] on div "3" at bounding box center [488, 255] width 25 height 25
type input "**********"
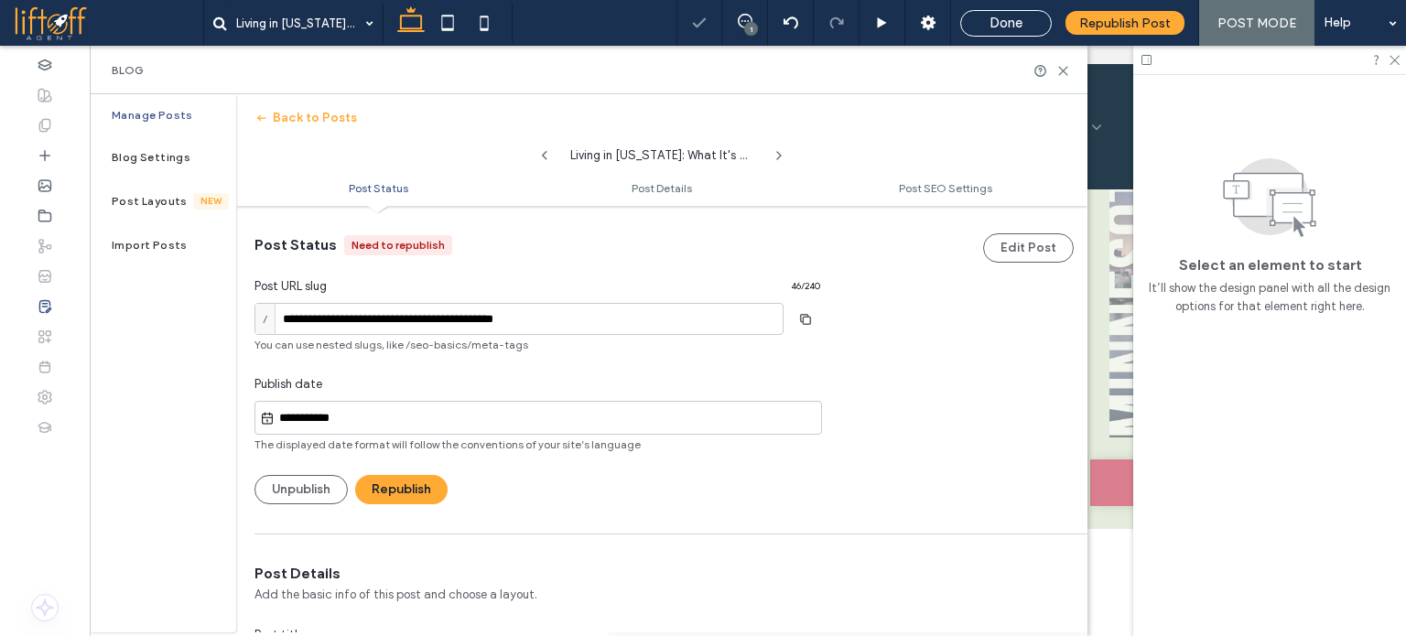
click at [387, 492] on div "**********" at bounding box center [703, 318] width 1406 height 636
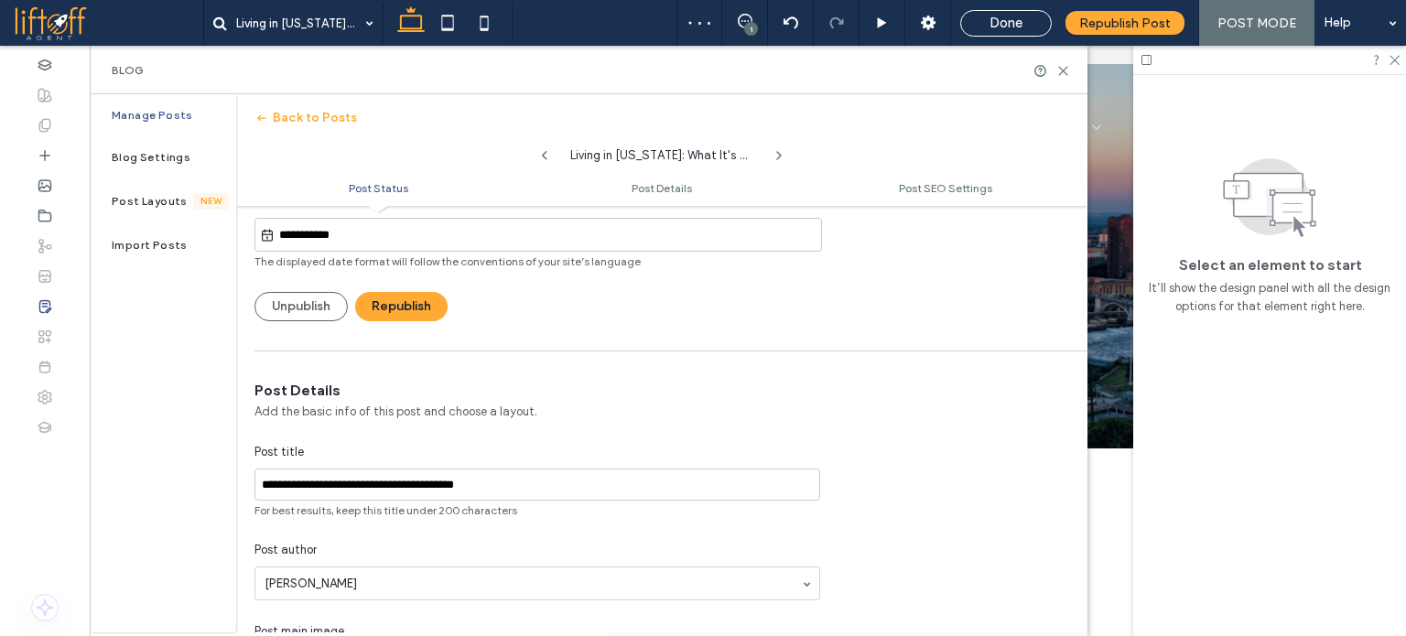
scroll to position [275, 0]
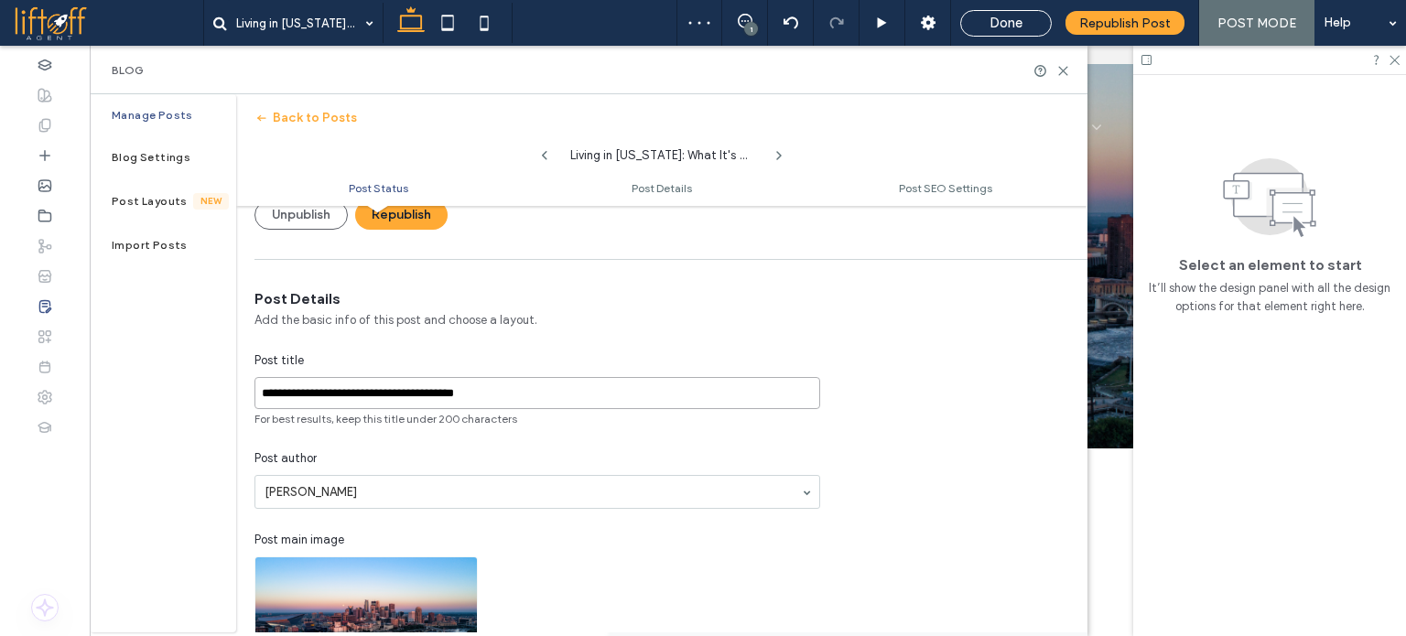
drag, startPoint x: 488, startPoint y: 401, endPoint x: 165, endPoint y: 391, distance: 323.2
click at [165, 391] on div "**********" at bounding box center [588, 363] width 997 height 538
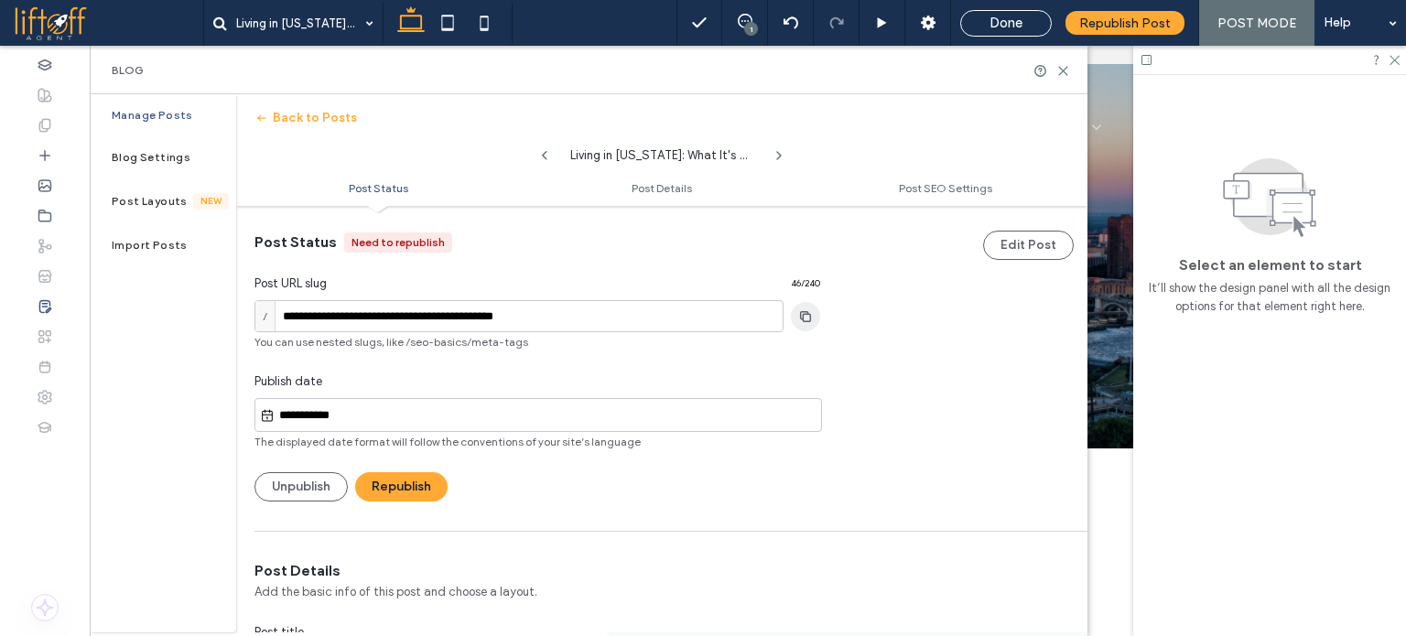
scroll to position [0, 0]
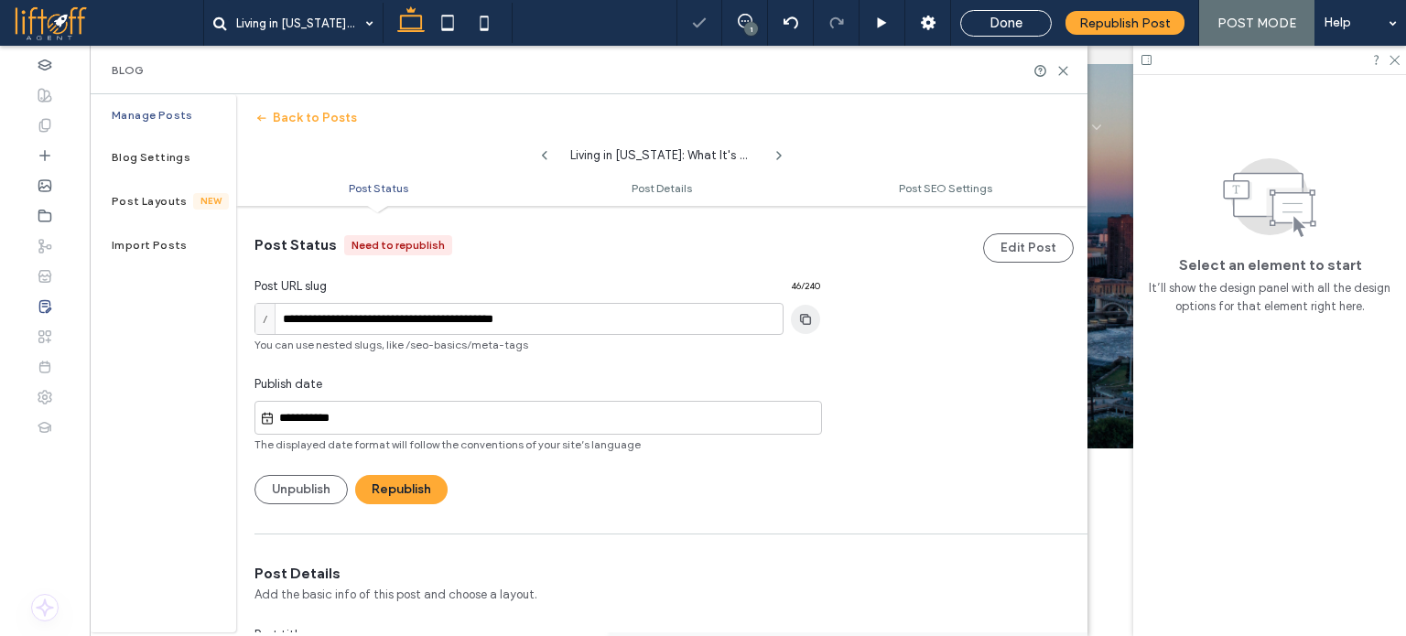
click at [803, 321] on use "button" at bounding box center [805, 318] width 11 height 11
click at [407, 483] on button "Republish" at bounding box center [401, 489] width 92 height 29
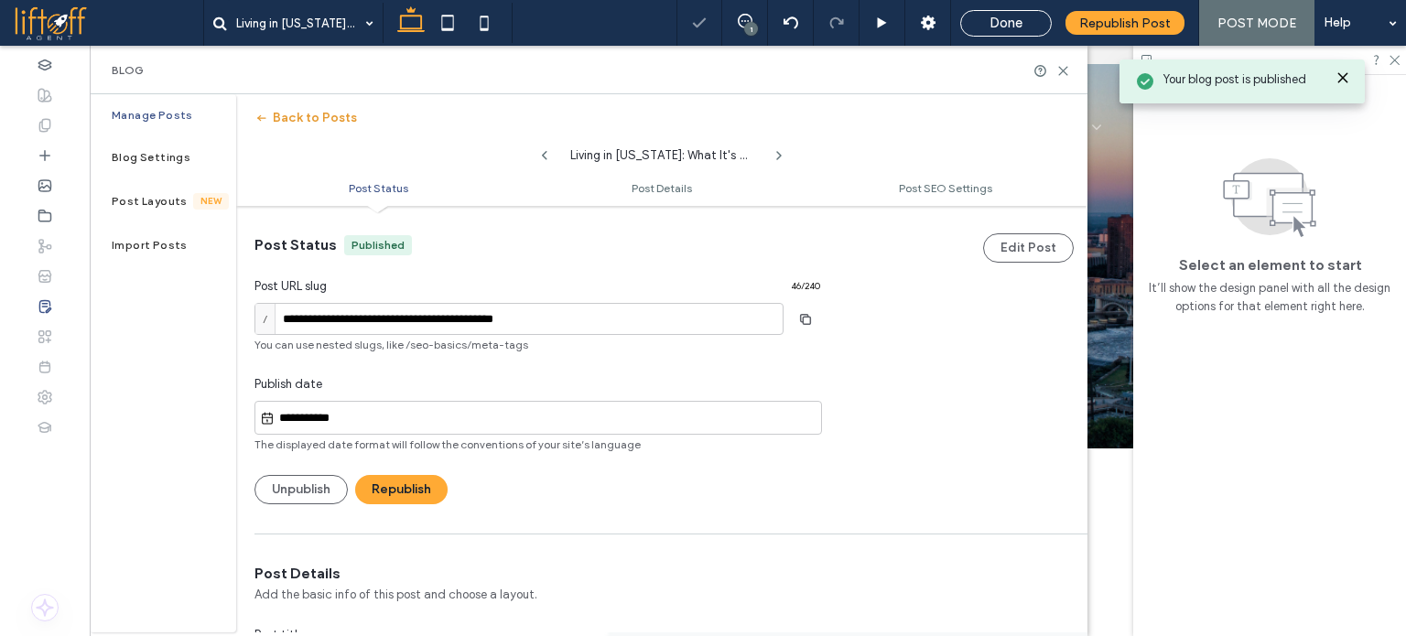
click at [340, 124] on button "Back to Posts" at bounding box center [305, 117] width 102 height 29
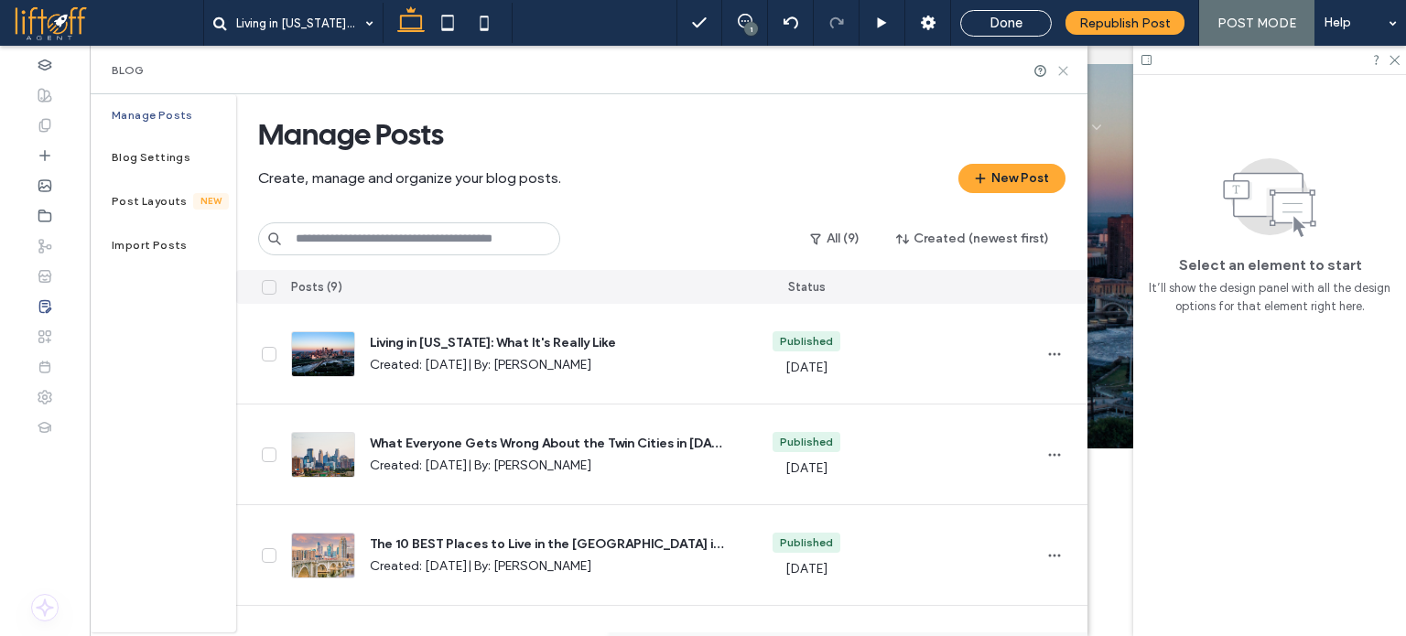
click at [1069, 75] on icon at bounding box center [1063, 71] width 14 height 14
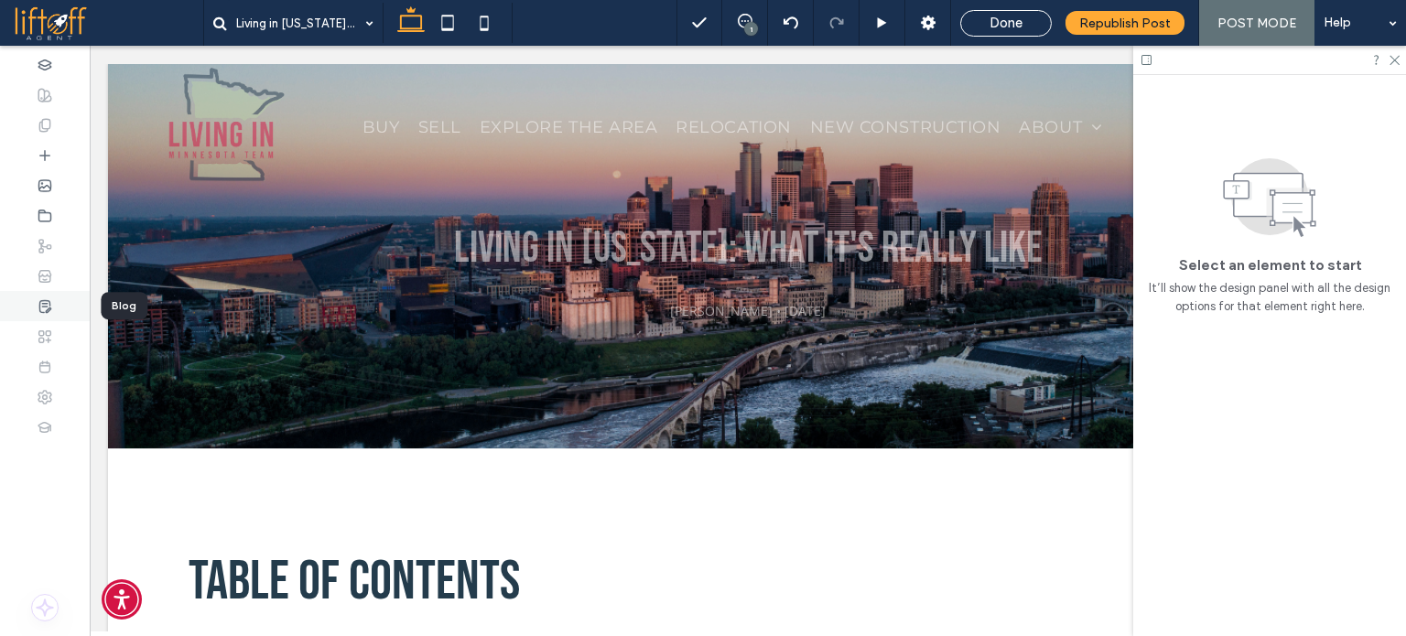
click at [43, 304] on icon at bounding box center [45, 306] width 15 height 15
